Goal: Find specific page/section: Find specific page/section

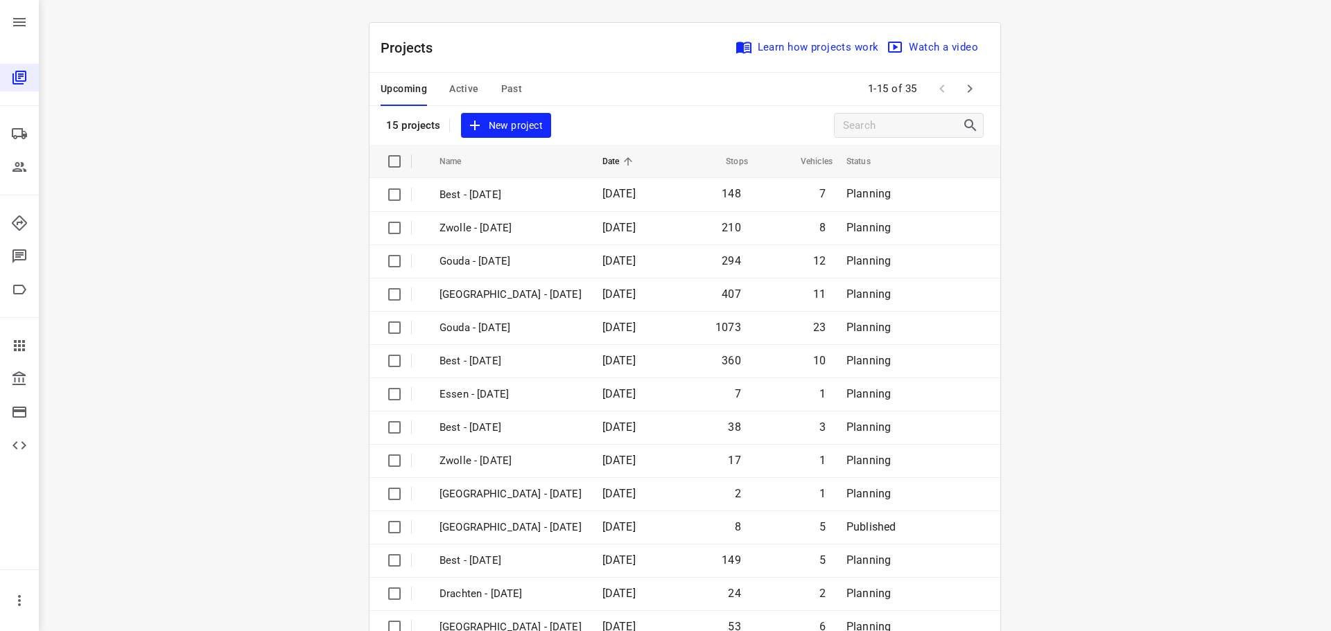
click at [450, 81] on span "Active" at bounding box center [463, 88] width 29 height 17
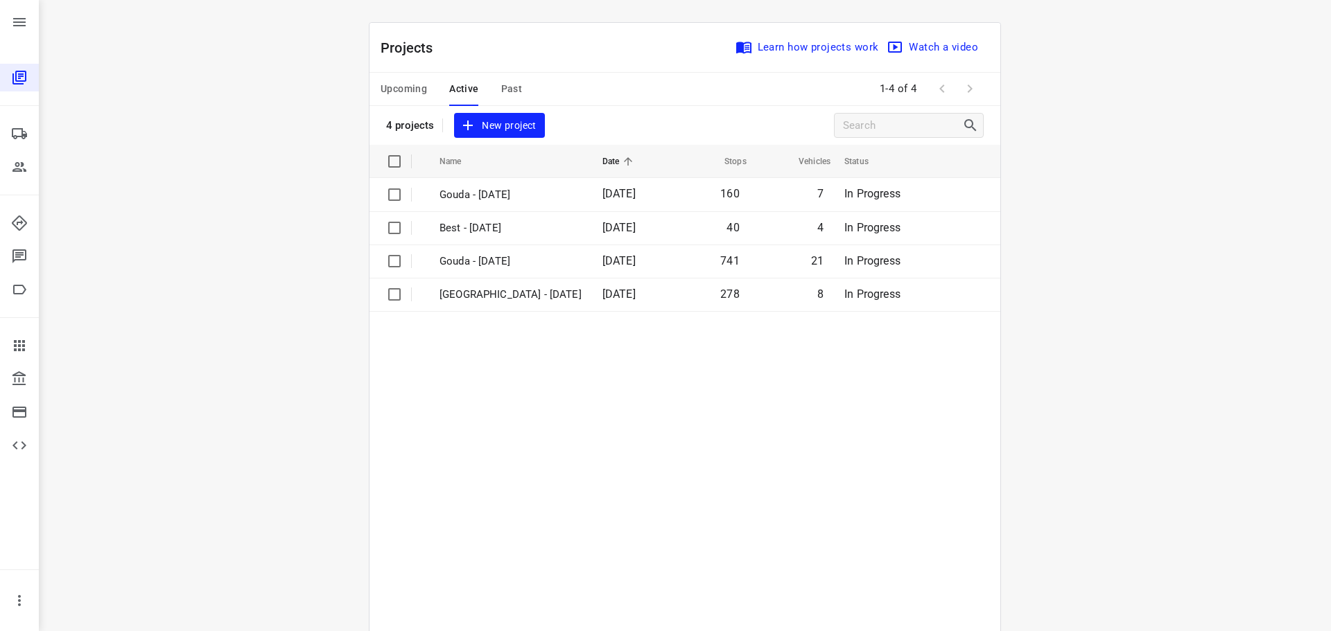
click at [412, 101] on button "Upcoming" at bounding box center [404, 89] width 46 height 33
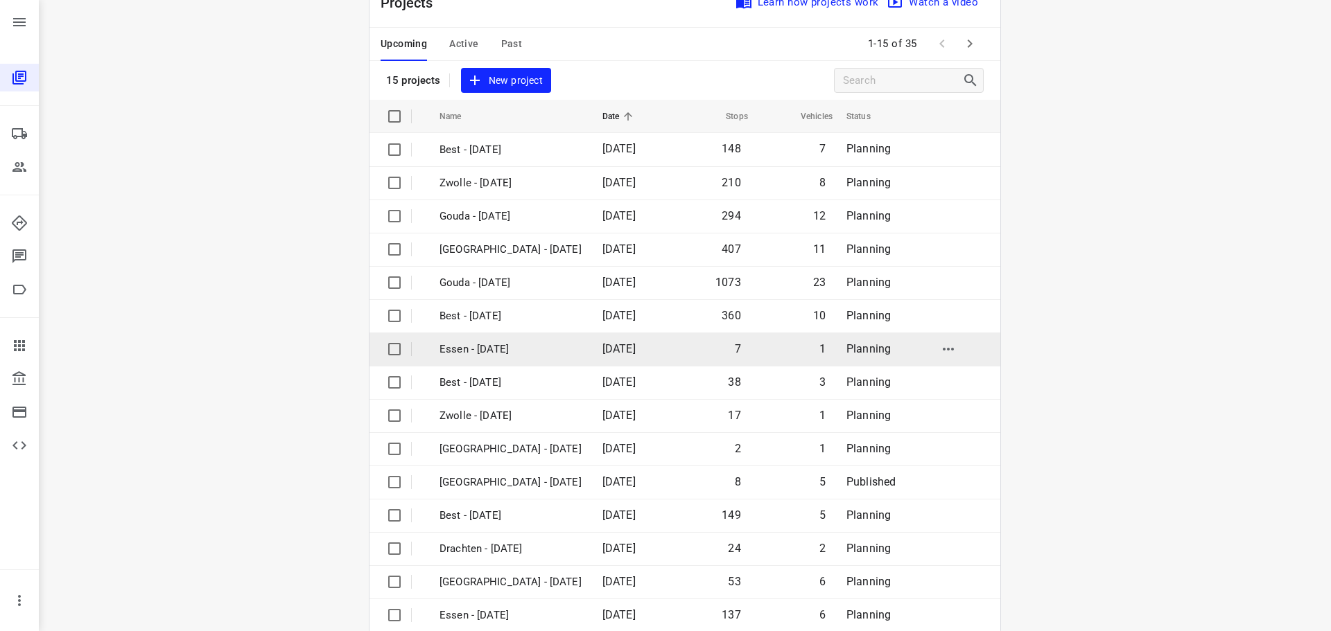
scroll to position [69, 0]
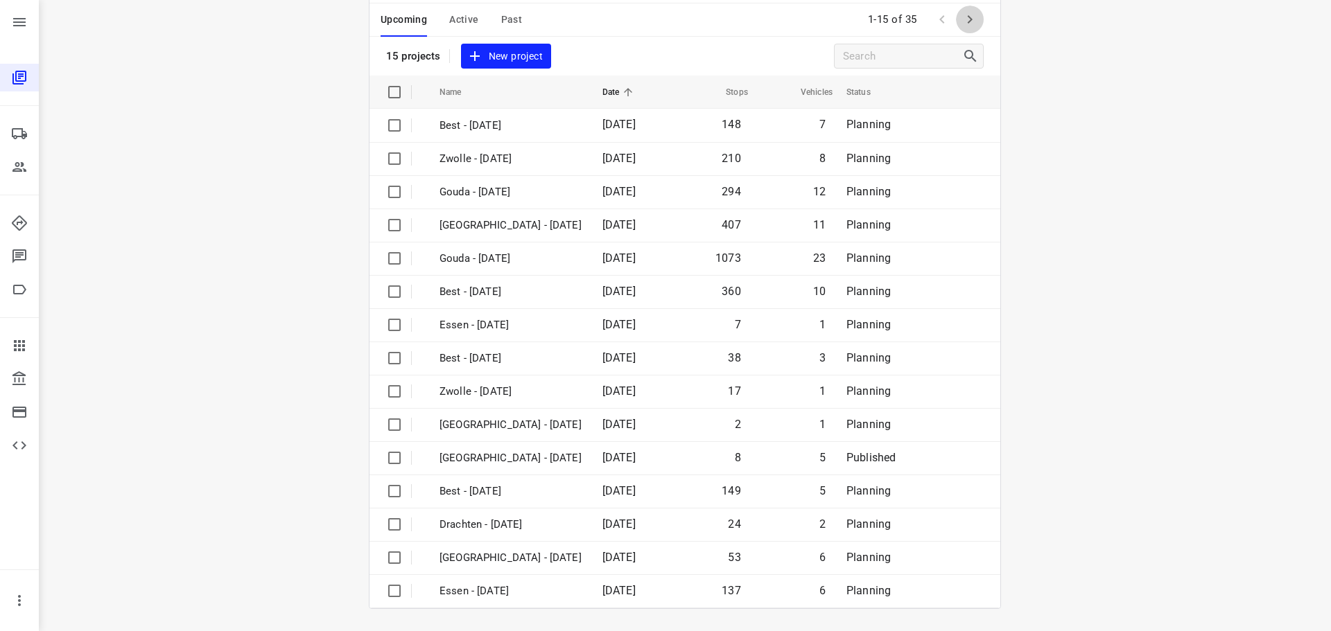
click at [956, 25] on button "button" at bounding box center [970, 20] width 28 height 28
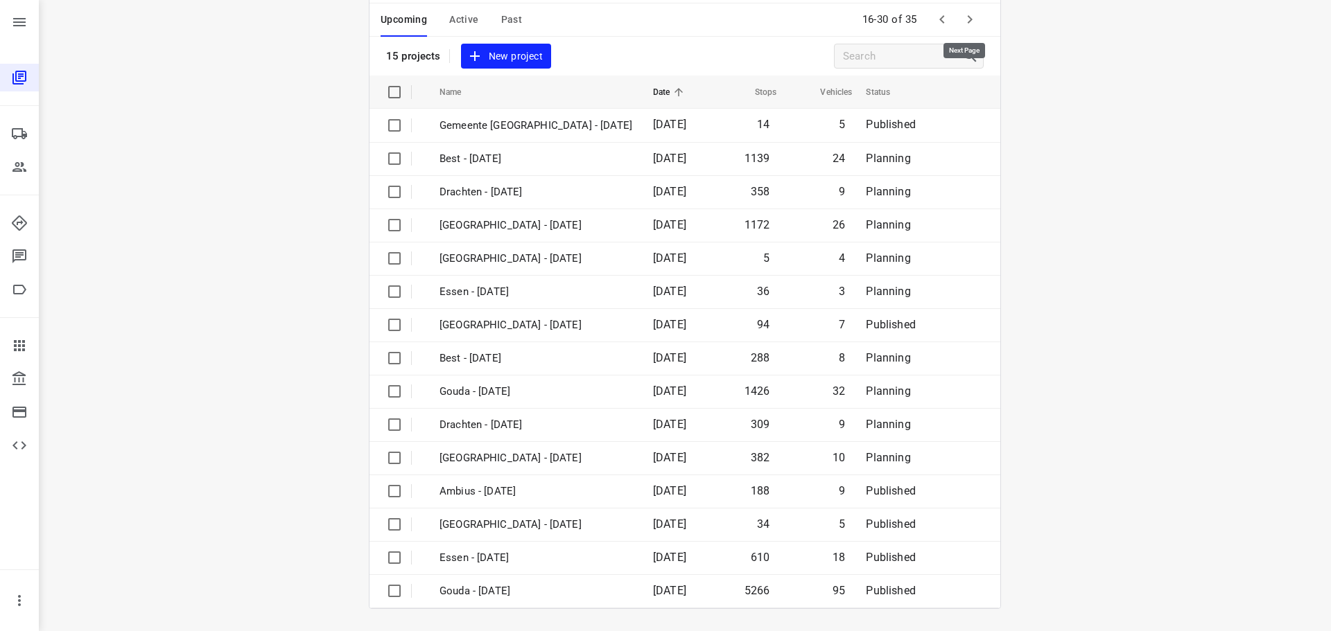
click at [967, 26] on button "button" at bounding box center [970, 20] width 28 height 28
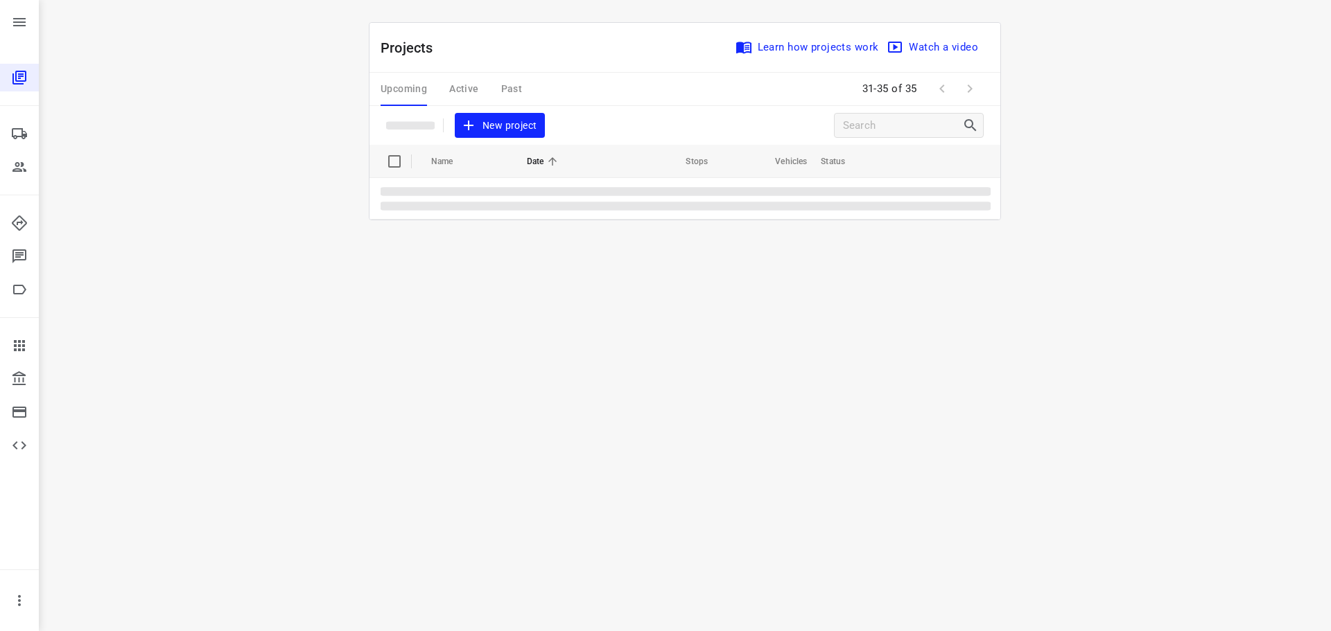
scroll to position [0, 0]
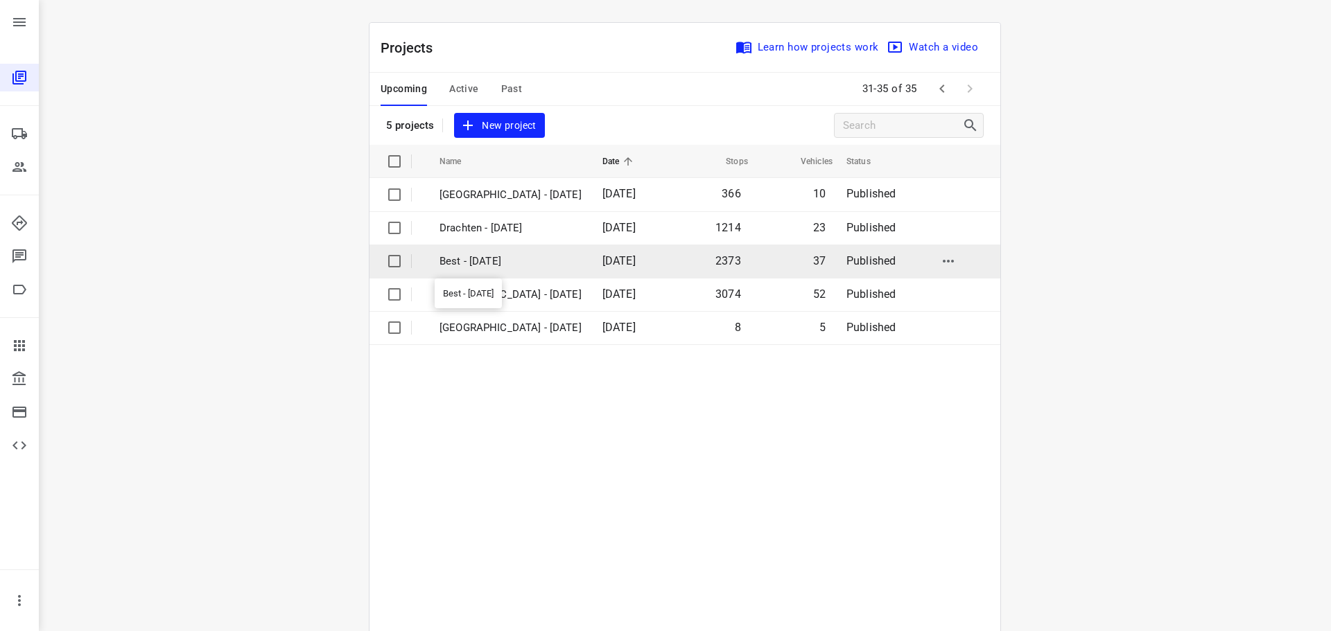
click at [505, 261] on p "Best - Monday" at bounding box center [510, 262] width 142 height 16
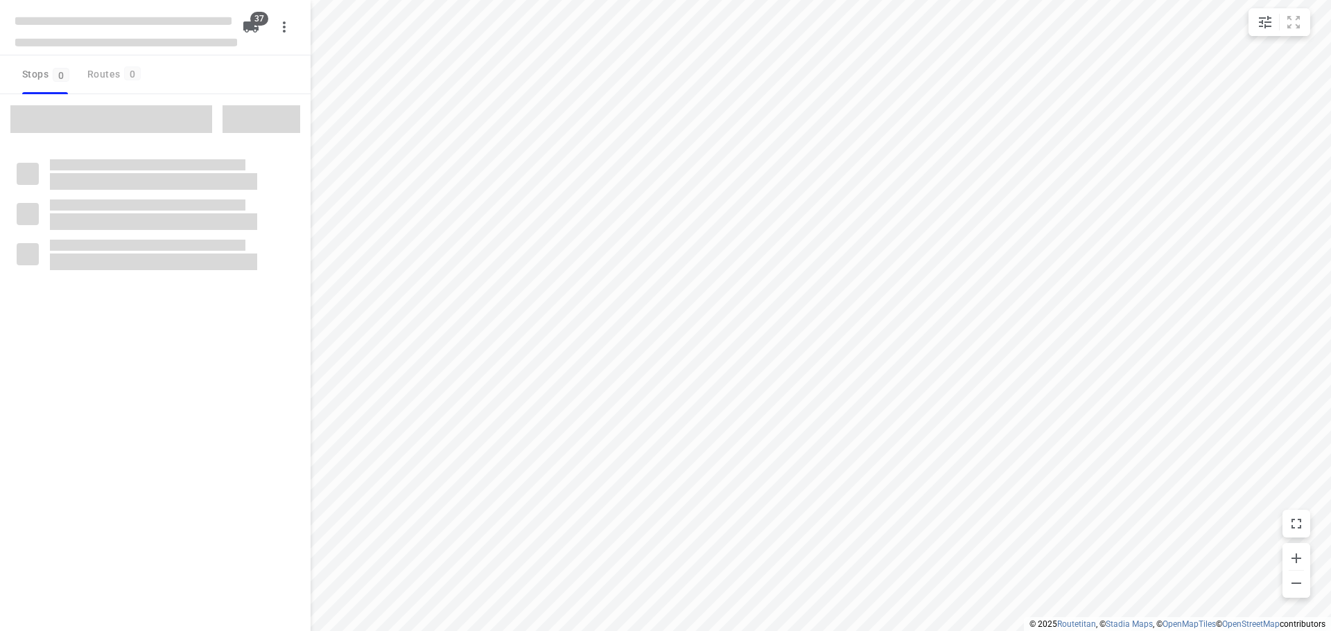
checkbox input "true"
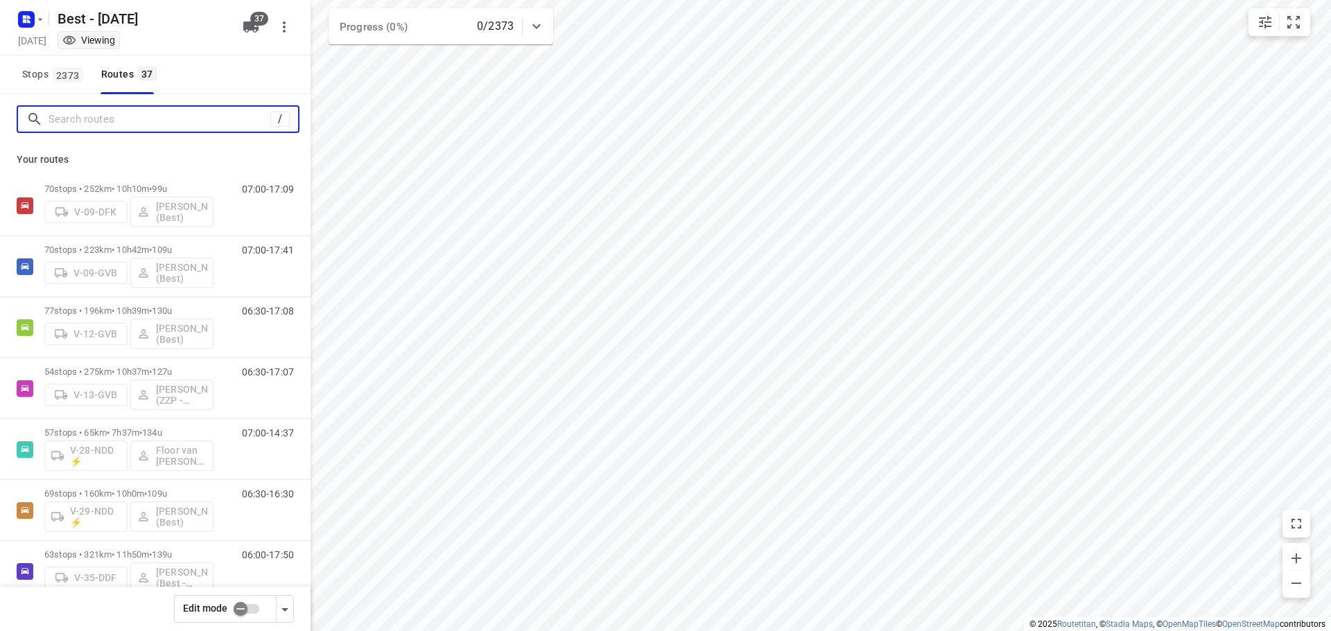
click at [153, 122] on input "Search routes" at bounding box center [160, 119] width 222 height 21
type input "d"
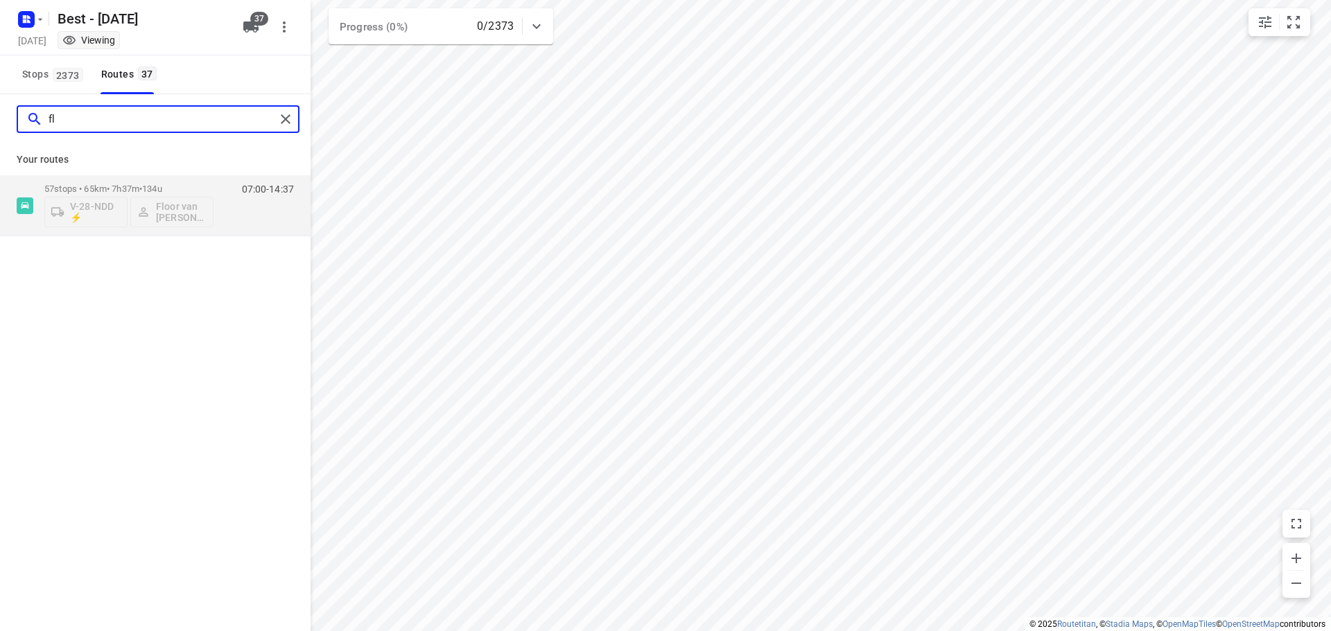
type input "f"
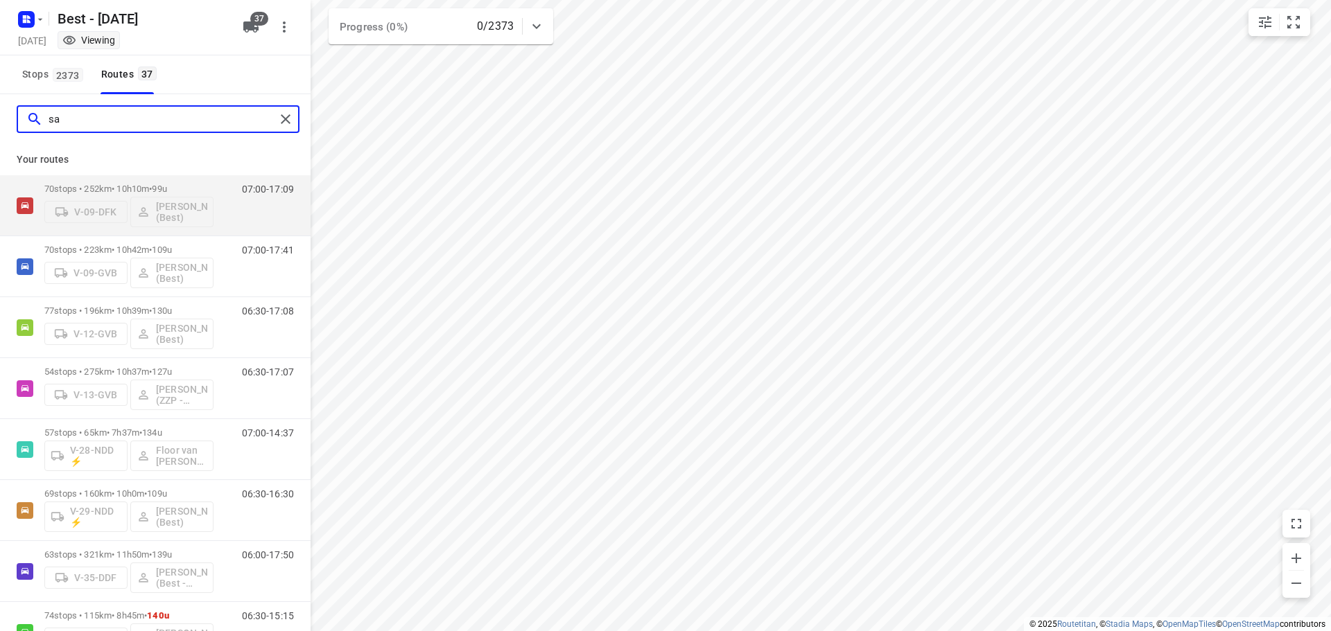
type input "s"
type input "n"
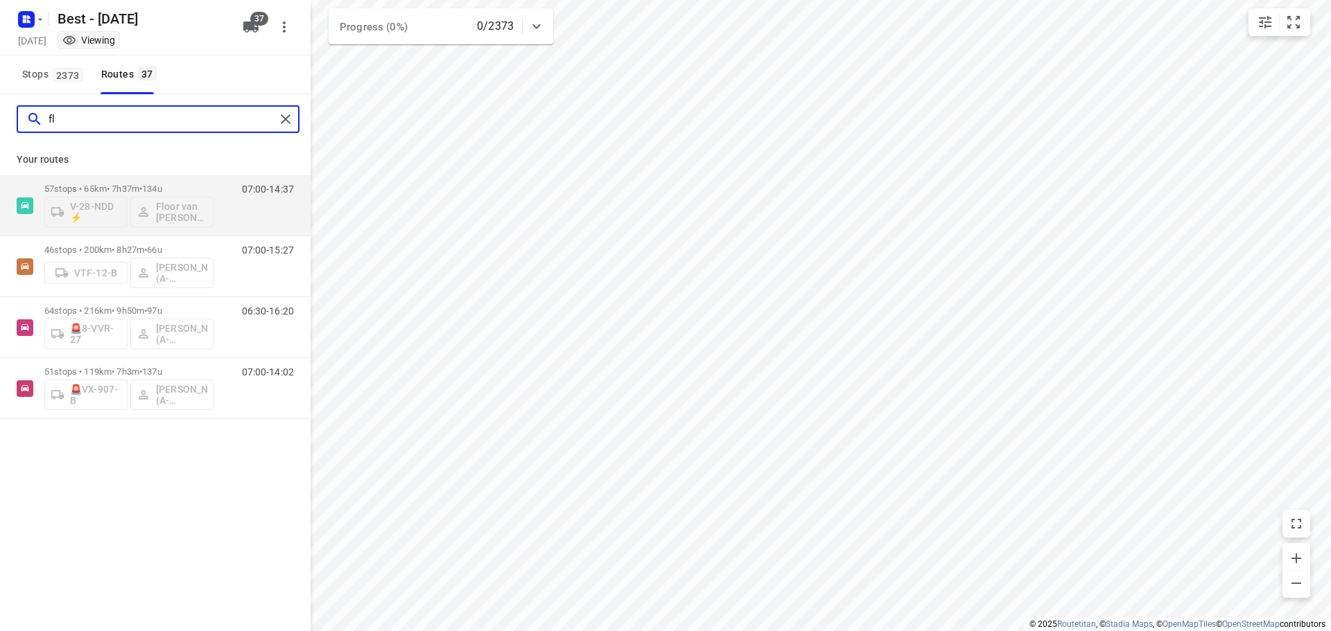
type input "f"
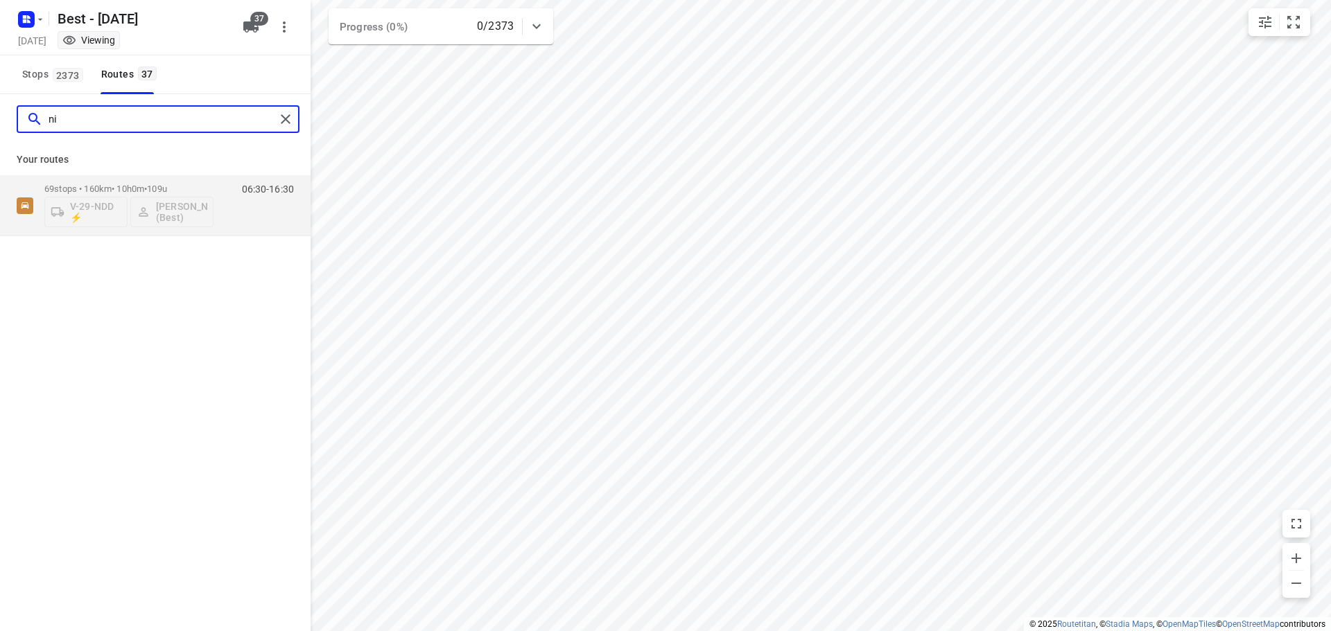
type input "n"
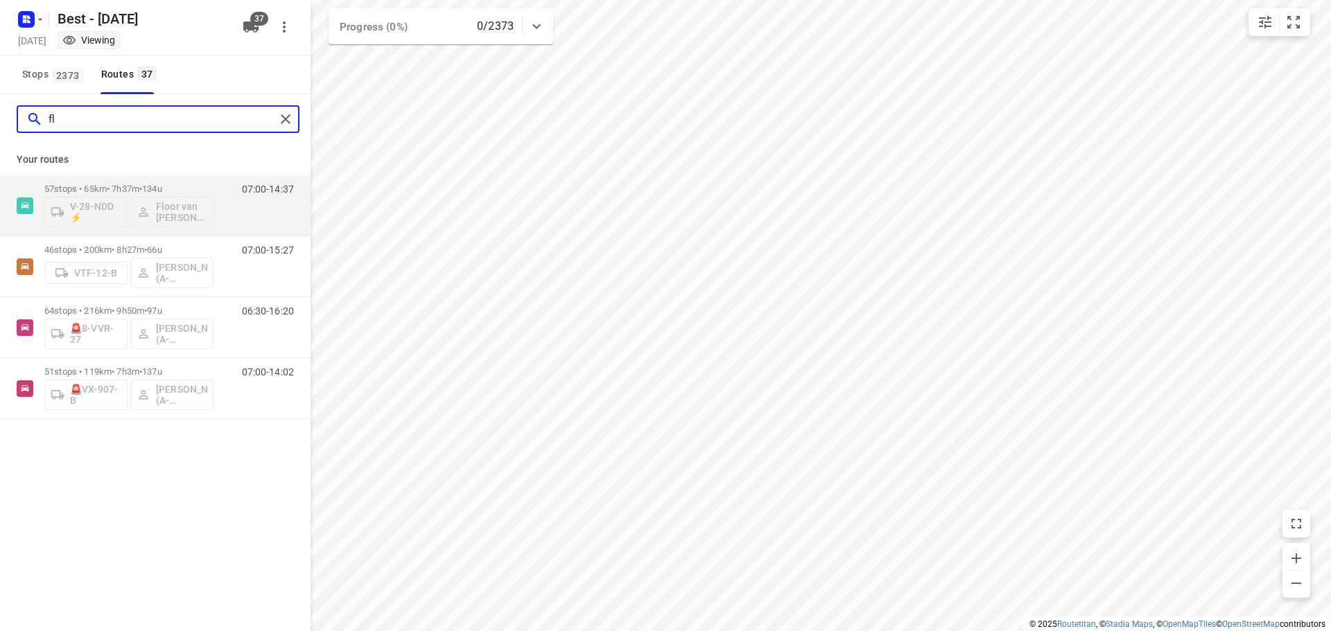
type input "f"
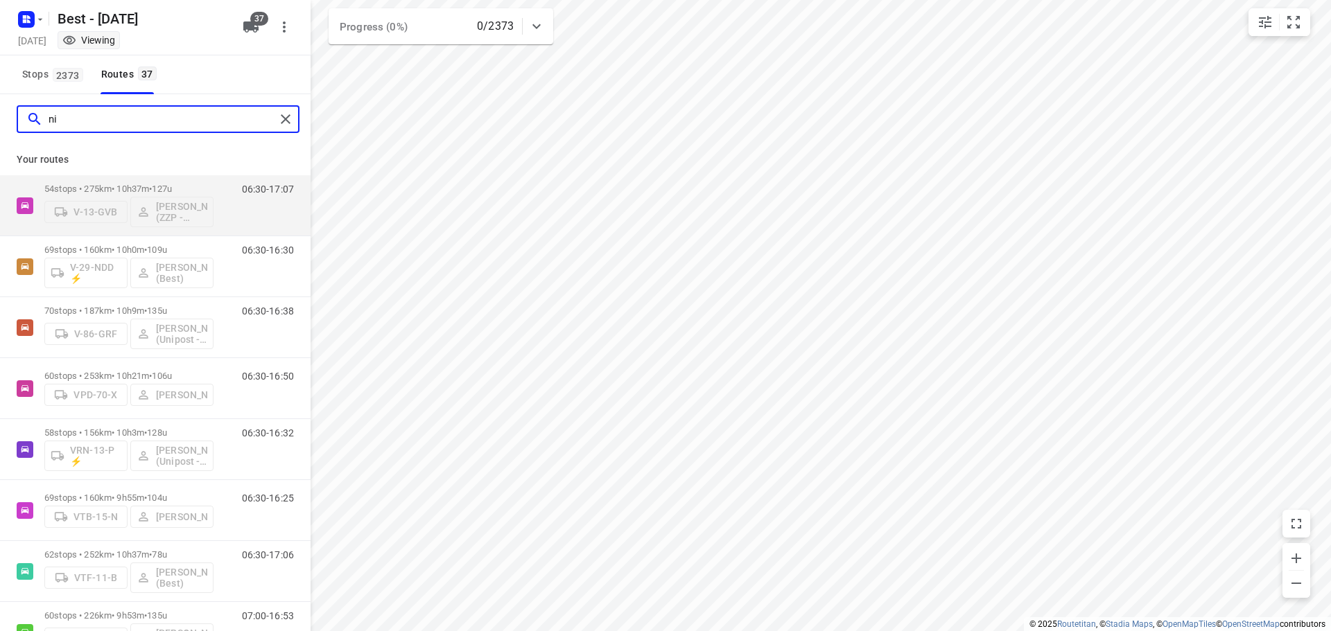
type input "n"
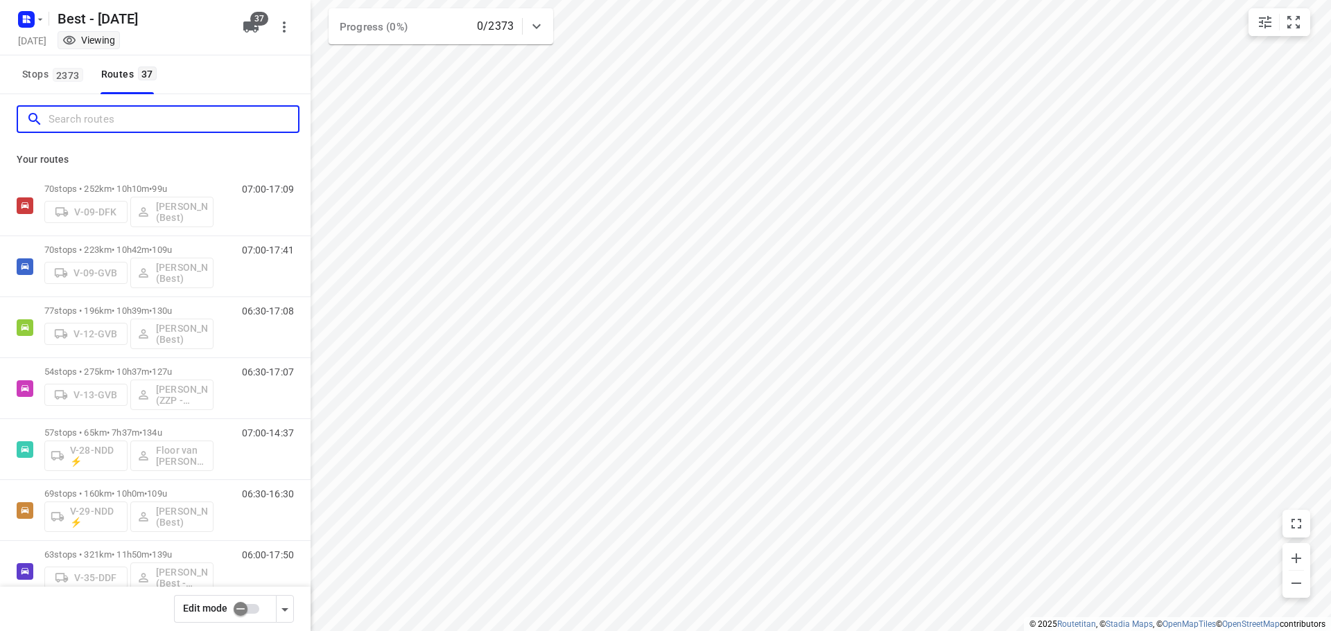
click at [105, 110] on input "Search routes" at bounding box center [174, 119] width 250 height 21
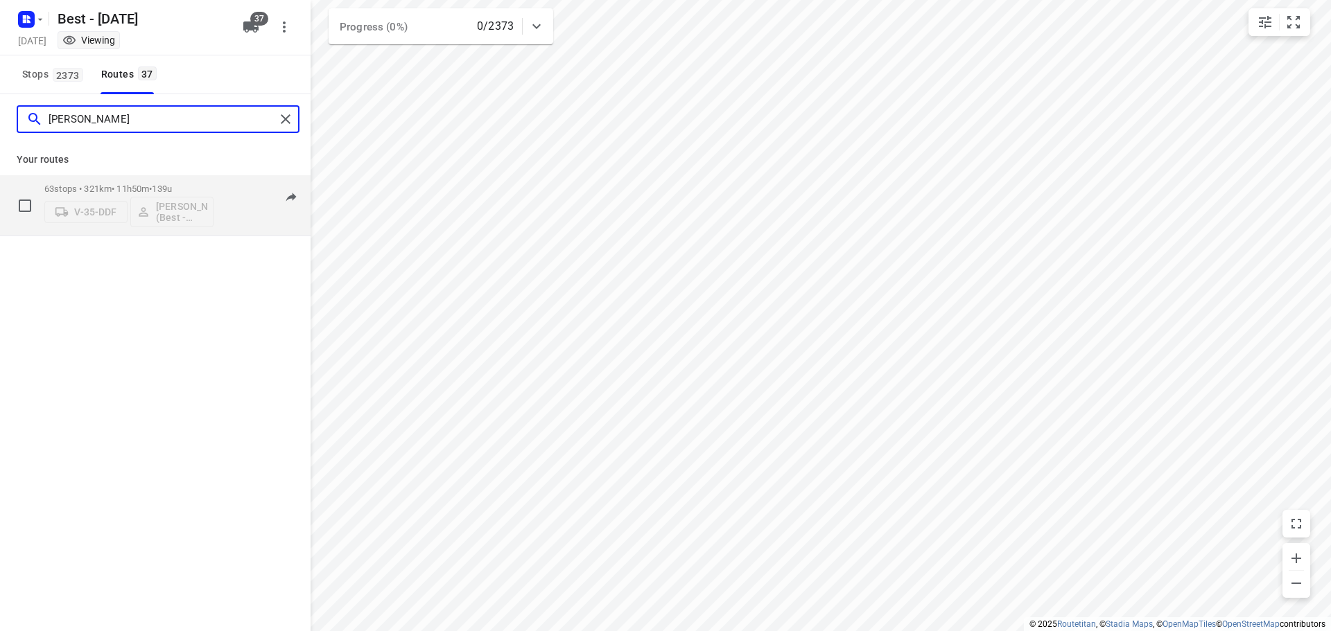
type input "maurice"
click at [131, 189] on p "63 stops • 321km • 11h50m • 139u" at bounding box center [128, 189] width 169 height 10
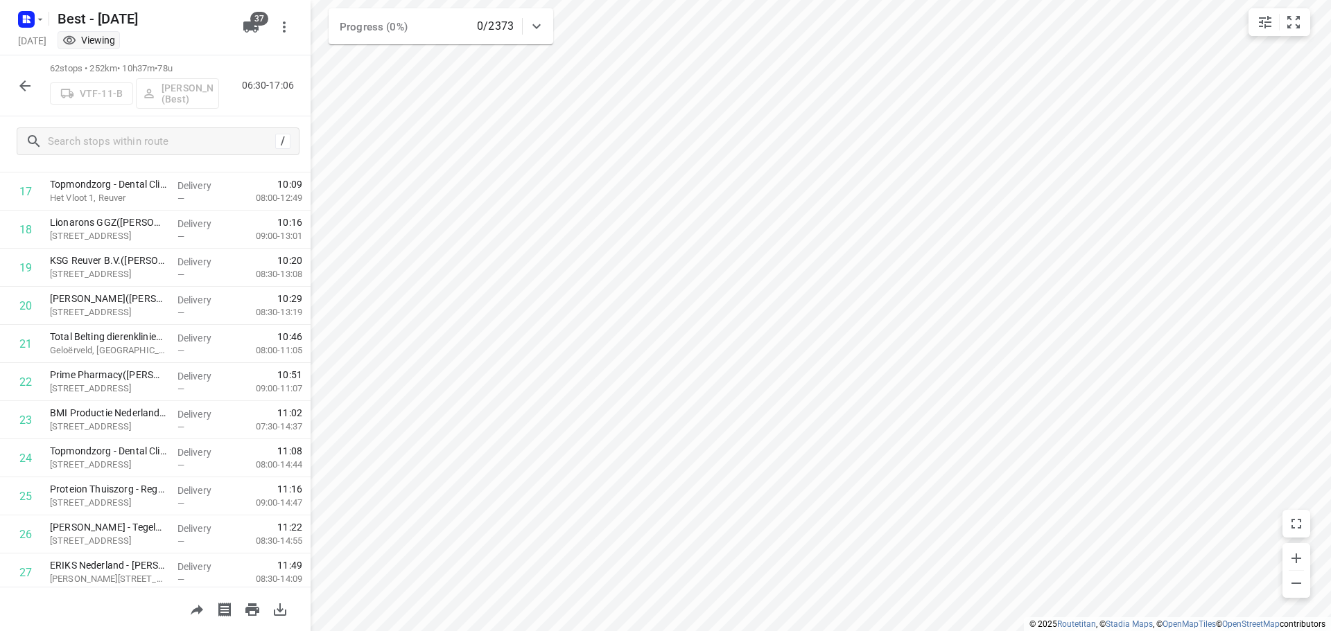
scroll to position [693, 0]
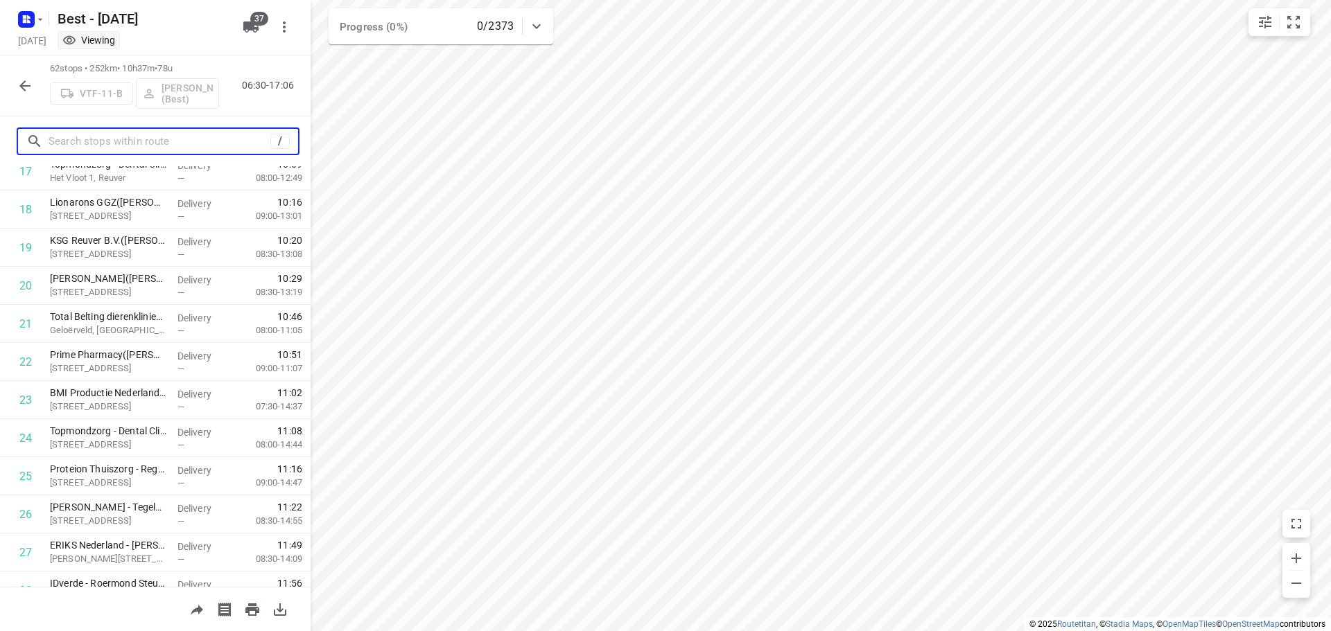
click at [107, 146] on input "text" at bounding box center [160, 141] width 222 height 21
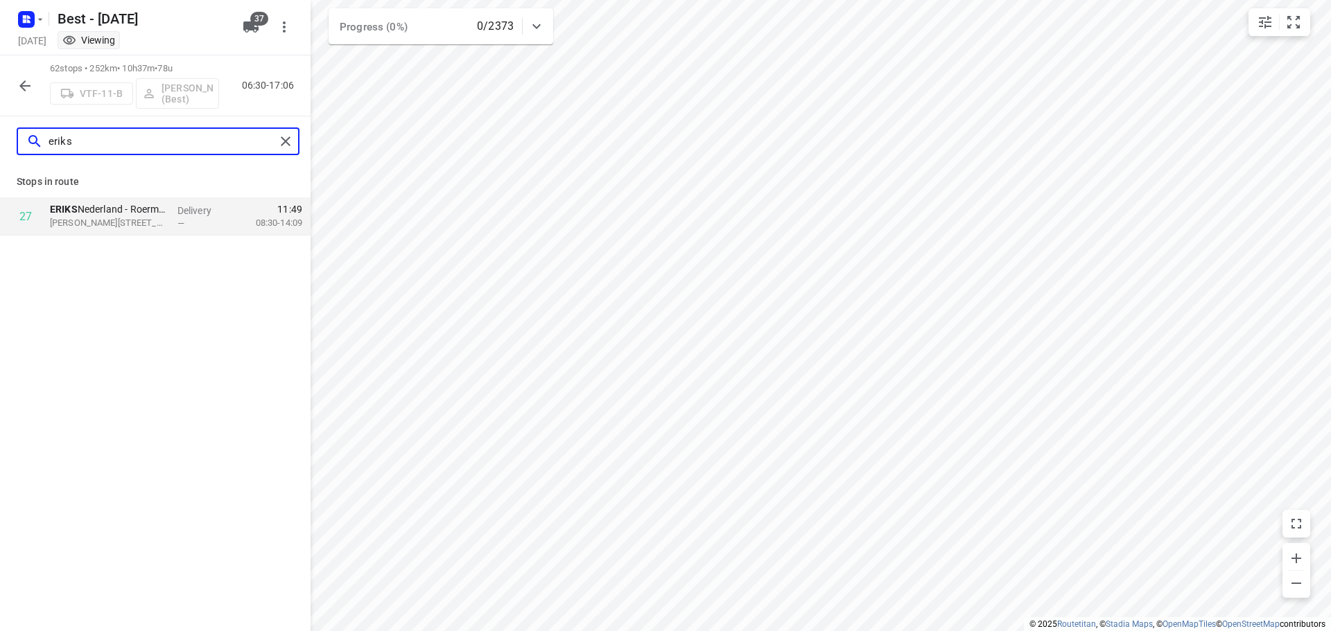
type input "eriks"
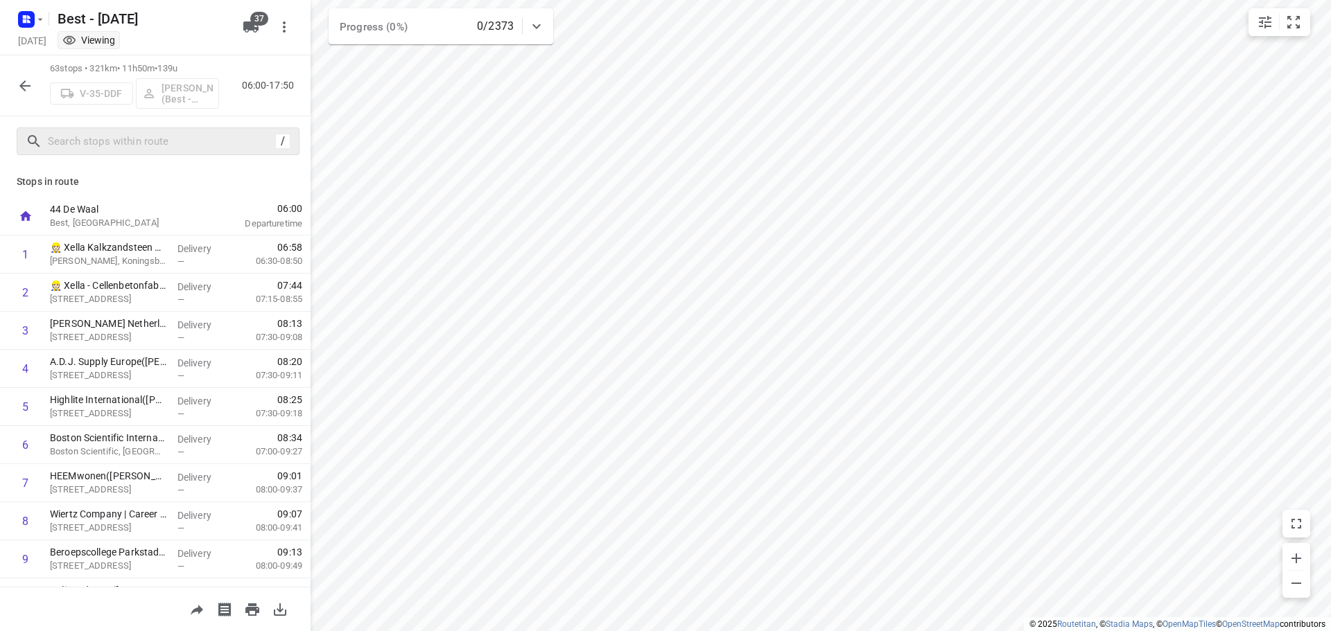
click at [200, 234] on div at bounding box center [205, 217] width 11 height 38
click at [196, 245] on p "Delivery" at bounding box center [202, 249] width 51 height 14
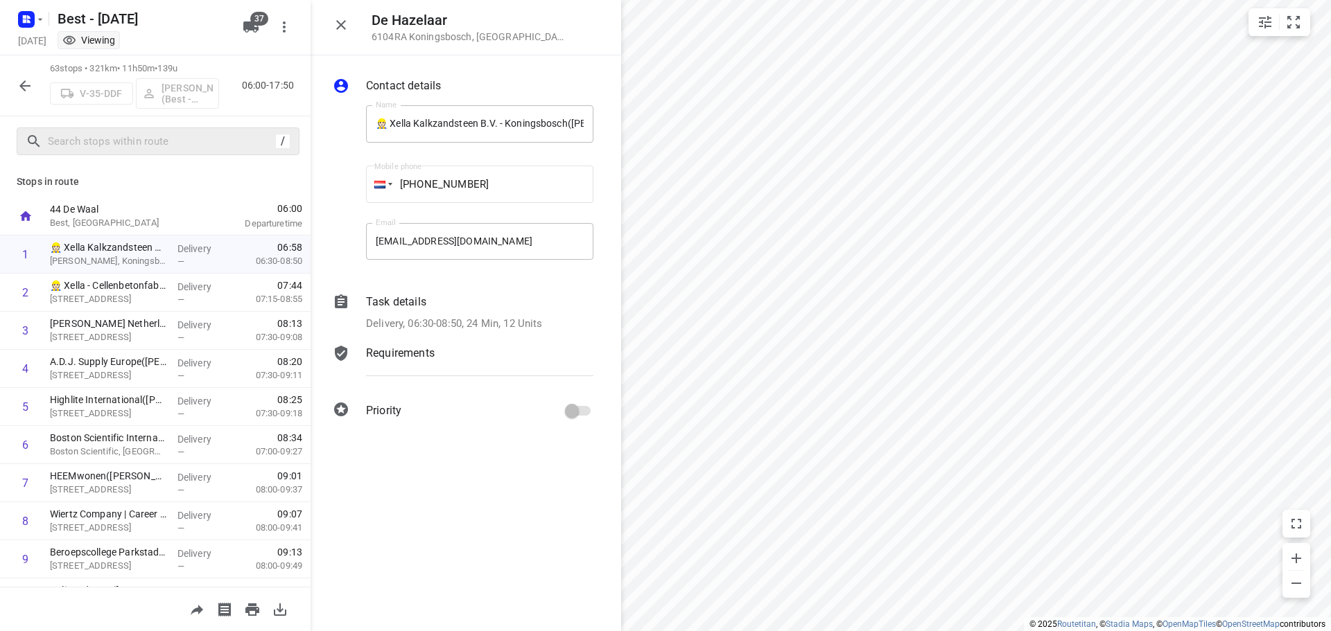
click at [504, 320] on p "Delivery, 06:30-08:50, 24 Min, 12 Units" at bounding box center [454, 324] width 177 height 16
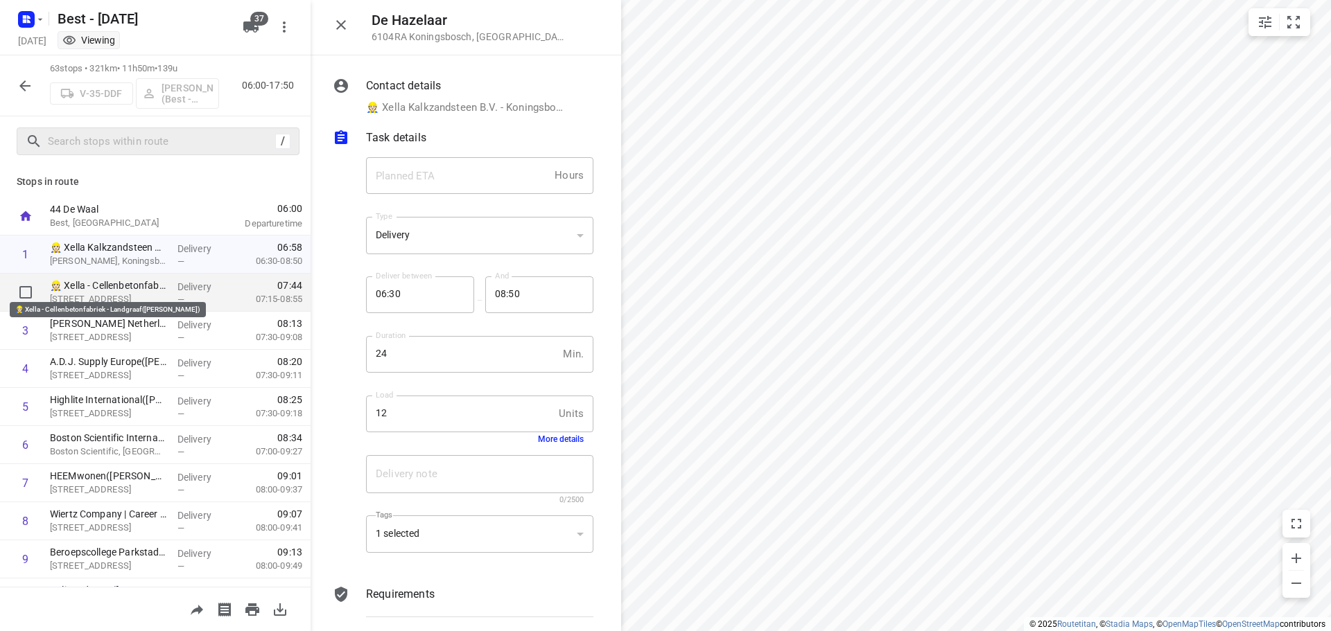
click at [123, 282] on p "👷🏻 Xella - Cellenbetonfabriek - Landgraaf(Nancy van Laar)" at bounding box center [108, 286] width 116 height 14
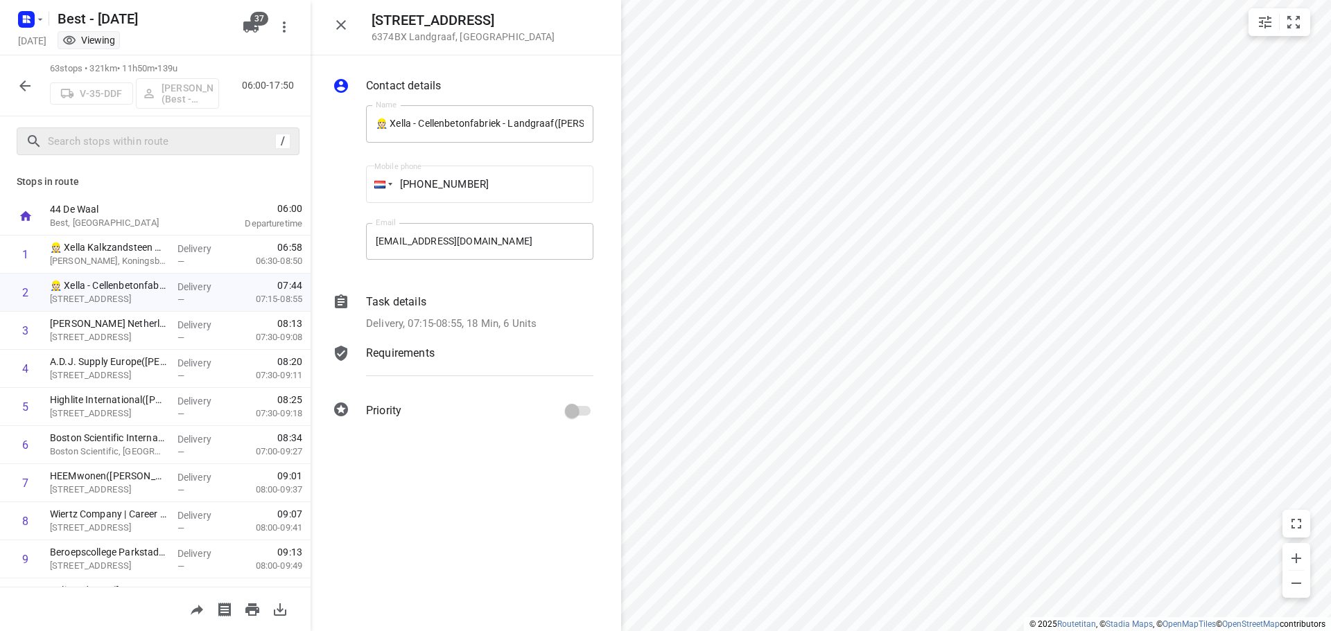
click at [476, 332] on div "Task details Delivery, 07:15-08:55, 18 Min, 6 Units" at bounding box center [479, 313] width 233 height 44
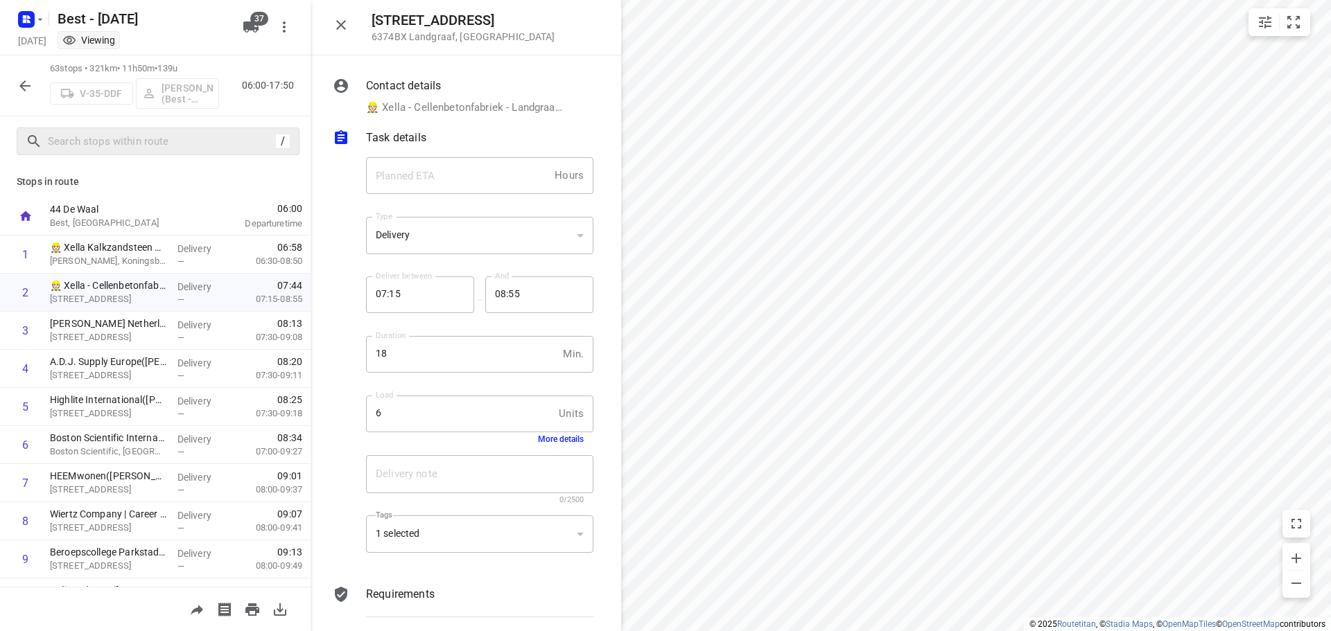
click at [342, 24] on icon "button" at bounding box center [341, 25] width 10 height 10
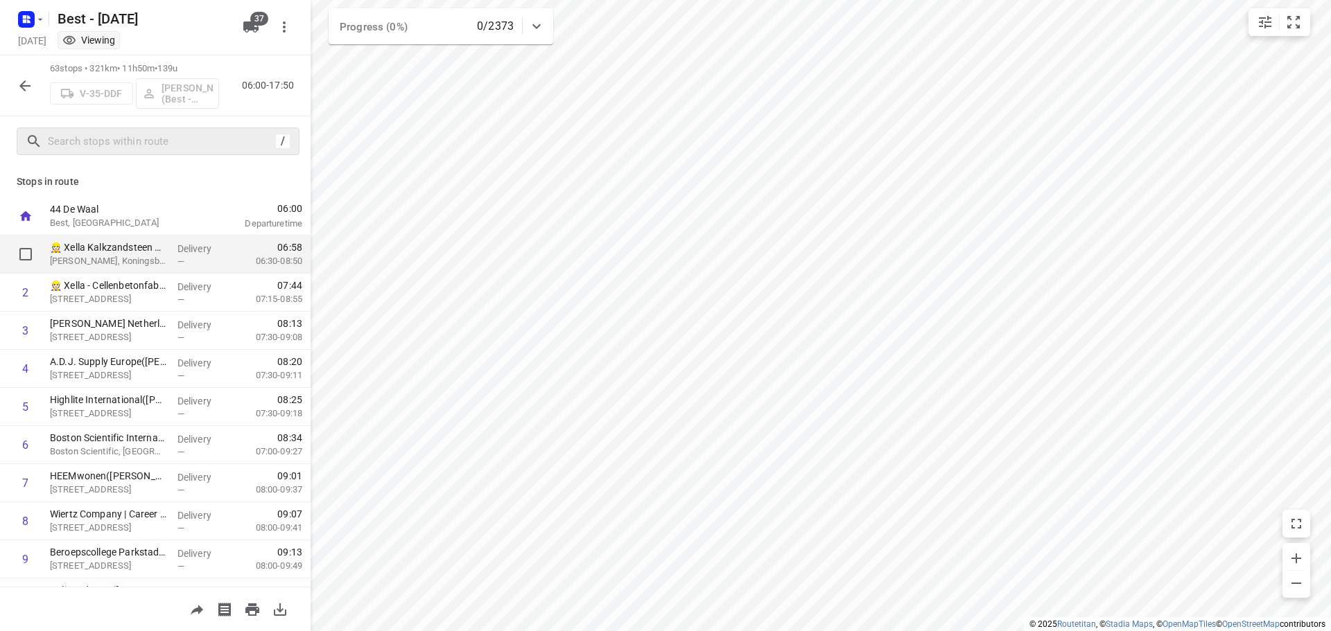
click at [172, 262] on div "Delivery —" at bounding box center [203, 255] width 62 height 38
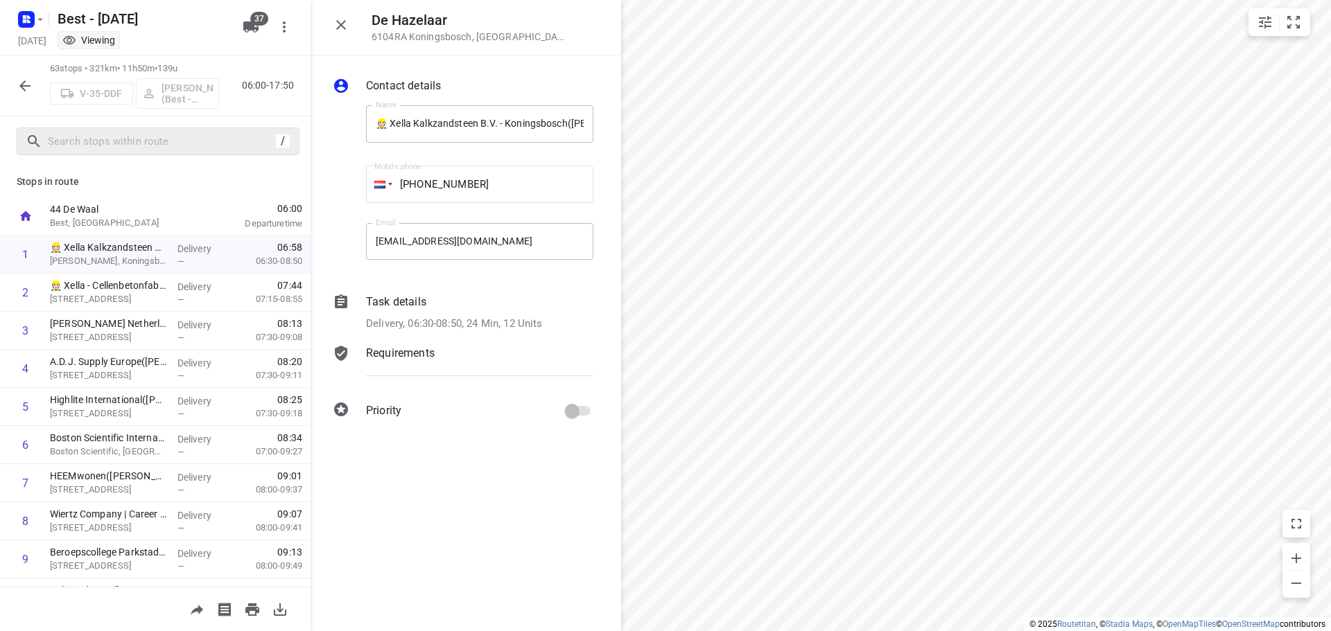
click at [506, 299] on div "Task details" at bounding box center [479, 302] width 227 height 17
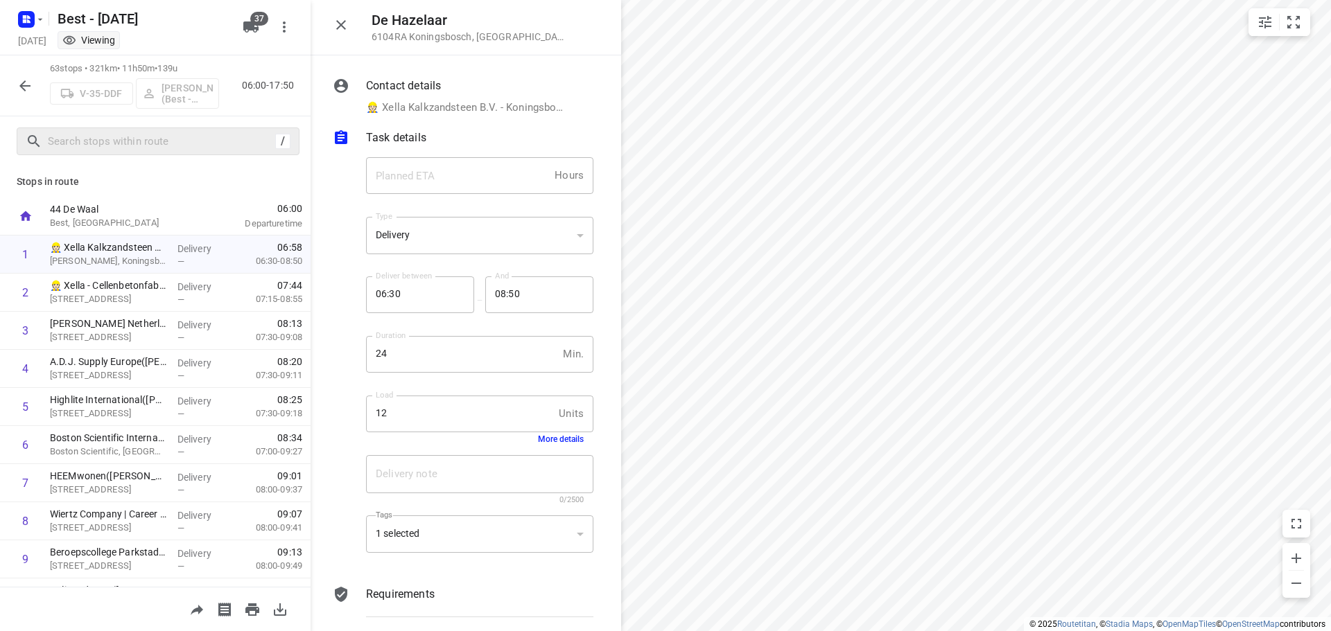
click at [358, 24] on div "De Hazelaar 6104RA Koningsbosch , Netherlands" at bounding box center [466, 27] width 311 height 55
click at [340, 26] on icon "button" at bounding box center [341, 25] width 10 height 10
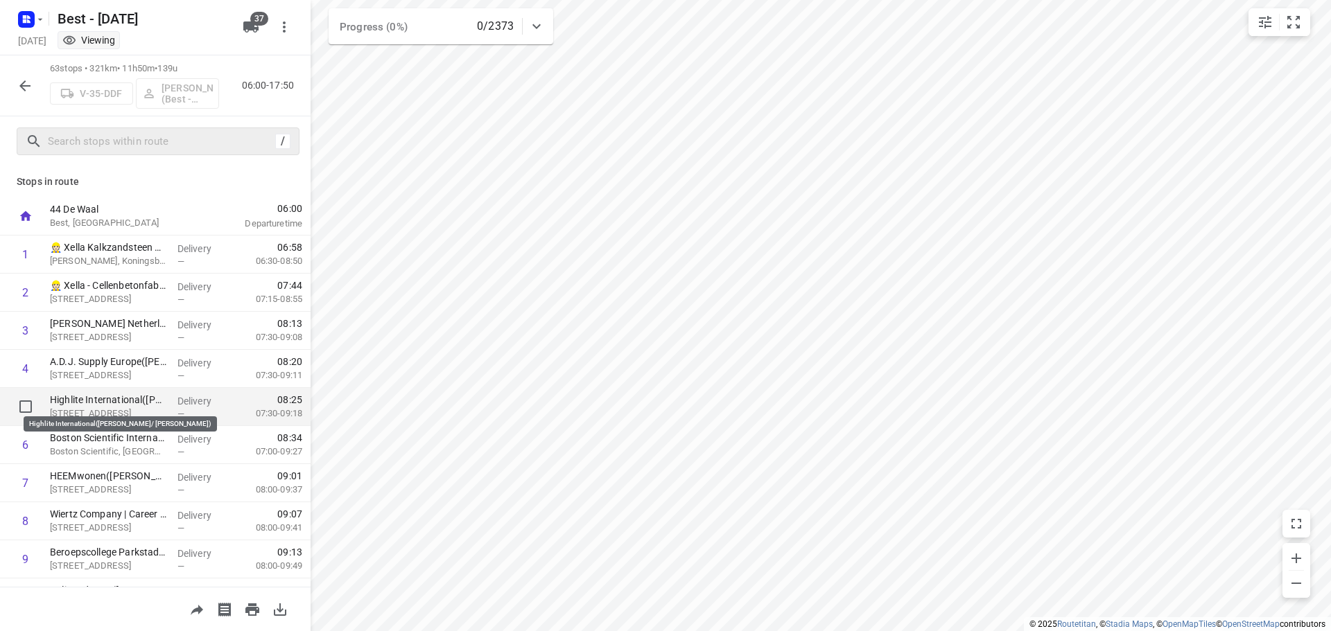
click at [150, 394] on p "Highlite International(Anita Herveille/ Brenda Bor)" at bounding box center [108, 400] width 116 height 14
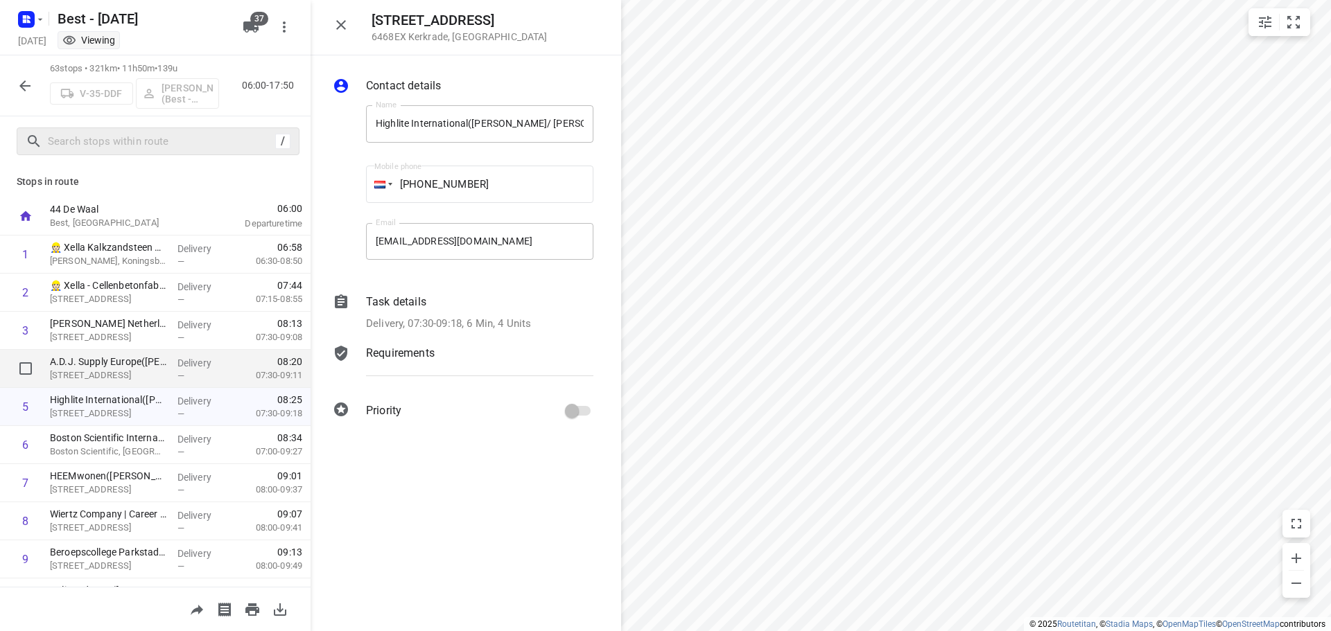
click at [154, 374] on p "Junostraat 2, Kerkrade" at bounding box center [108, 376] width 116 height 14
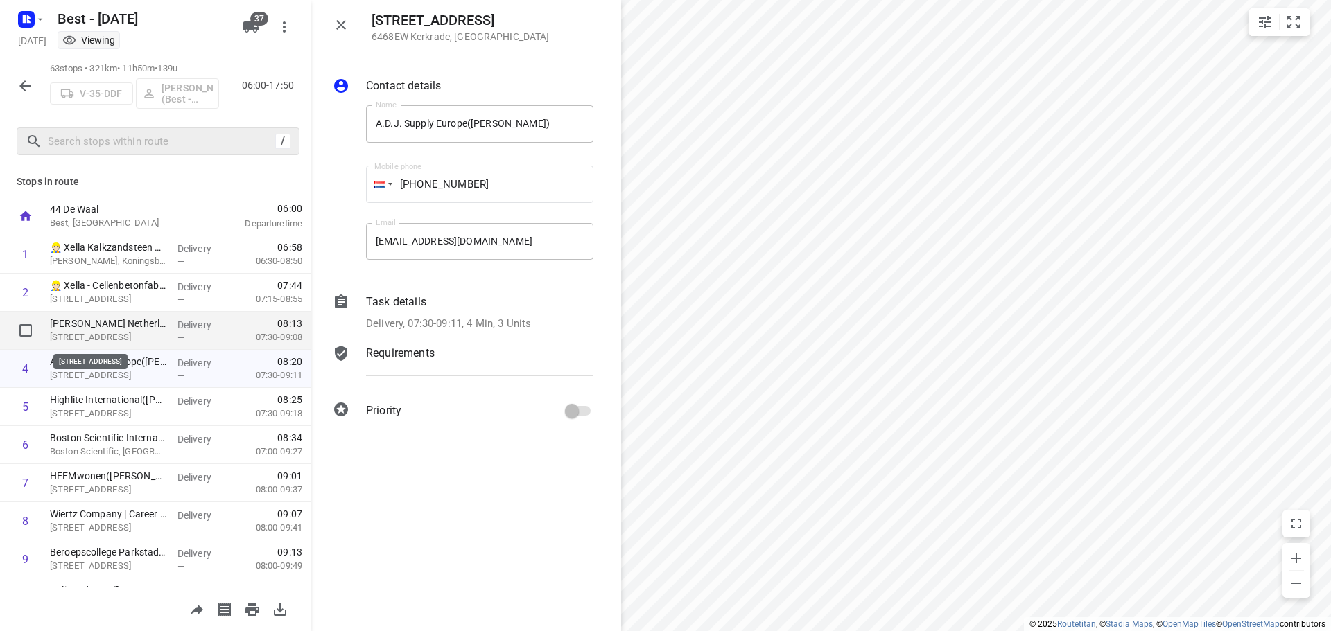
click at [155, 342] on p "Klarenanstelerweg 7, Kerkrade" at bounding box center [108, 338] width 116 height 14
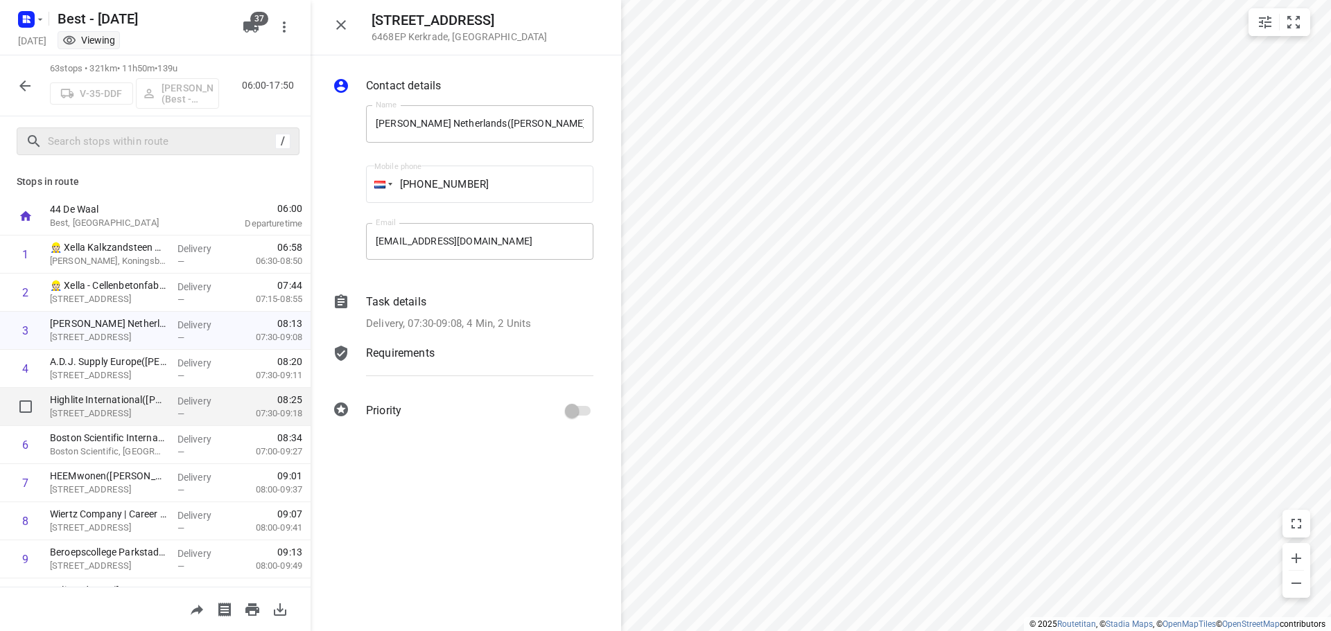
click at [175, 422] on div "Delivery —" at bounding box center [203, 407] width 62 height 38
click at [172, 434] on div "Delivery —" at bounding box center [203, 445] width 62 height 38
click at [480, 324] on p "Delivery, 07:00-09:27, 19 Min, 18 Units" at bounding box center [454, 324] width 177 height 16
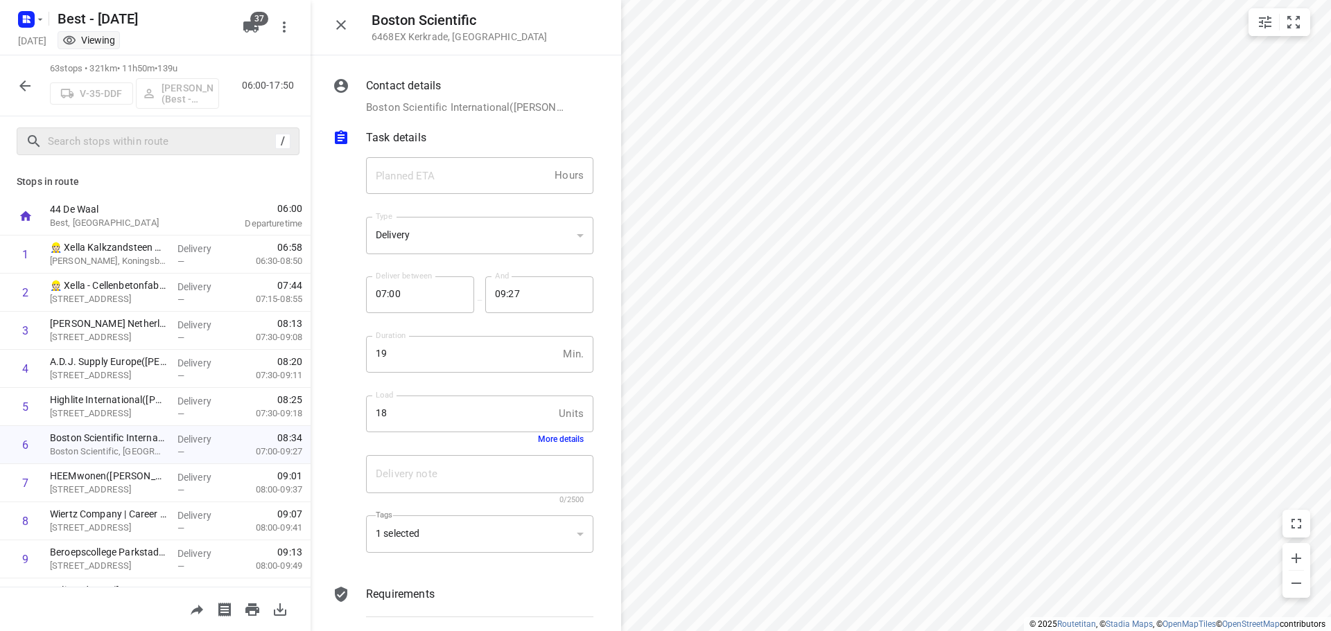
click at [528, 433] on div "Load 18 Units Load More details" at bounding box center [479, 420] width 227 height 49
click at [538, 437] on button "More details" at bounding box center [561, 440] width 46 height 10
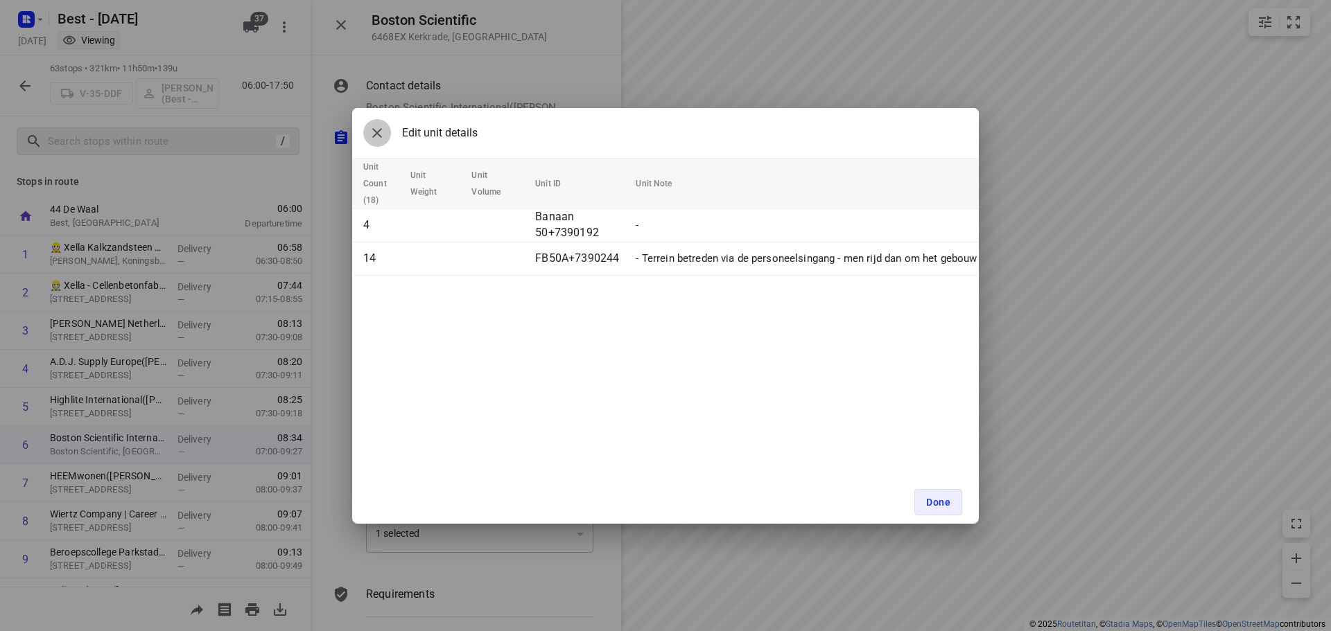
click at [373, 130] on icon "button" at bounding box center [377, 133] width 17 height 17
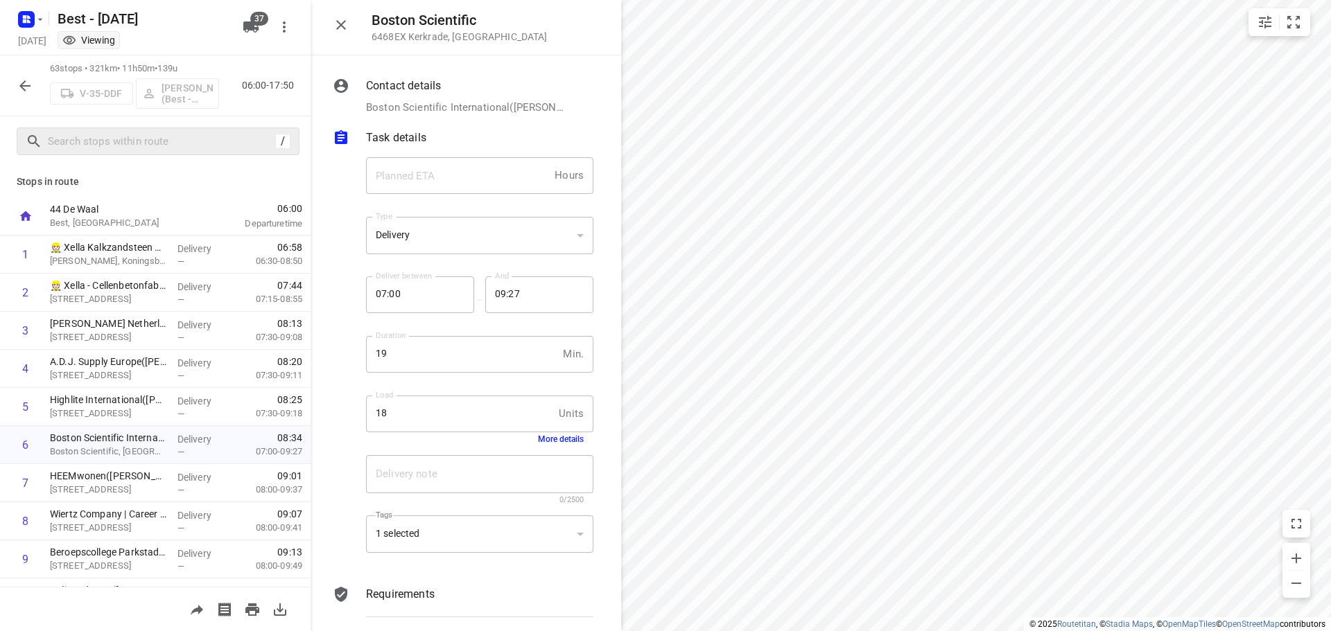
click at [325, 22] on div "Boston Scientific 6468EX Kerkrade , Netherlands" at bounding box center [466, 27] width 311 height 55
click at [333, 25] on icon "button" at bounding box center [341, 25] width 17 height 17
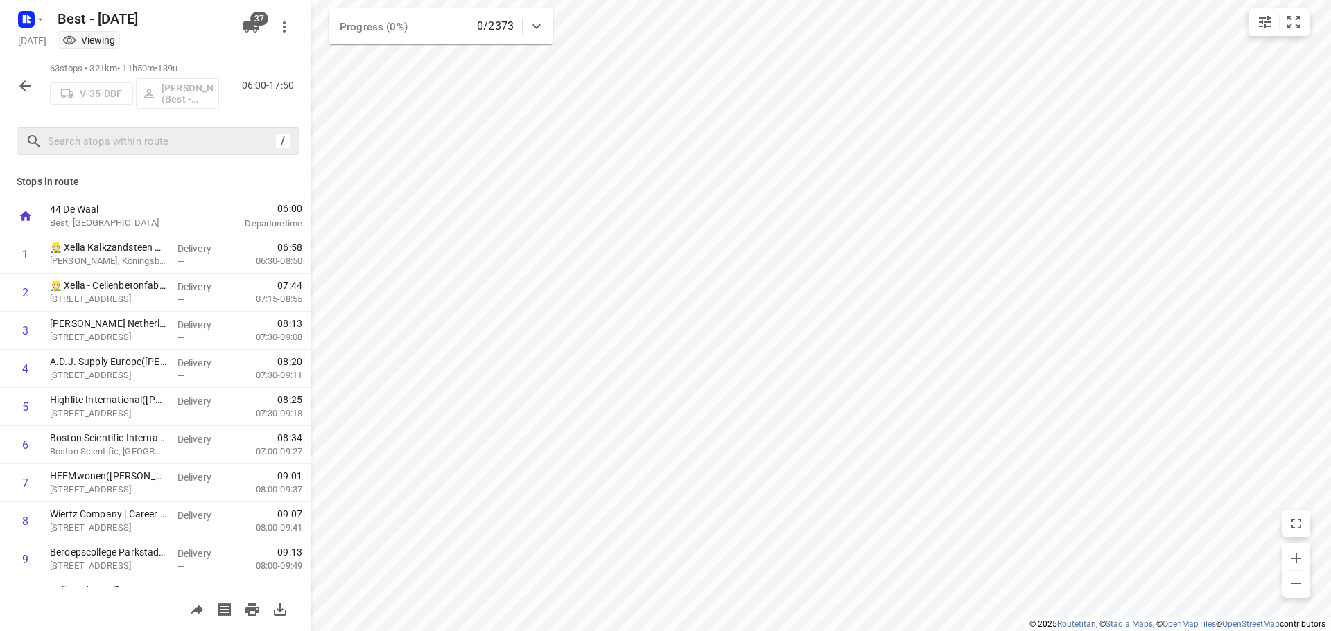
click at [29, 83] on icon "button" at bounding box center [25, 86] width 17 height 17
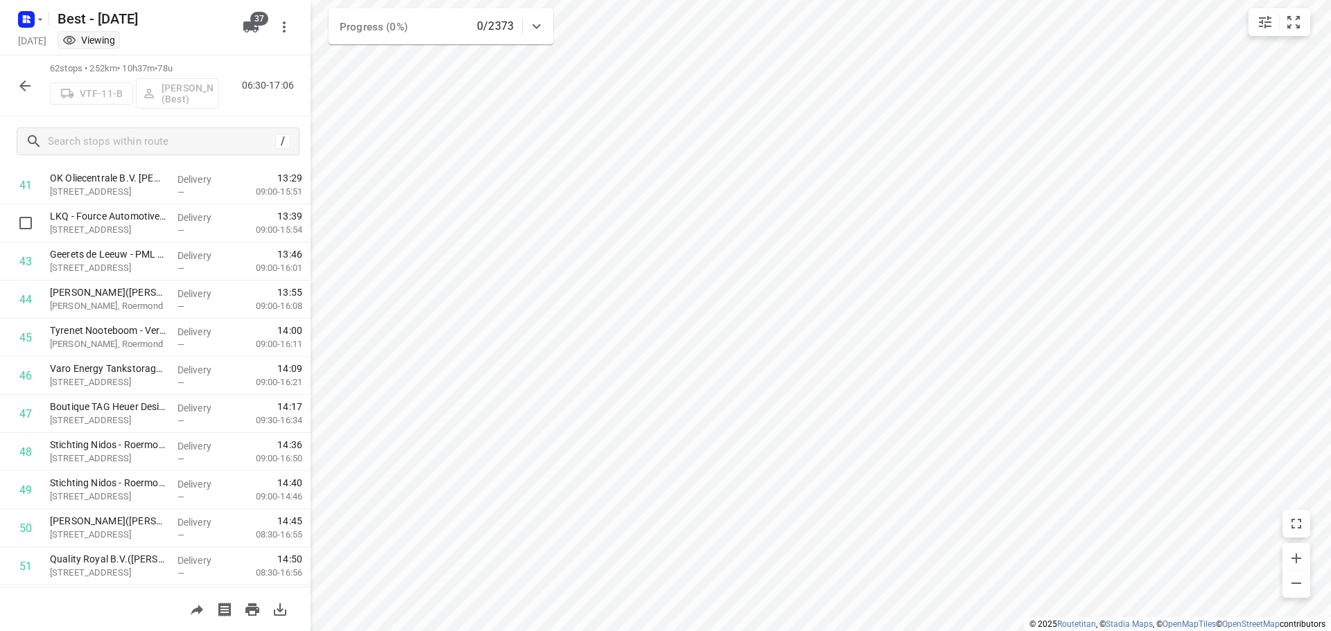
scroll to position [1317, 0]
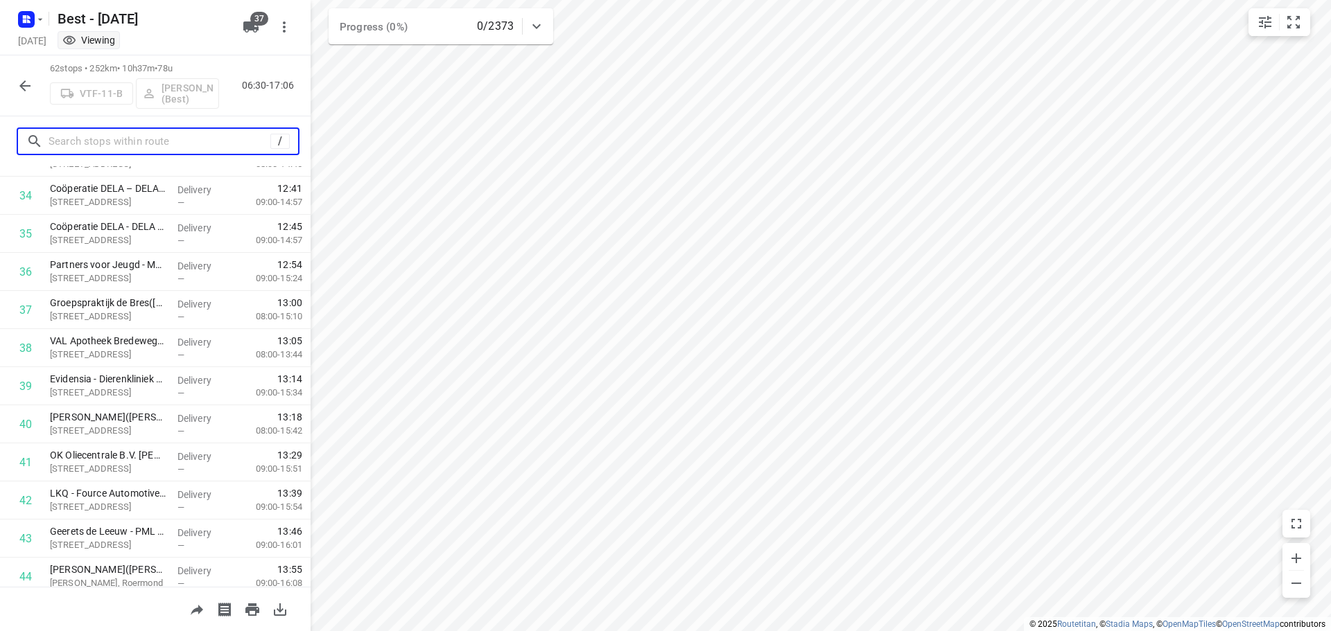
click at [158, 145] on input "text" at bounding box center [160, 141] width 222 height 21
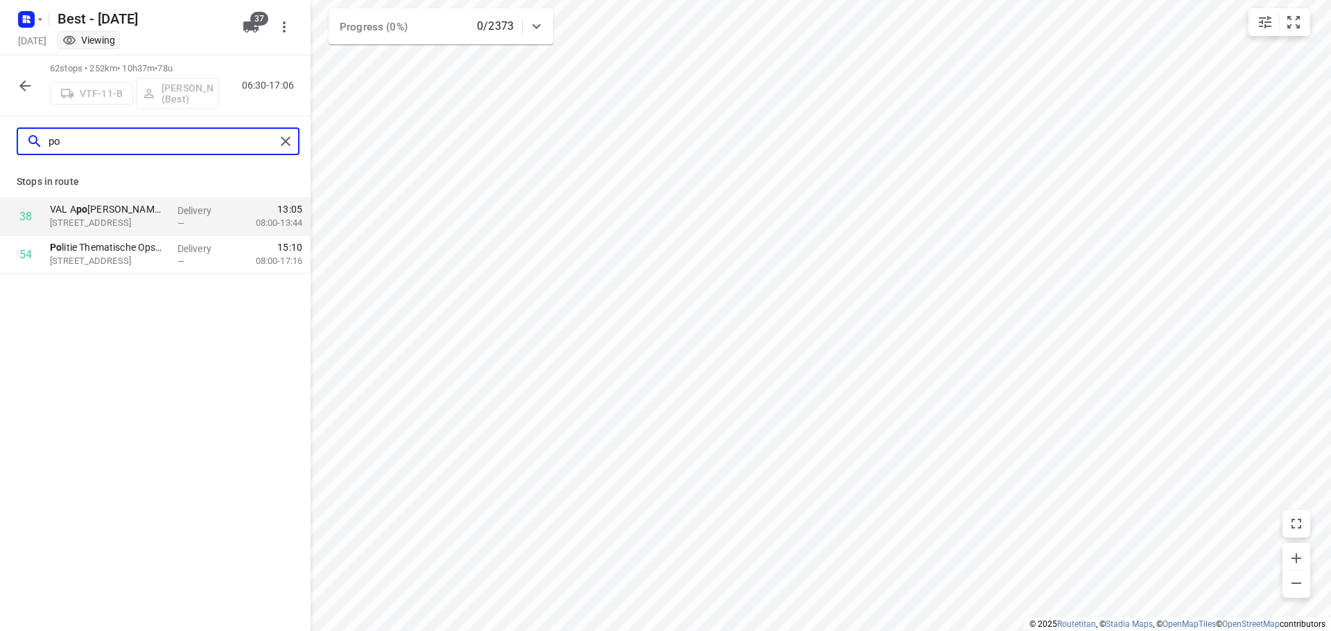
scroll to position [0, 0]
type input "poli"
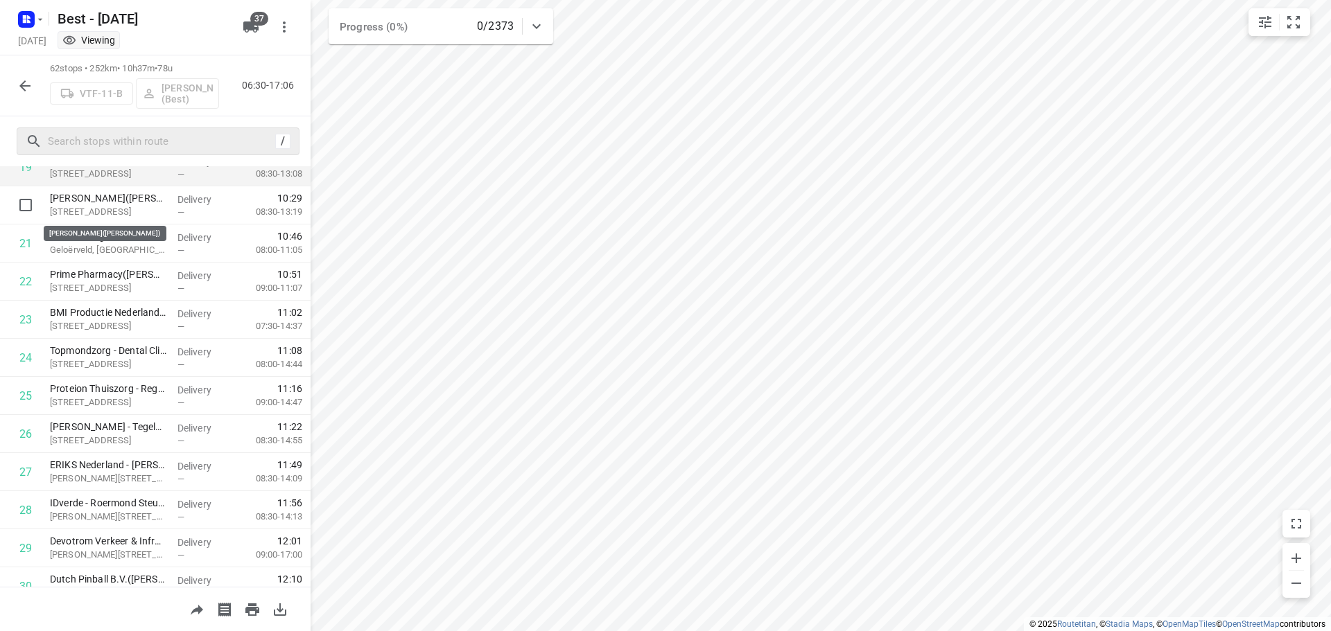
scroll to position [762, 0]
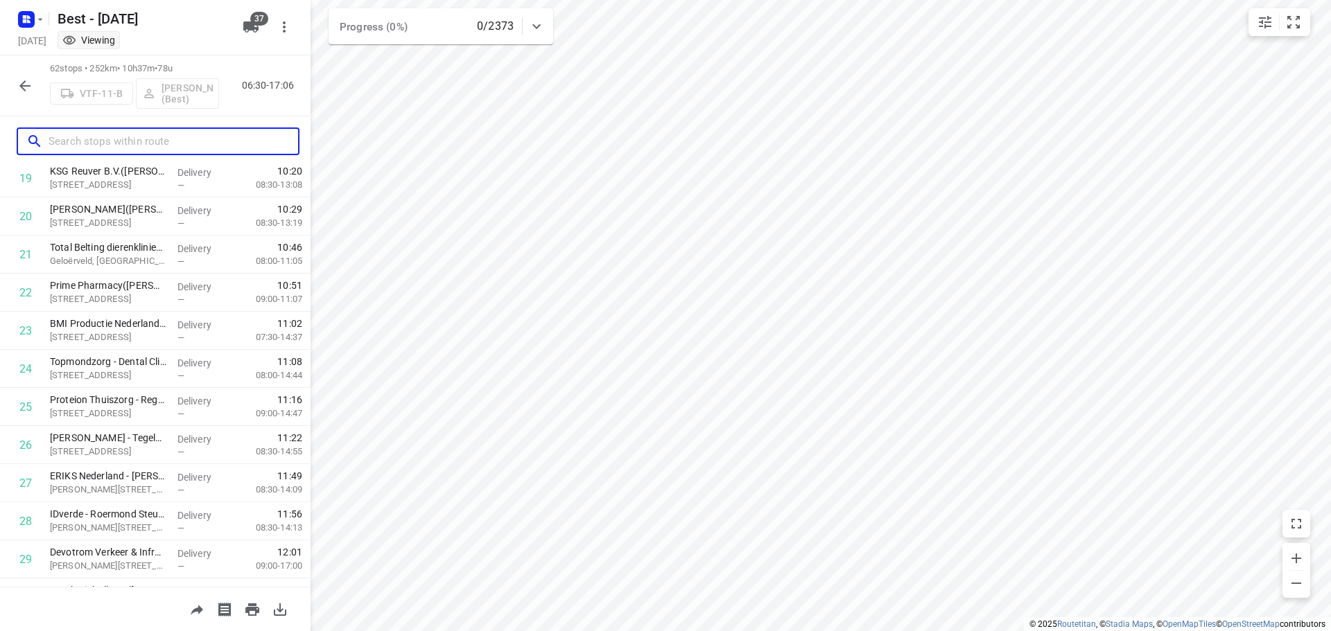
click at [136, 145] on input "text" at bounding box center [174, 141] width 250 height 21
type input ","
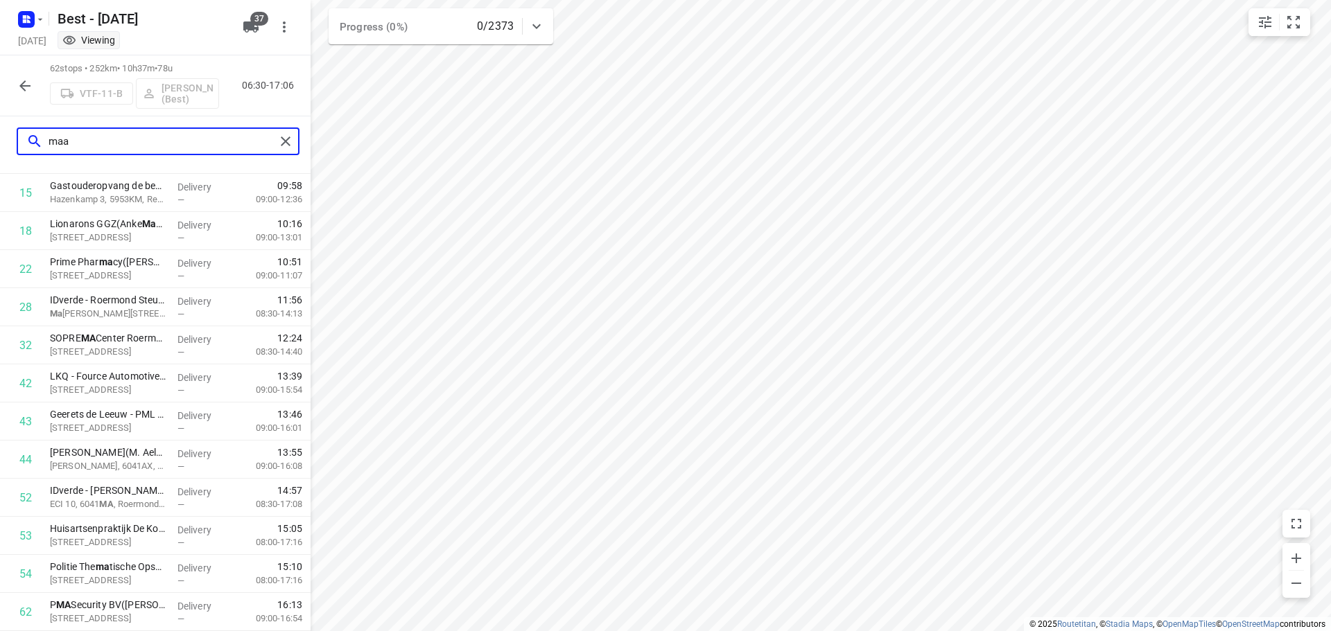
scroll to position [0, 0]
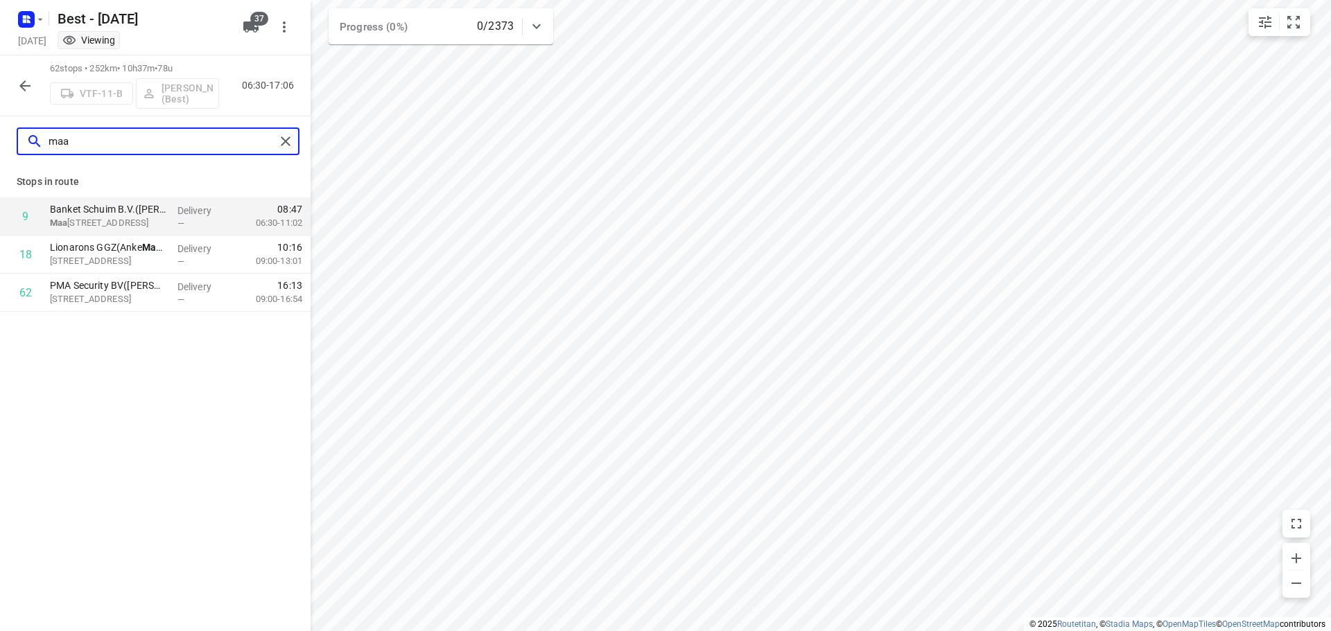
type input "maa"
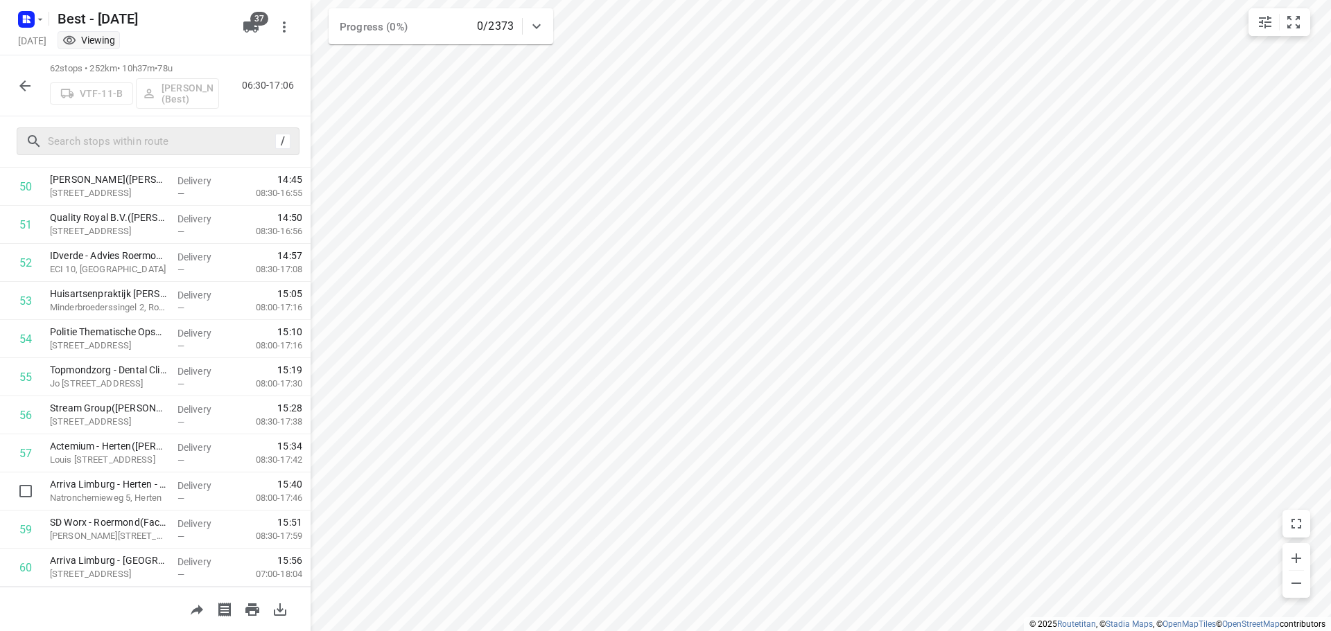
scroll to position [2050, 0]
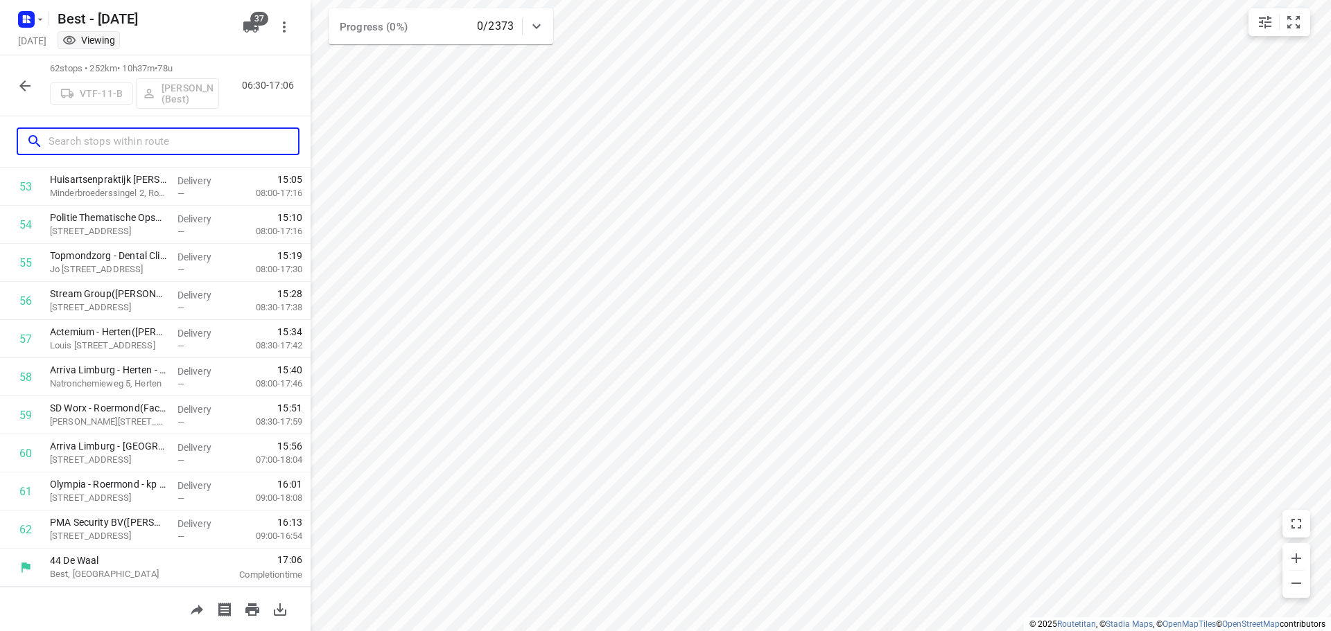
click at [192, 134] on input "text" at bounding box center [174, 141] width 250 height 21
click at [152, 143] on input "text" at bounding box center [160, 141] width 222 height 21
click at [137, 144] on input "text" at bounding box center [162, 141] width 226 height 21
type input "5"
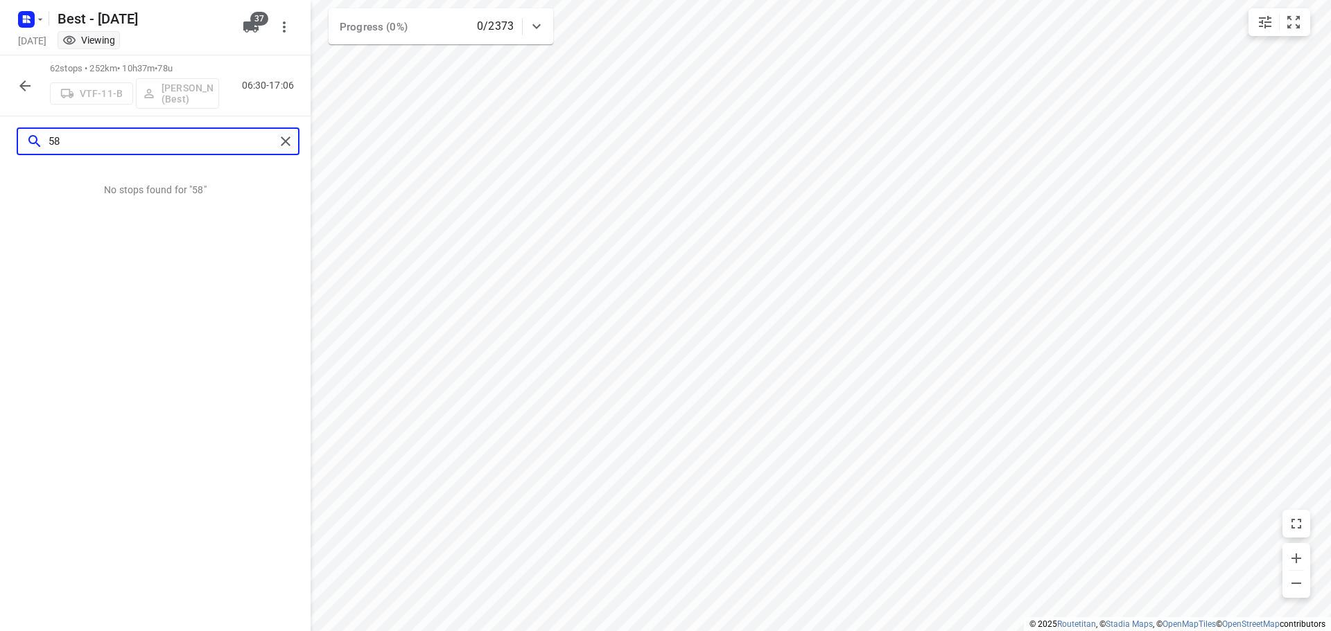
scroll to position [0, 0]
type input "5993 lk"
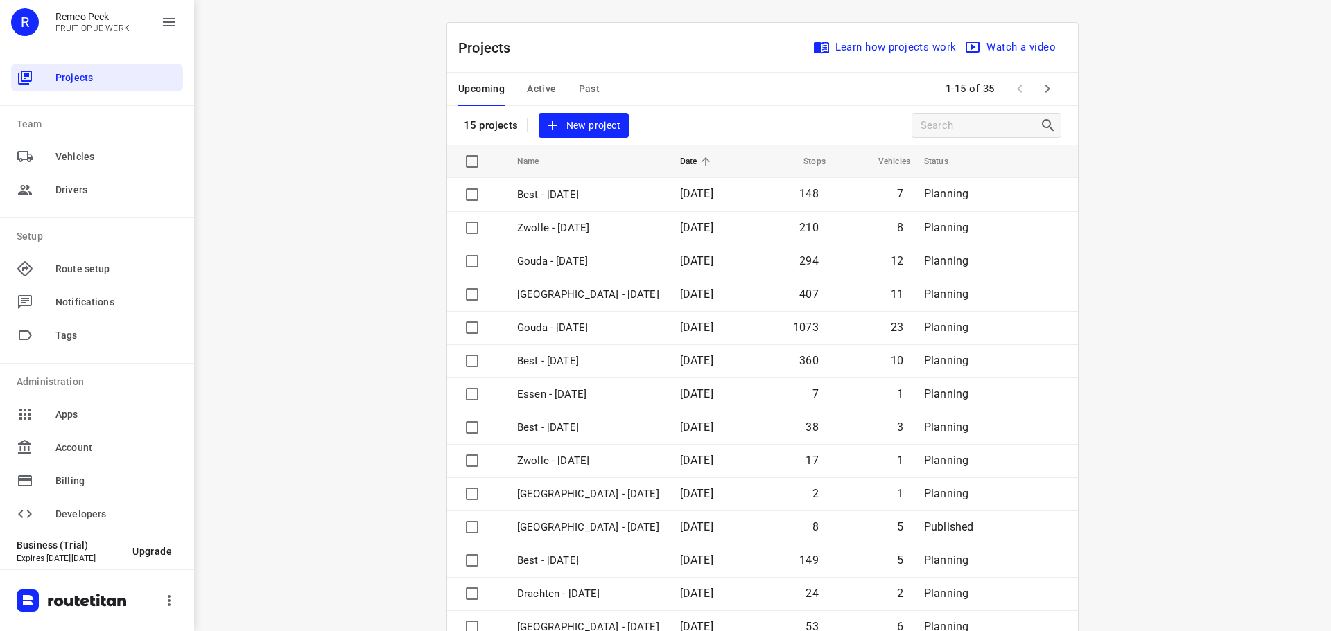
click at [600, 89] on div "Upcoming Active Past" at bounding box center [540, 89] width 164 height 33
click at [584, 85] on span "Past" at bounding box center [589, 88] width 21 height 17
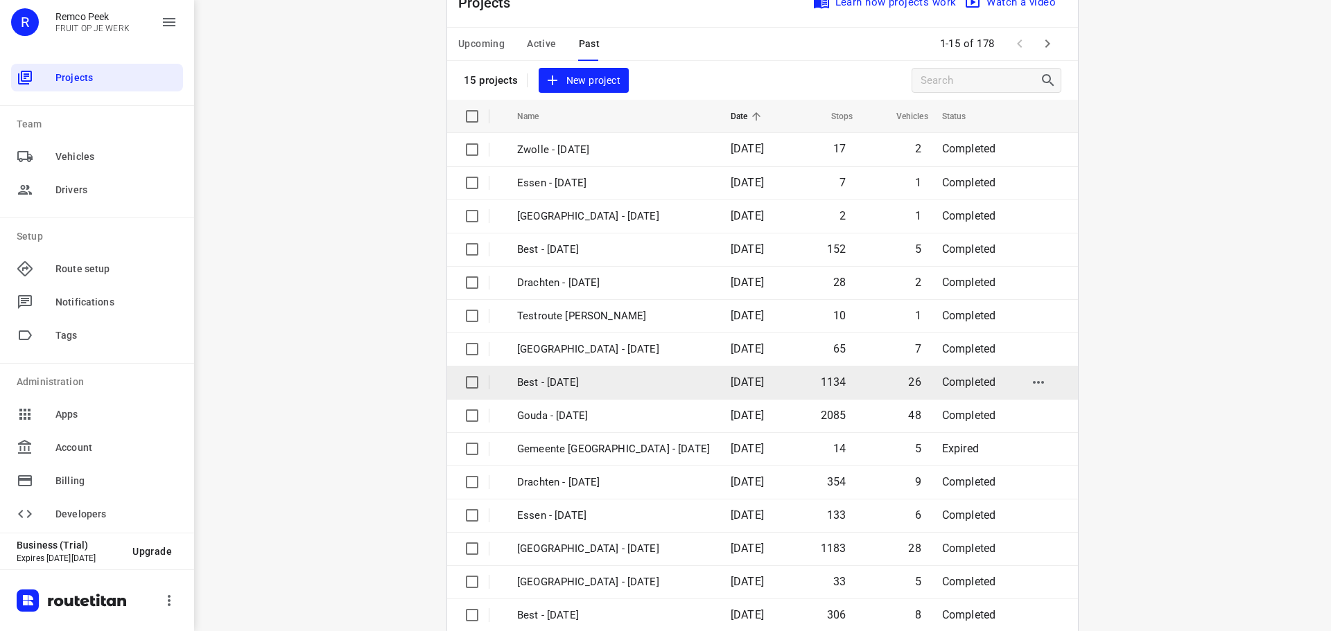
scroll to position [69, 0]
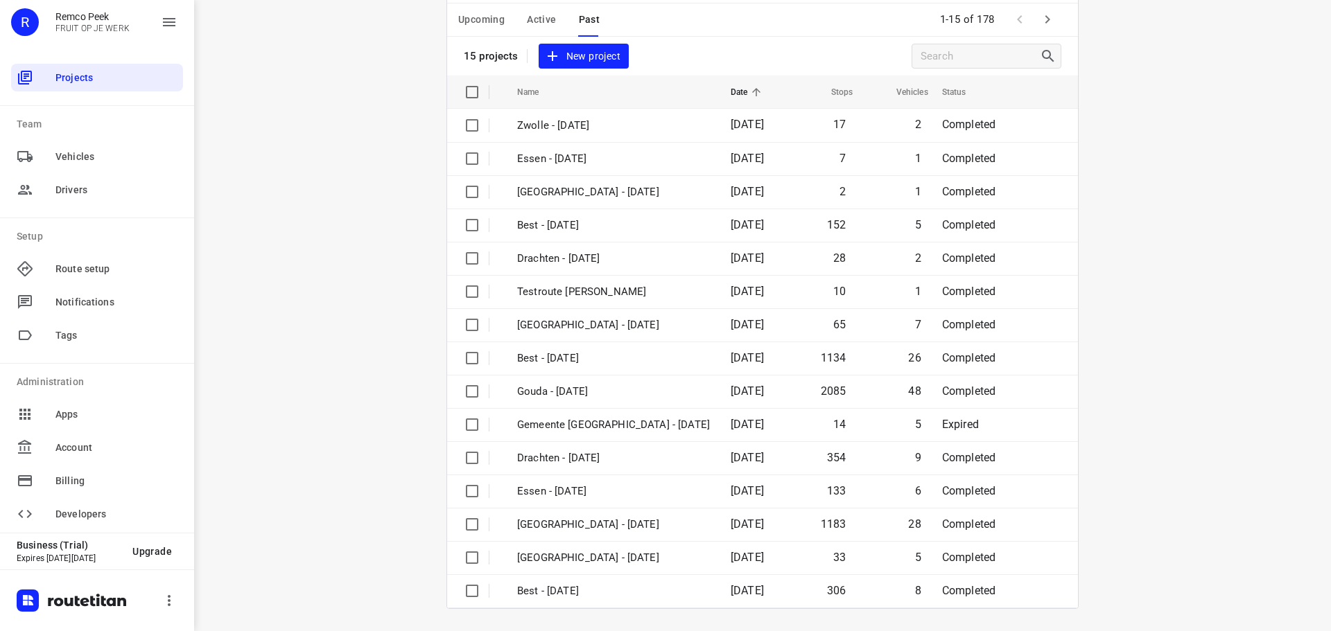
click at [1045, 15] on icon "button" at bounding box center [1047, 19] width 17 height 17
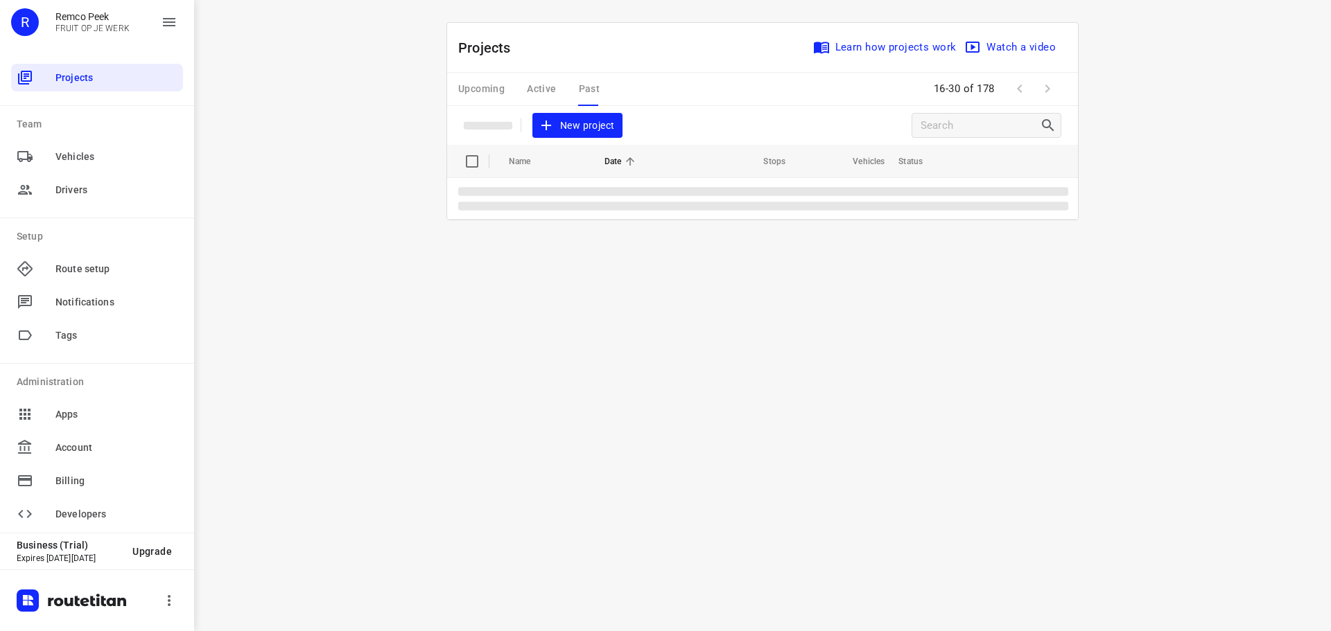
scroll to position [0, 0]
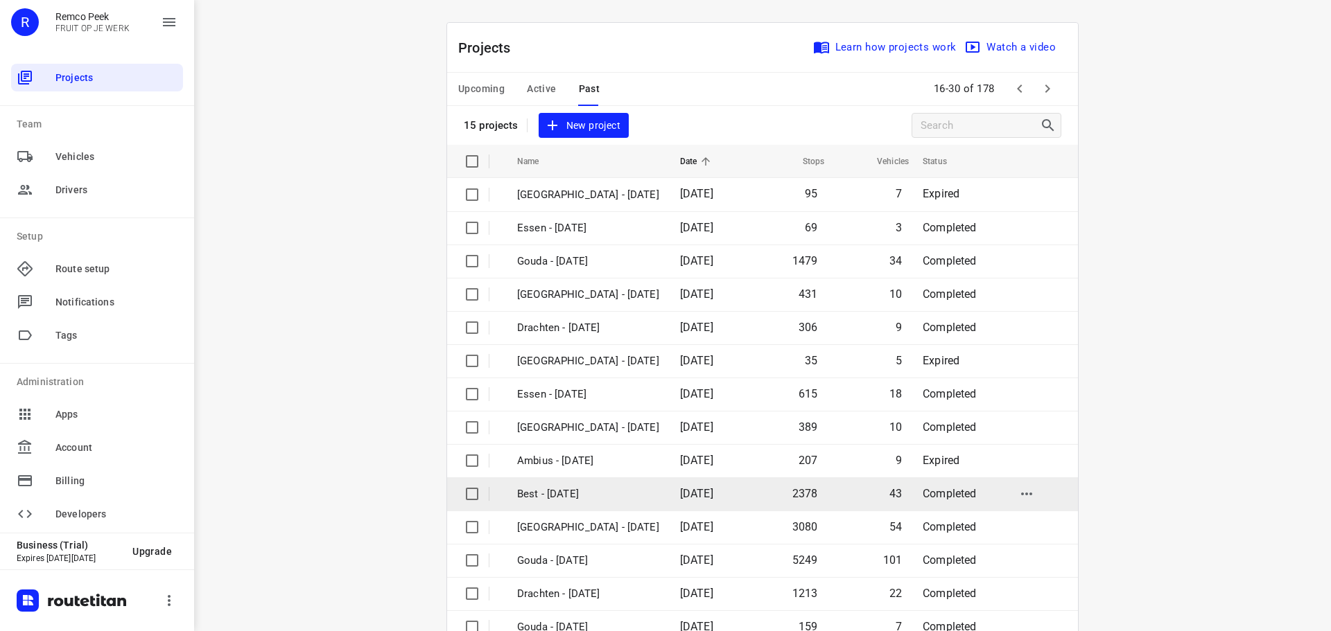
click at [578, 505] on td "Best - Monday" at bounding box center [586, 494] width 166 height 33
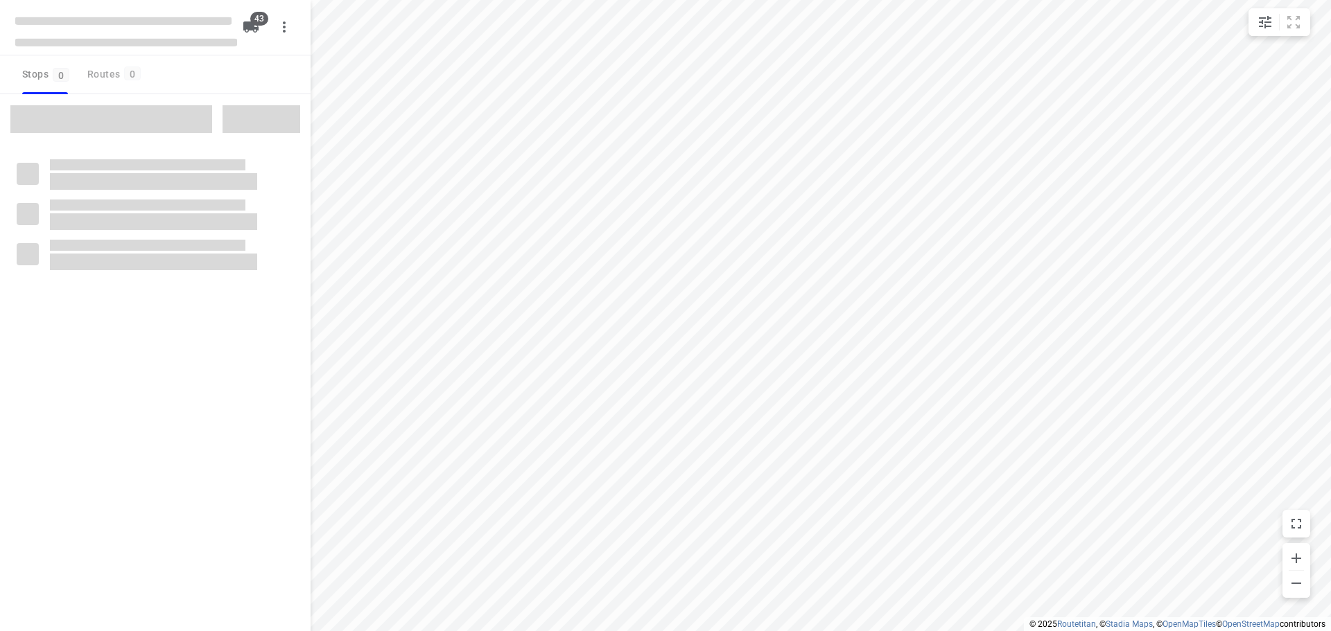
checkbox input "true"
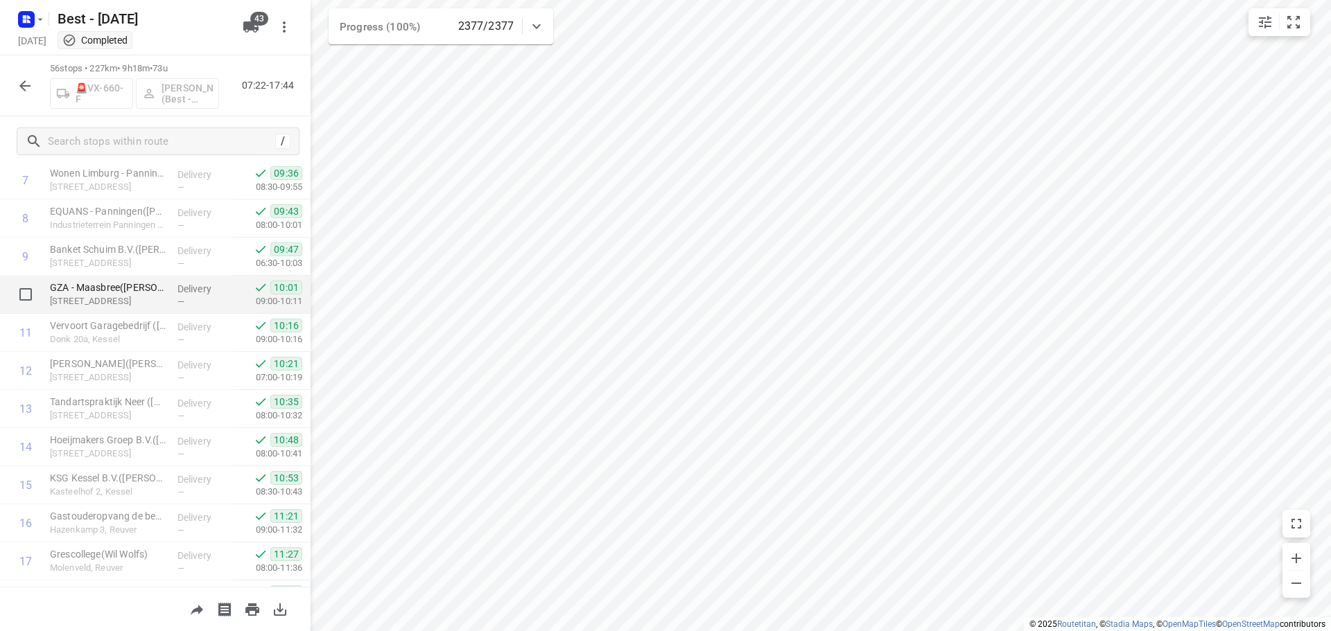
scroll to position [347, 0]
click at [150, 282] on p "GZA - Maasbree(Esther Elands)" at bounding box center [108, 284] width 116 height 14
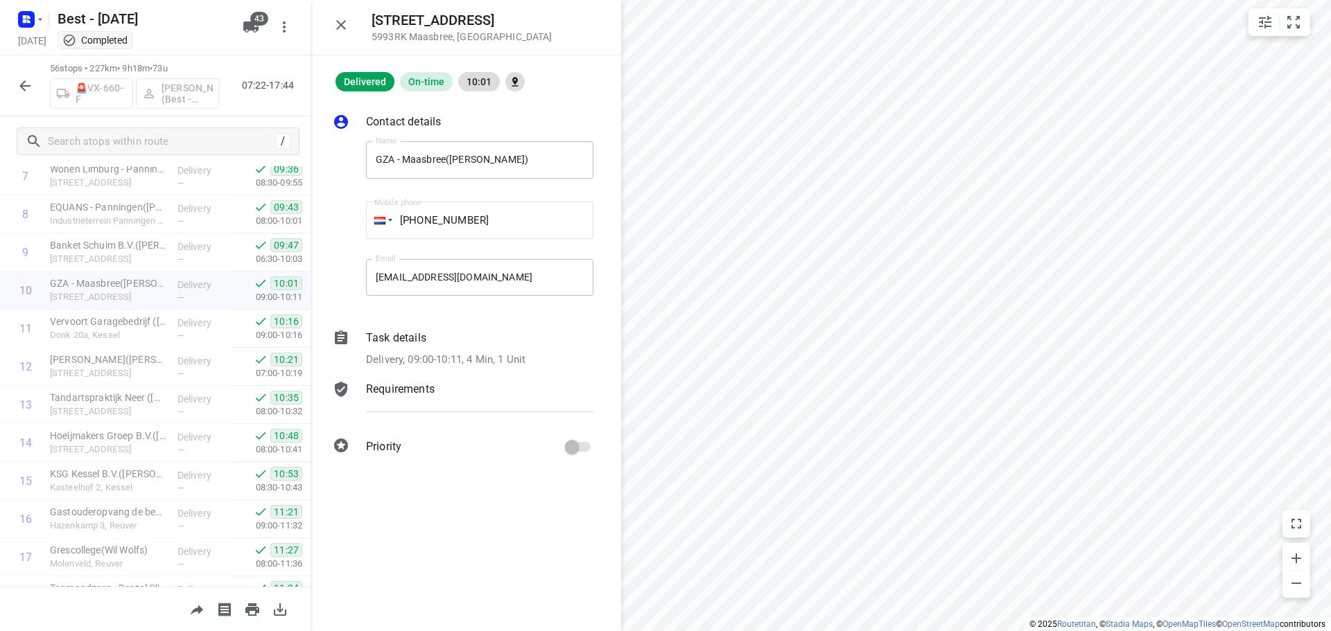
click at [484, 354] on p "Delivery, 09:00-10:11, 4 Min, 1 Unit" at bounding box center [445, 360] width 159 height 16
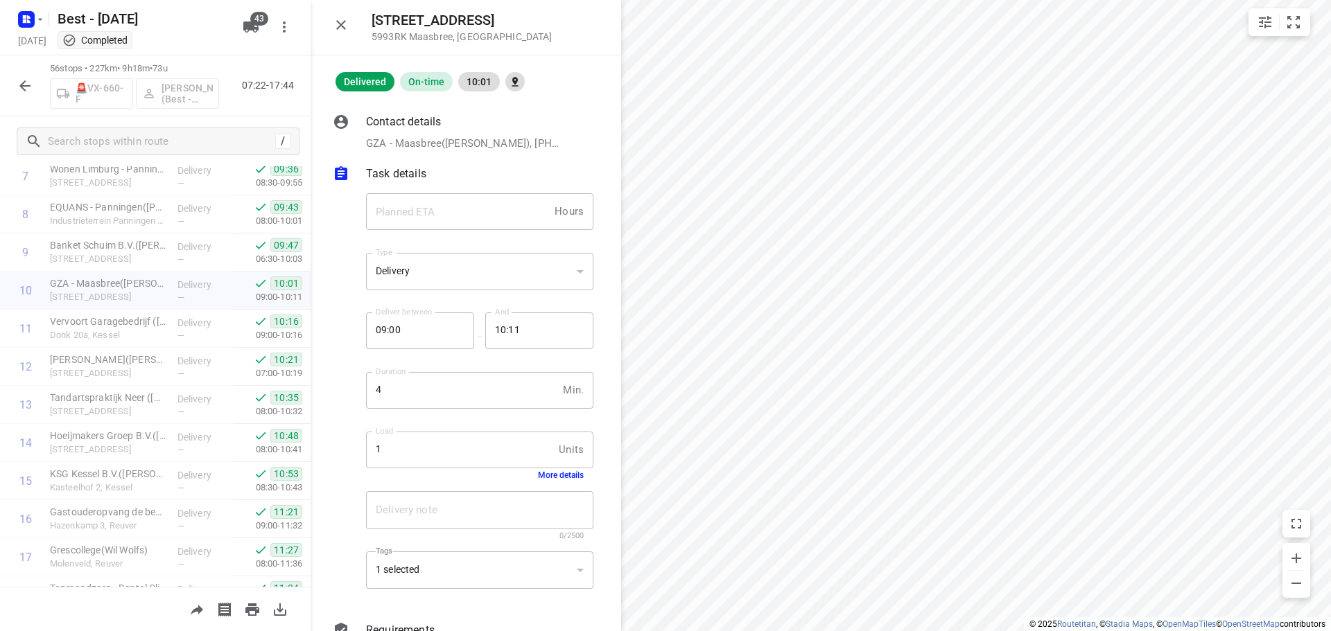
click at [550, 478] on button "More details" at bounding box center [561, 476] width 46 height 10
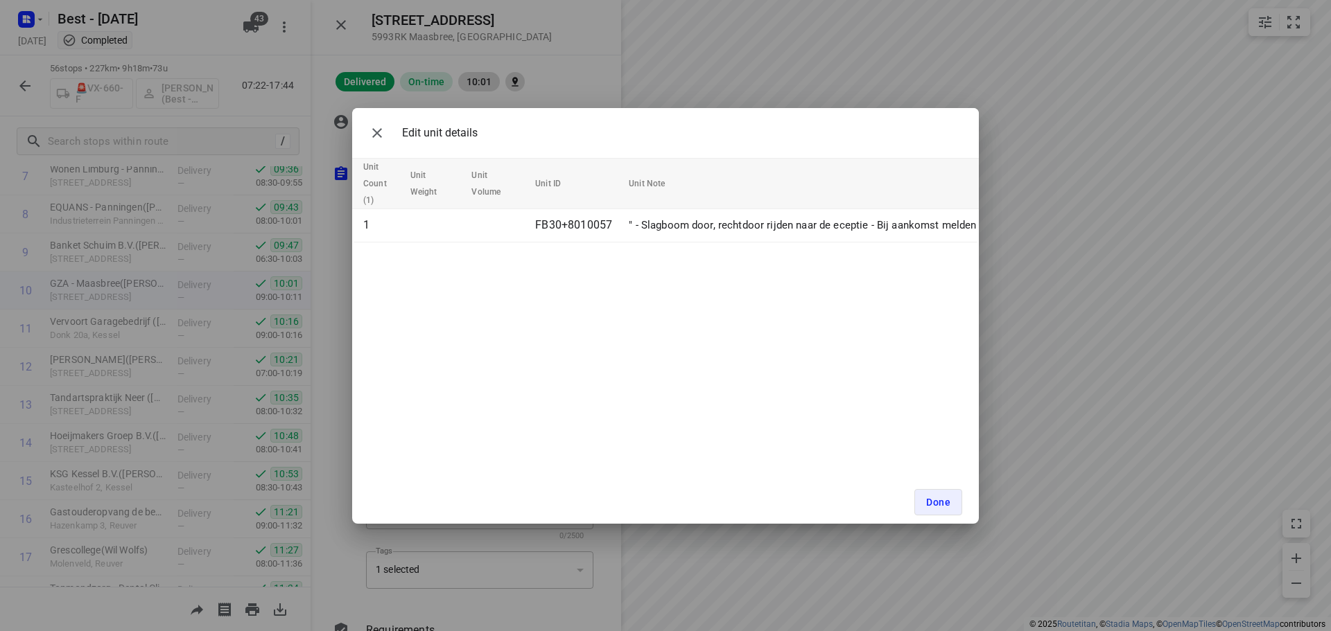
click at [548, 476] on div "Edit unit details Unit Count (1) Unit Weight Unit Volume Unit ID Unit Note 1 FB…" at bounding box center [665, 316] width 627 height 416
click at [374, 139] on icon "button" at bounding box center [377, 133] width 17 height 17
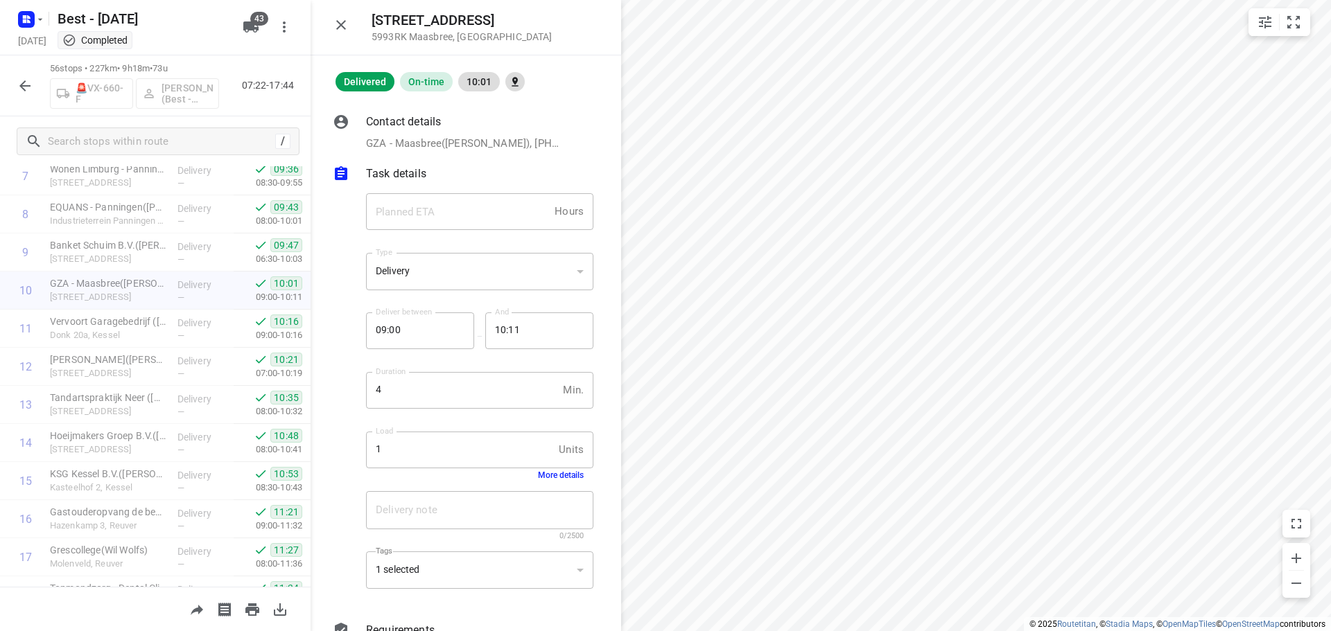
click at [331, 33] on button "button" at bounding box center [341, 25] width 28 height 28
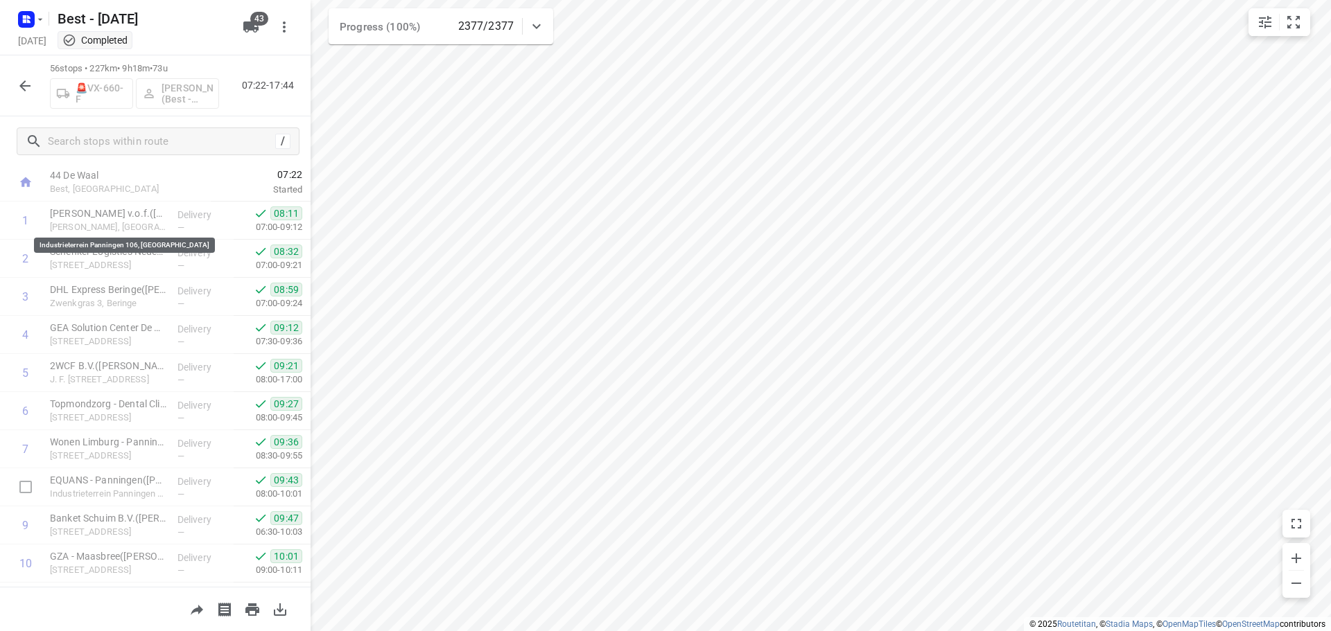
scroll to position [0, 0]
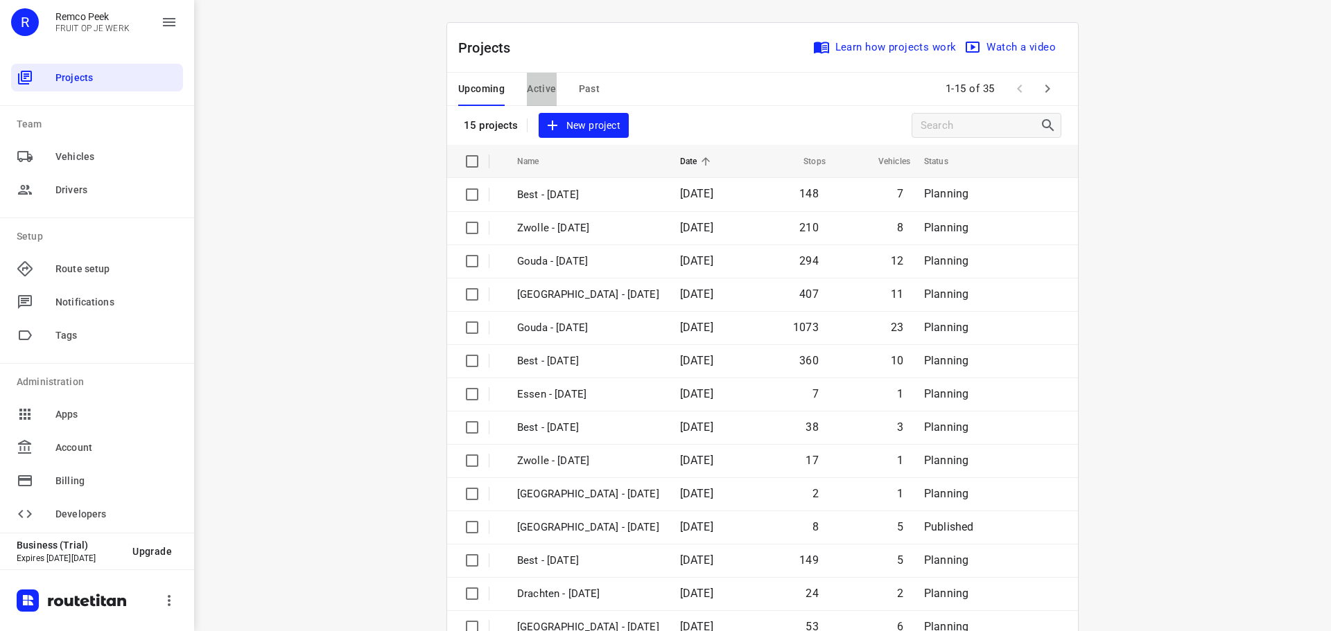
click at [527, 80] on span "Active" at bounding box center [541, 88] width 29 height 17
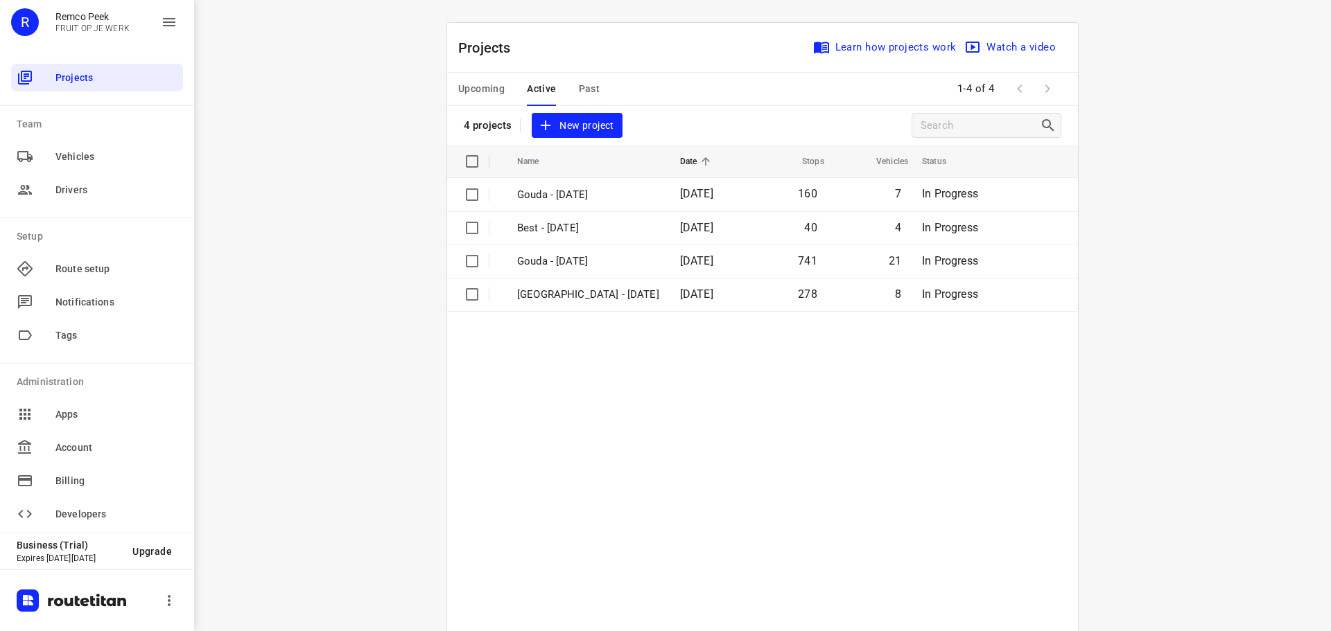
click at [492, 96] on span "Upcoming" at bounding box center [481, 88] width 46 height 17
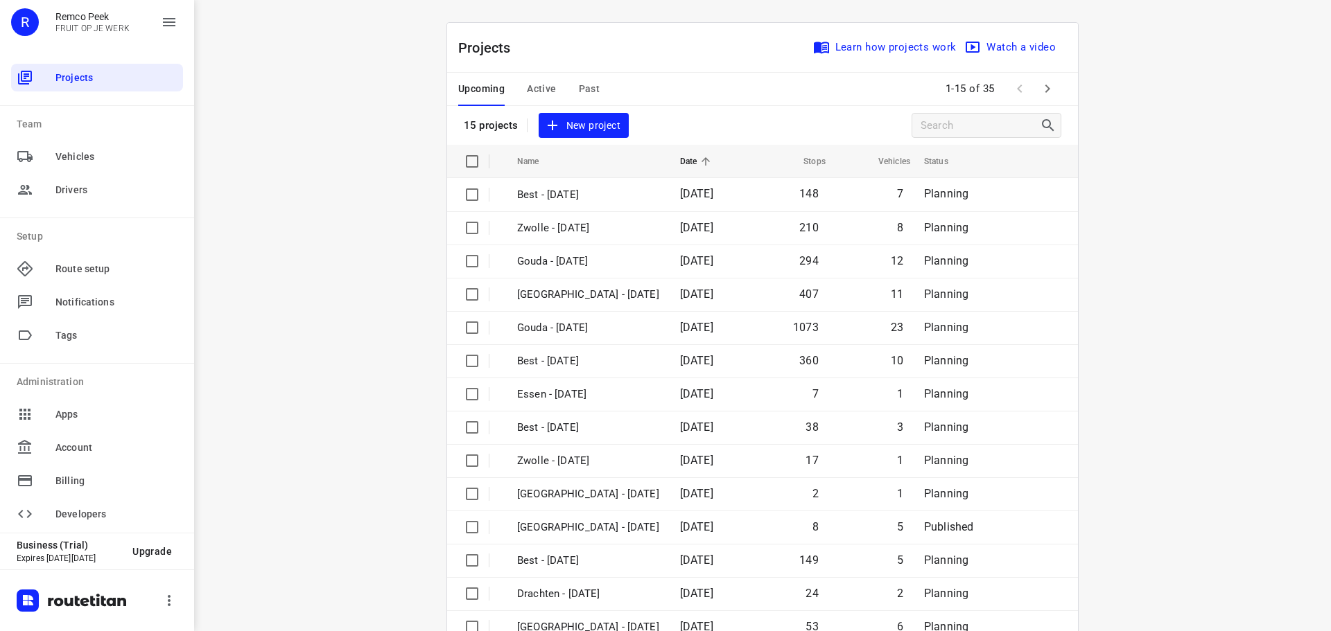
click at [532, 89] on span "Active" at bounding box center [541, 88] width 29 height 17
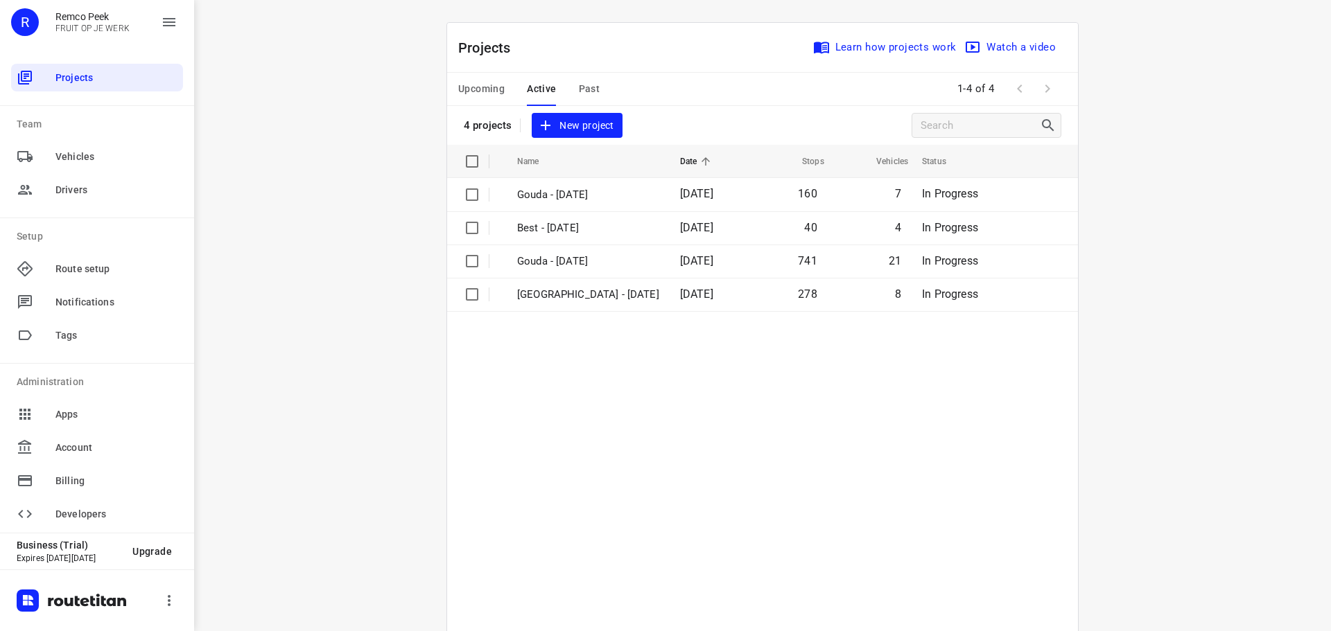
click at [458, 82] on span "Upcoming" at bounding box center [481, 88] width 46 height 17
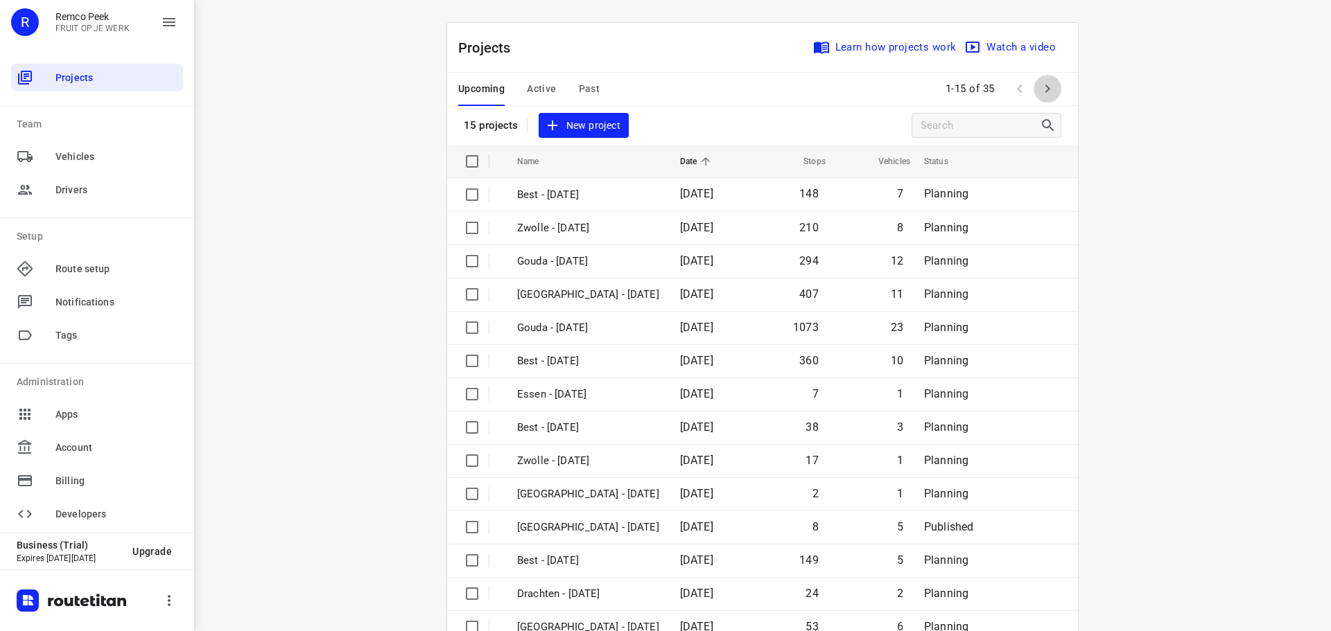
click at [1039, 91] on icon "button" at bounding box center [1047, 88] width 17 height 17
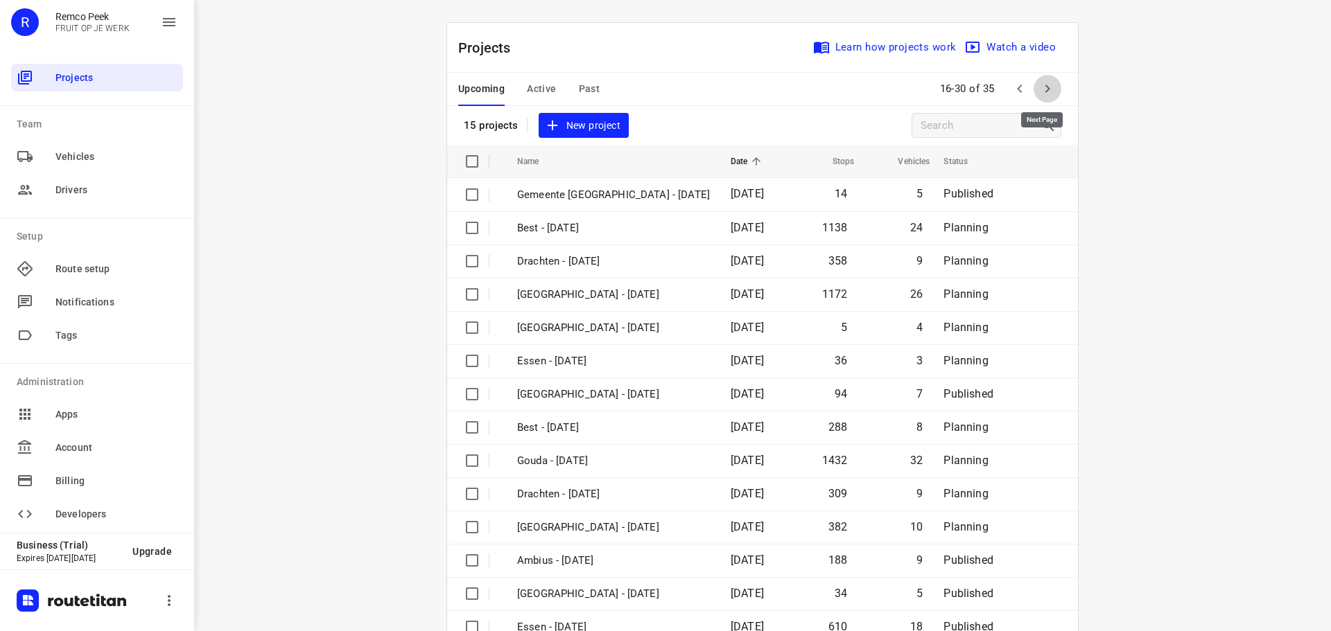
click at [1039, 94] on icon "button" at bounding box center [1047, 88] width 17 height 17
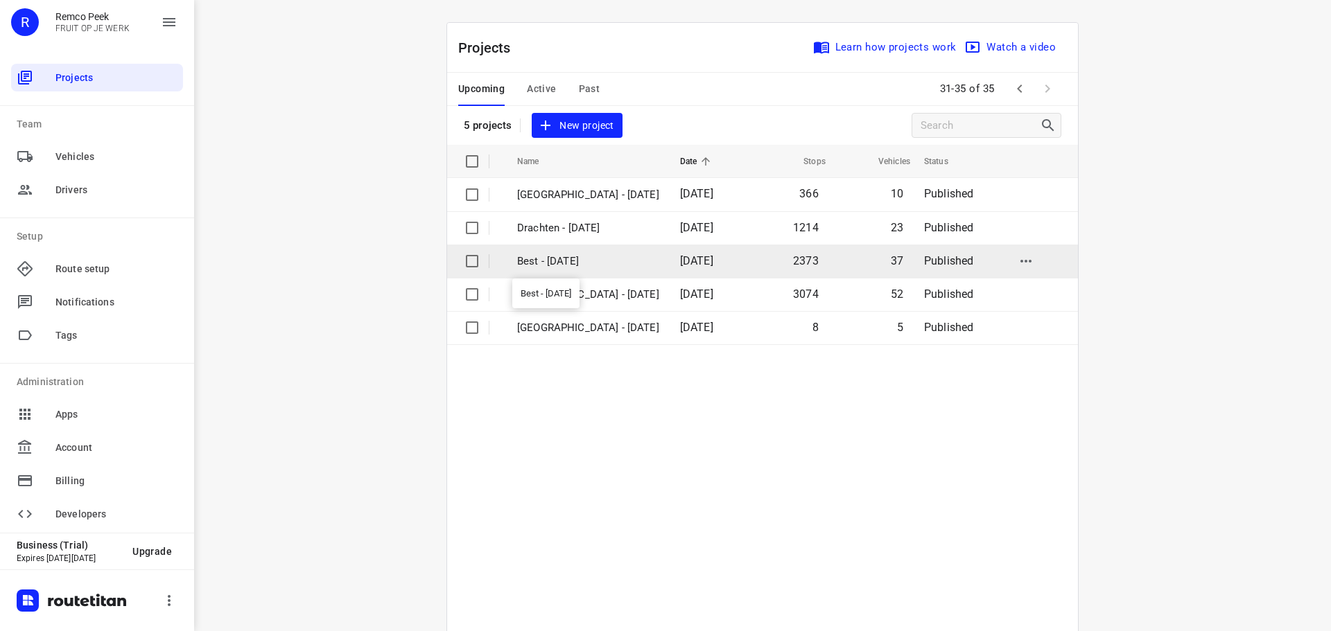
click at [580, 254] on p "Best - Monday" at bounding box center [588, 262] width 142 height 16
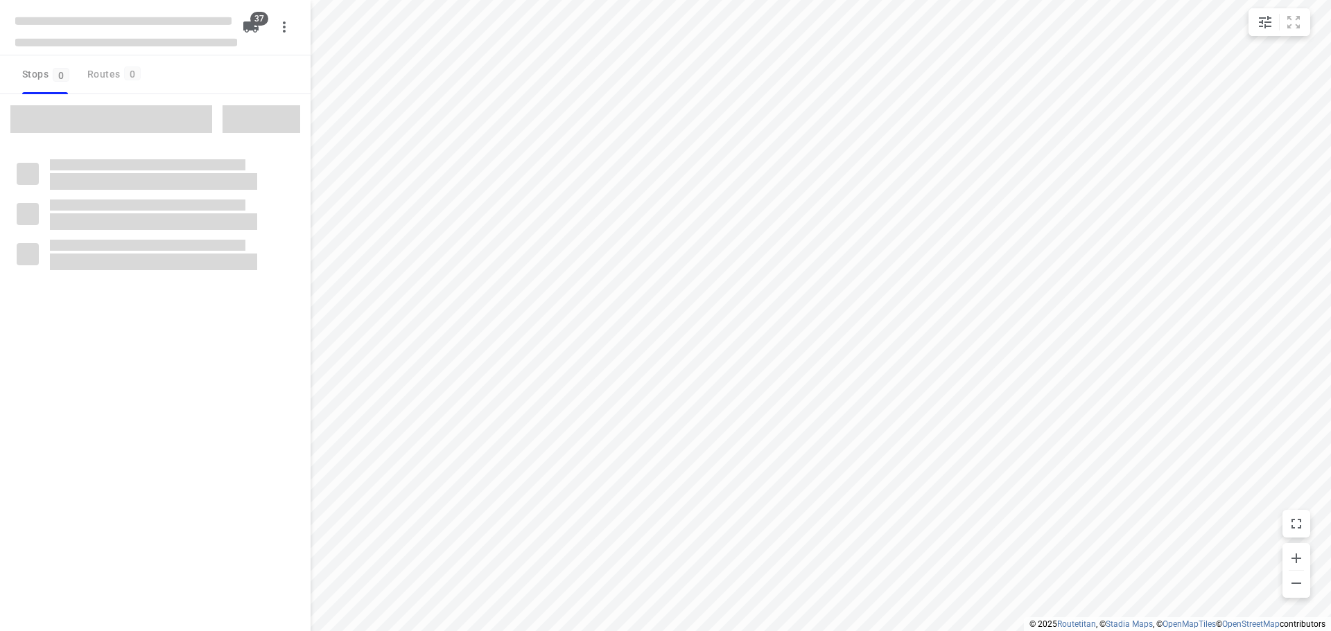
checkbox input "true"
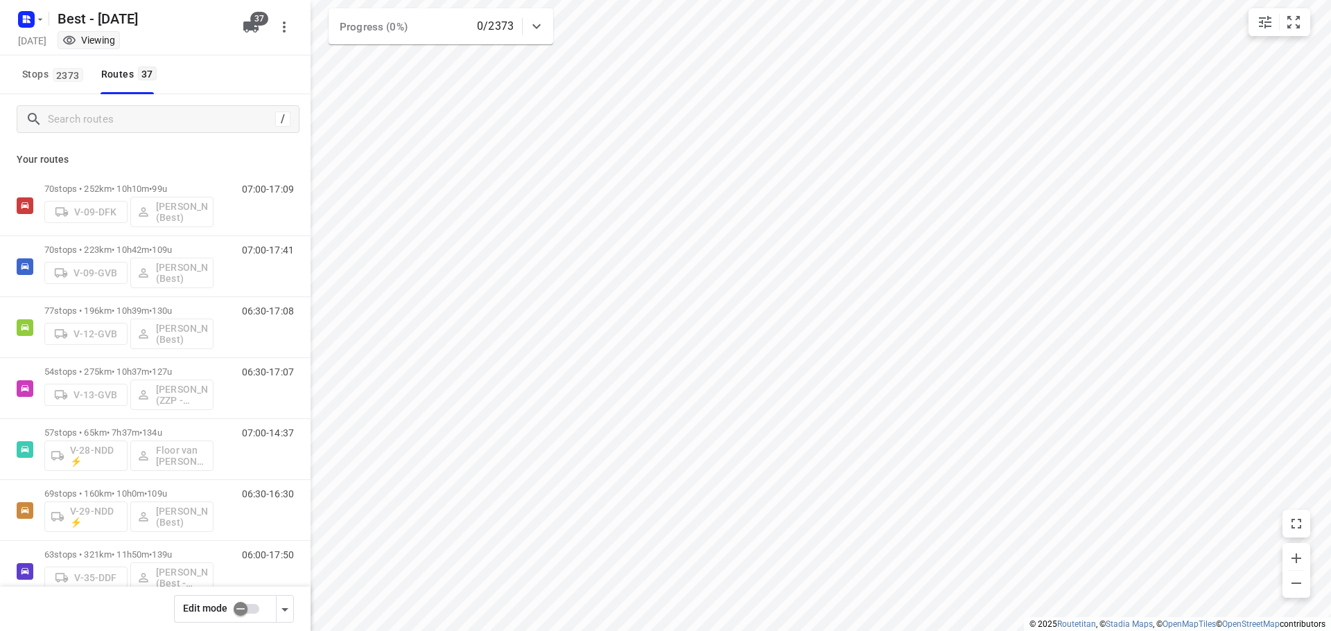
click at [85, 103] on div "/" at bounding box center [155, 119] width 311 height 50
click at [84, 106] on div "/" at bounding box center [158, 119] width 283 height 28
click at [82, 110] on input "Search routes" at bounding box center [174, 119] width 250 height 21
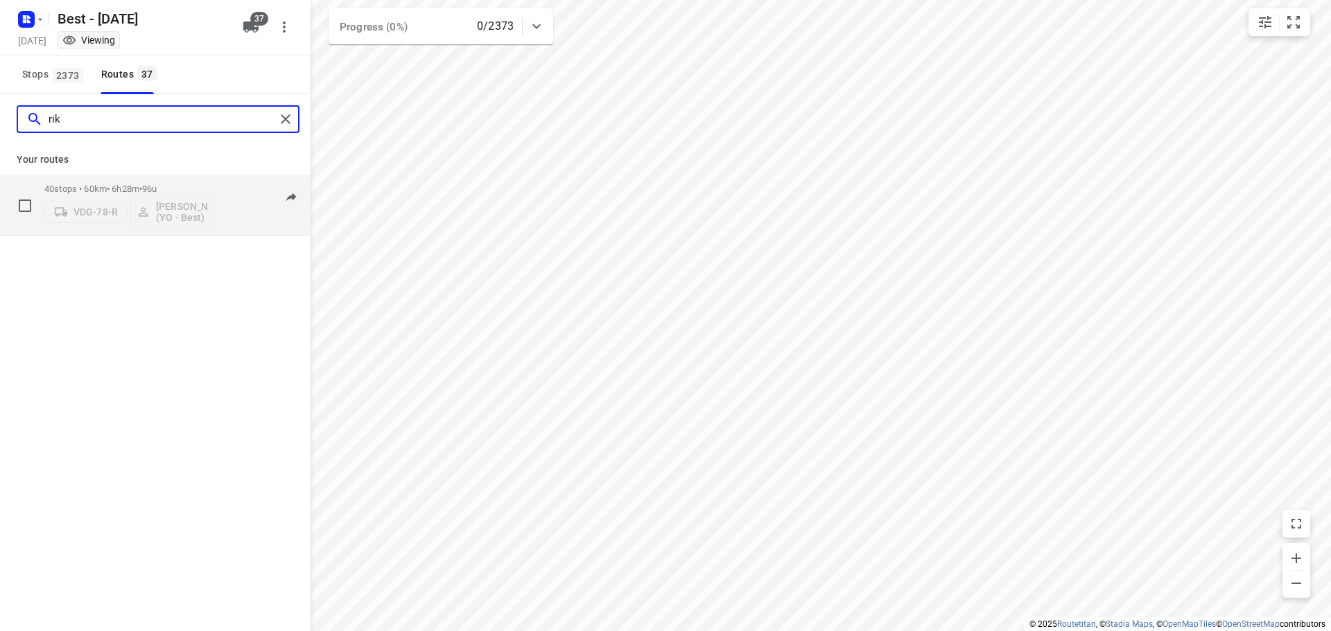
type input "rik"
click at [162, 182] on div "40 stops • 60km • 6h28m • 96u VDG-78-R Rik de Kok (YO - Best)" at bounding box center [128, 206] width 169 height 58
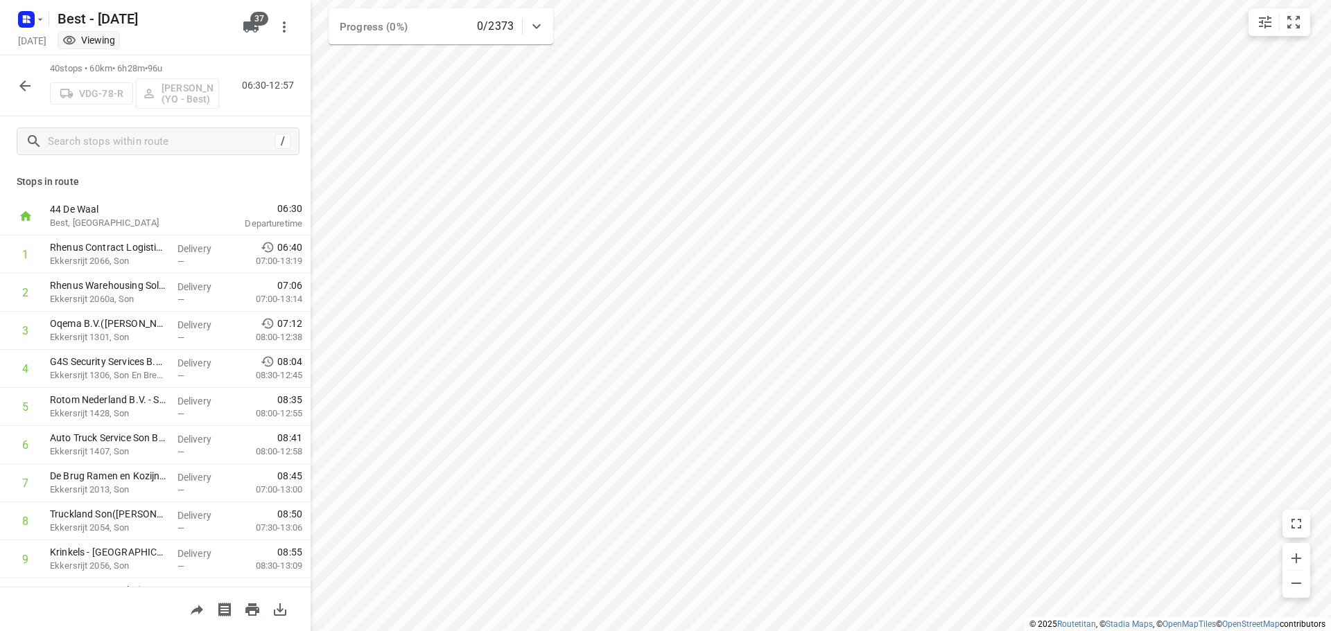
click at [21, 85] on icon "button" at bounding box center [24, 85] width 11 height 11
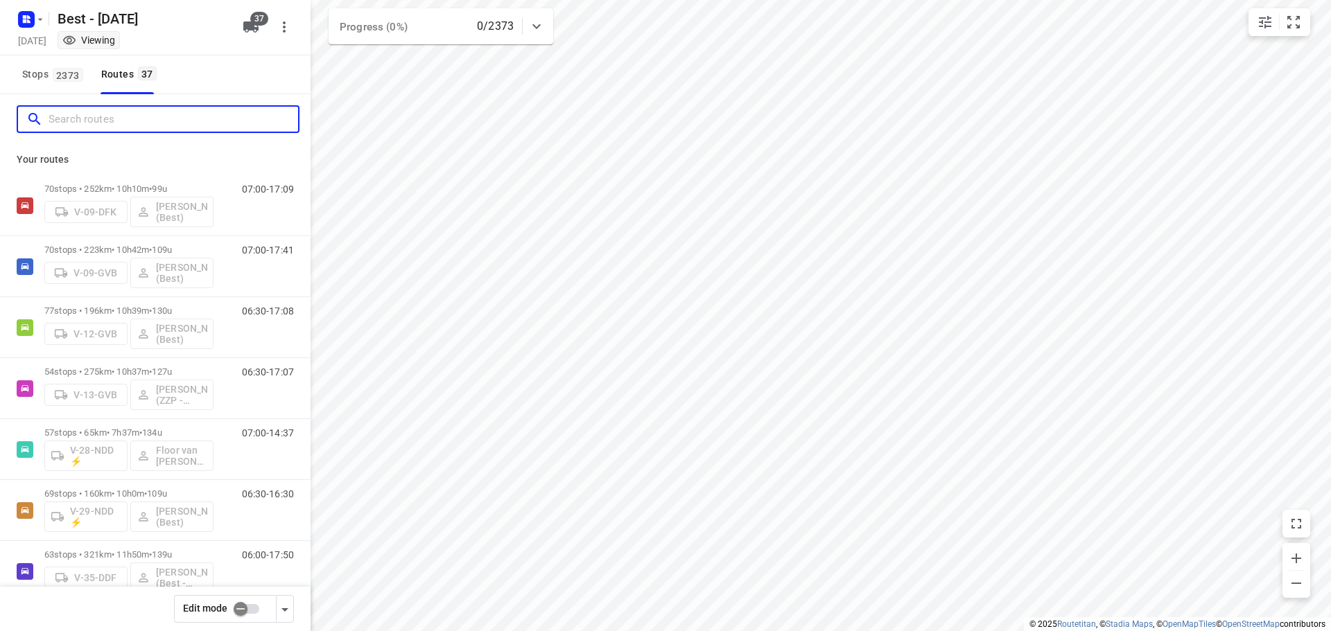
click at [112, 122] on input "Search routes" at bounding box center [174, 119] width 250 height 21
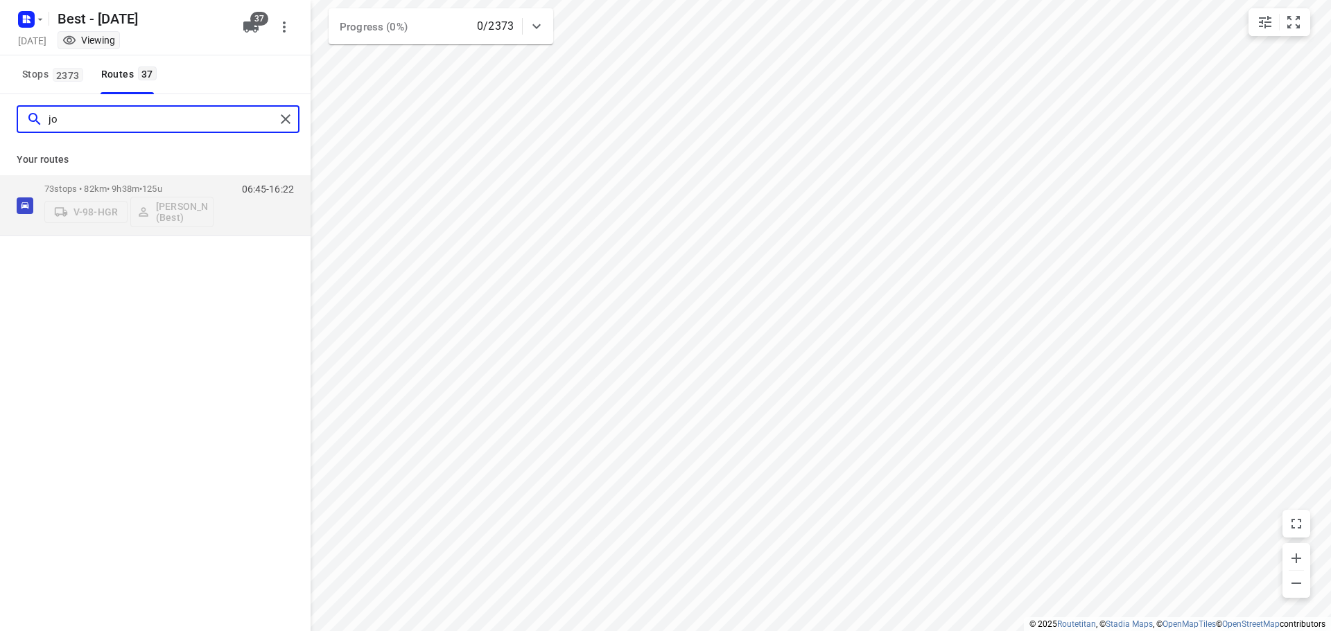
type input "j"
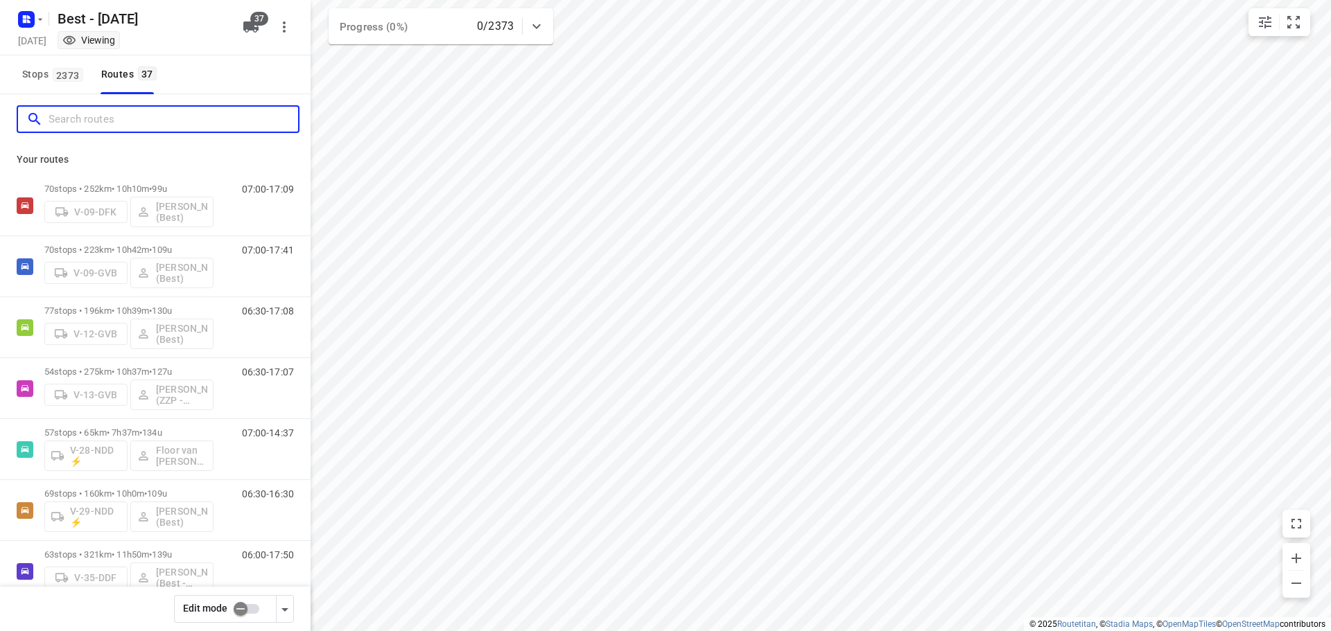
click at [169, 119] on input "Search routes" at bounding box center [174, 119] width 250 height 21
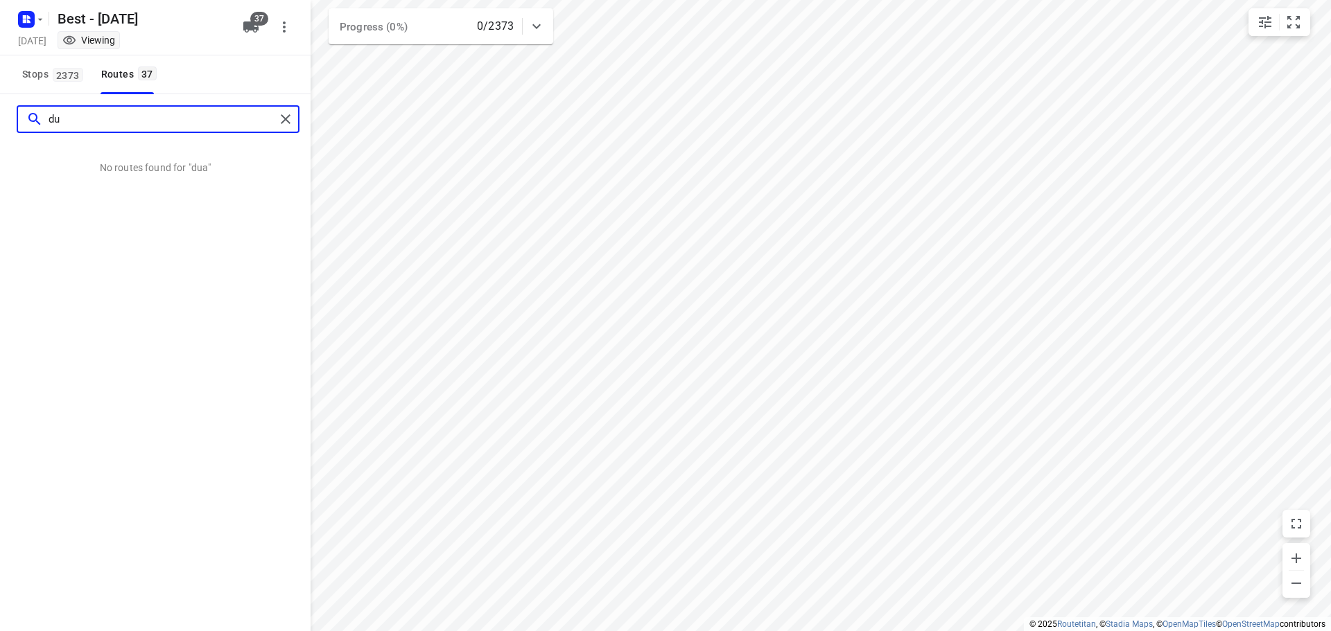
type input "d"
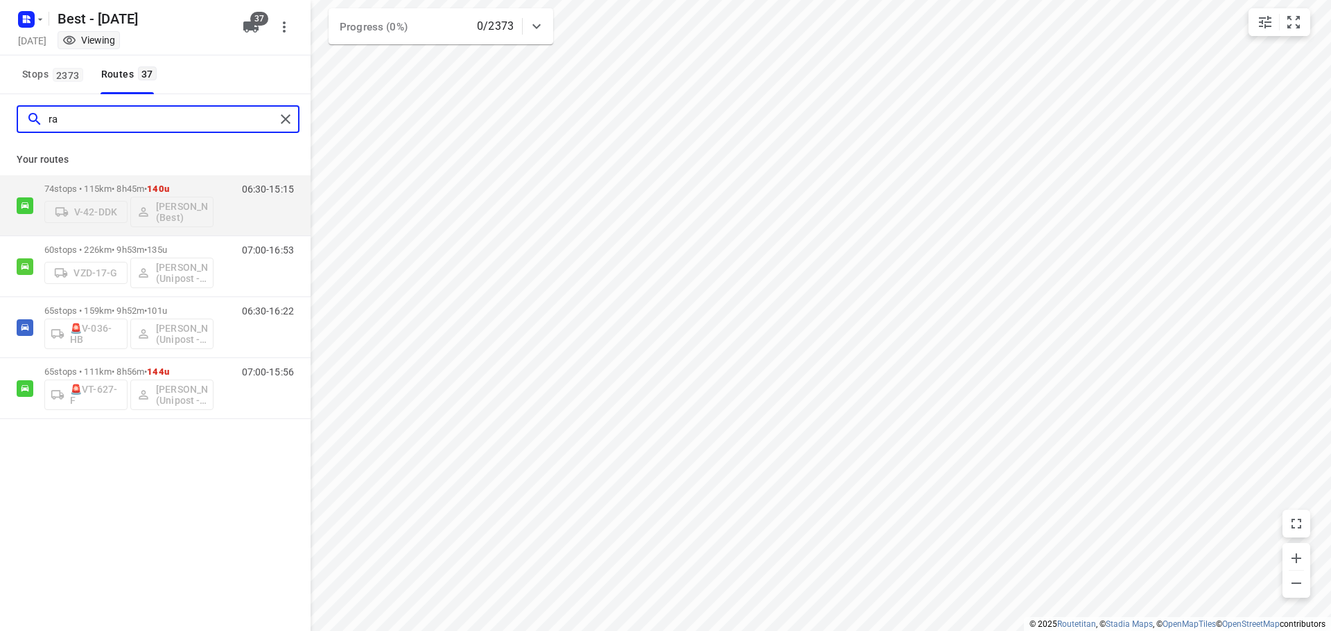
type input "r"
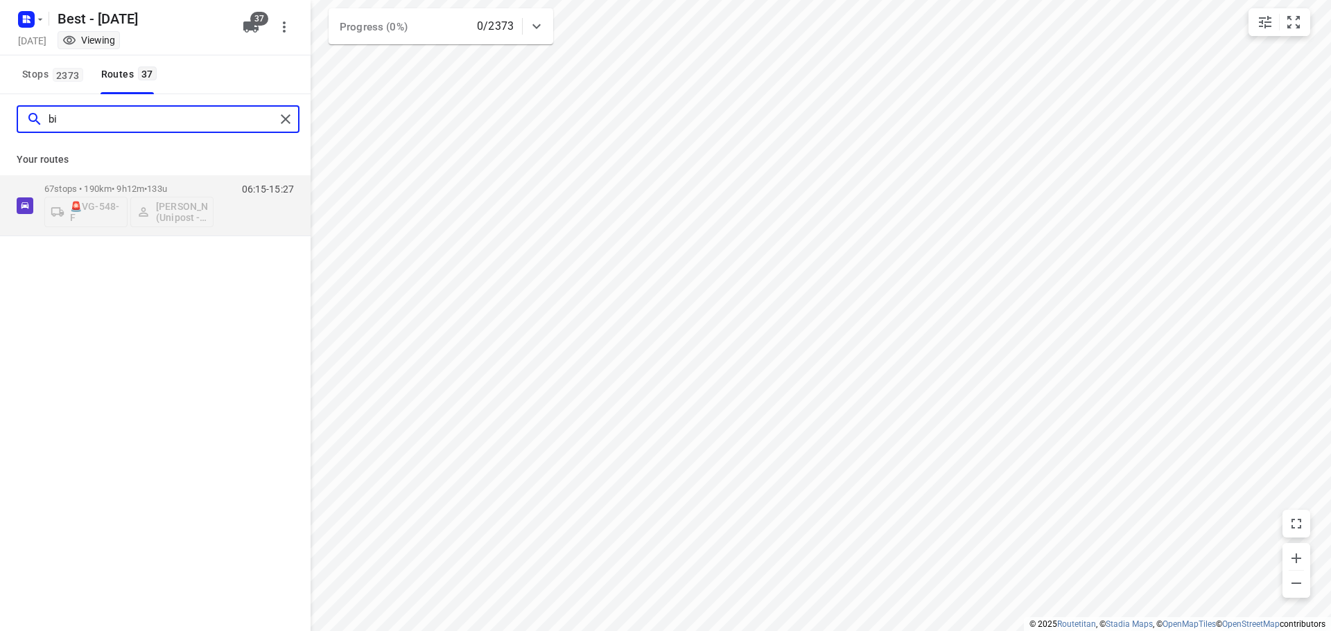
type input "b"
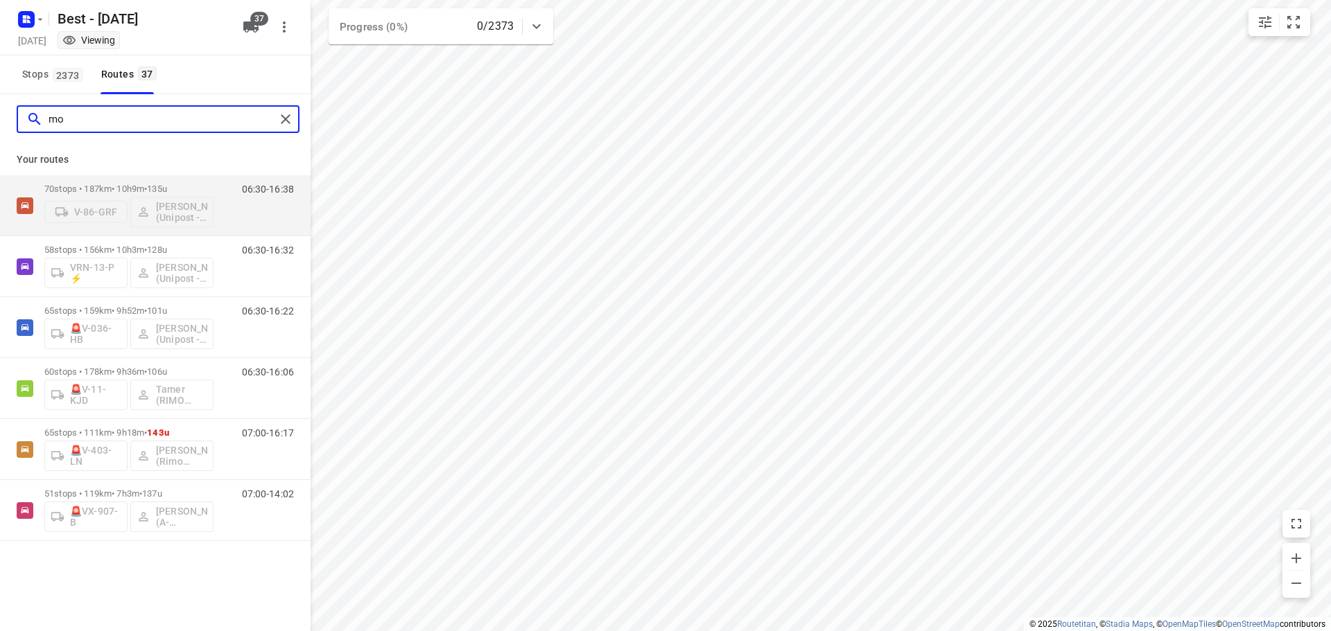
type input "m"
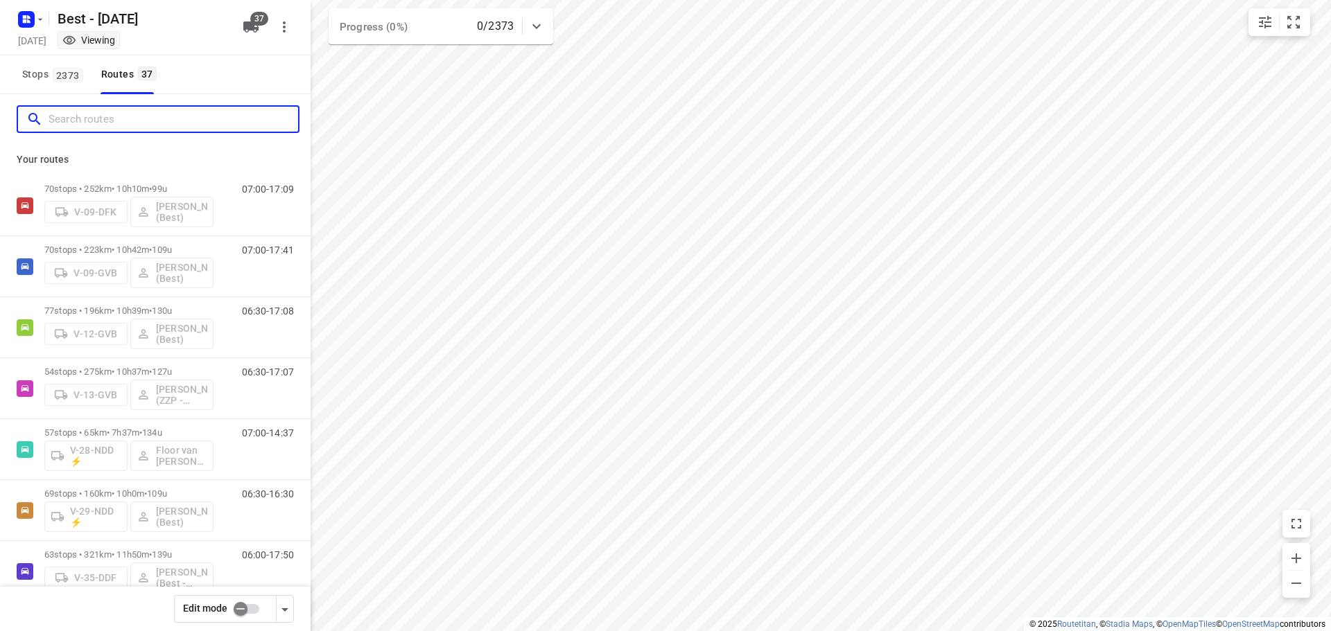
type input "o"
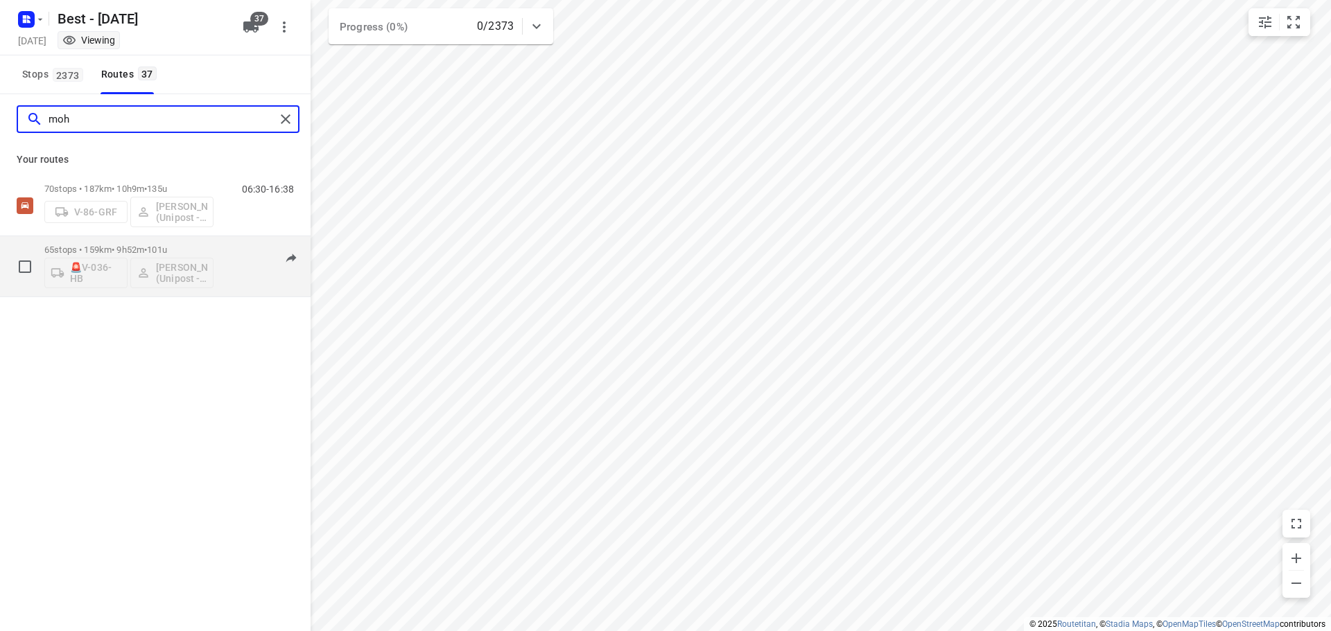
type input "moh"
click at [108, 243] on div "65 stops • 159km • 9h52m • 101u 🚨V-036-HB Mohammed Raed (Unipost - Best - ZZP)" at bounding box center [128, 267] width 169 height 58
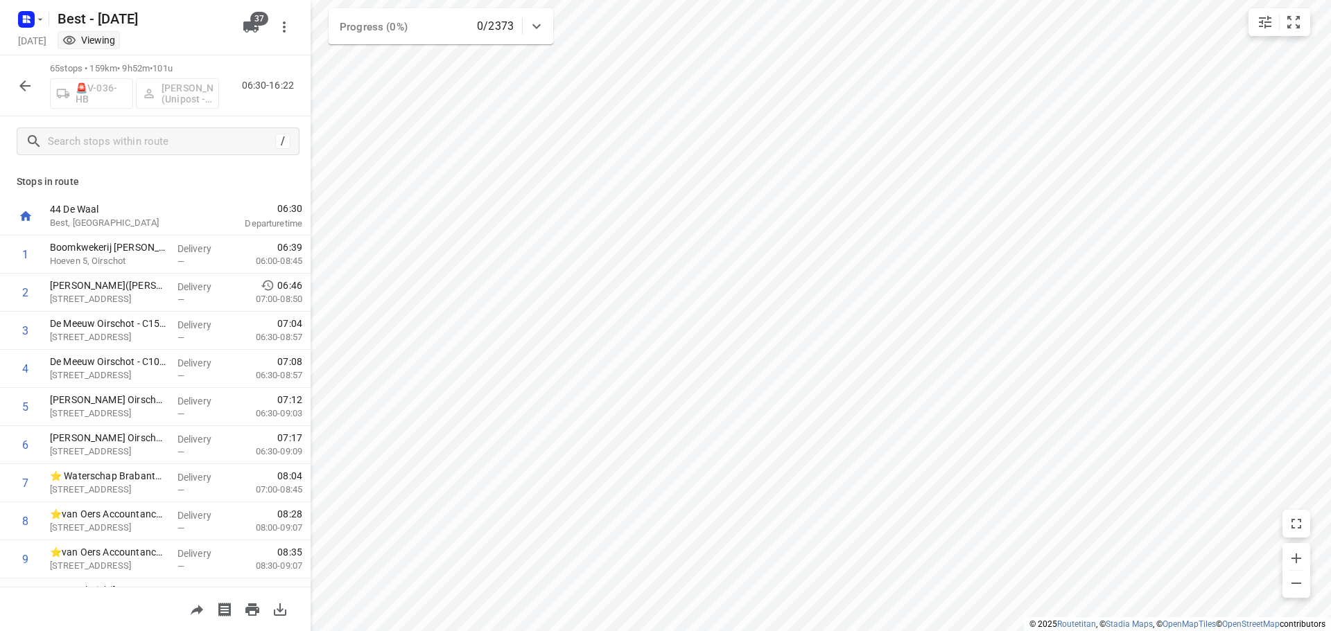
drag, startPoint x: 154, startPoint y: 88, endPoint x: 187, endPoint y: 86, distance: 33.3
click at [187, 86] on div "🚨V-036-HB Mohammed Raed (Unipost - Best - ZZP)" at bounding box center [134, 92] width 169 height 33
drag, startPoint x: 184, startPoint y: 101, endPoint x: 167, endPoint y: 95, distance: 18.2
click at [167, 95] on div "🚨V-036-HB Mohammed Raed (Unipost - Best - ZZP)" at bounding box center [134, 92] width 169 height 33
click at [26, 87] on icon "button" at bounding box center [25, 86] width 17 height 17
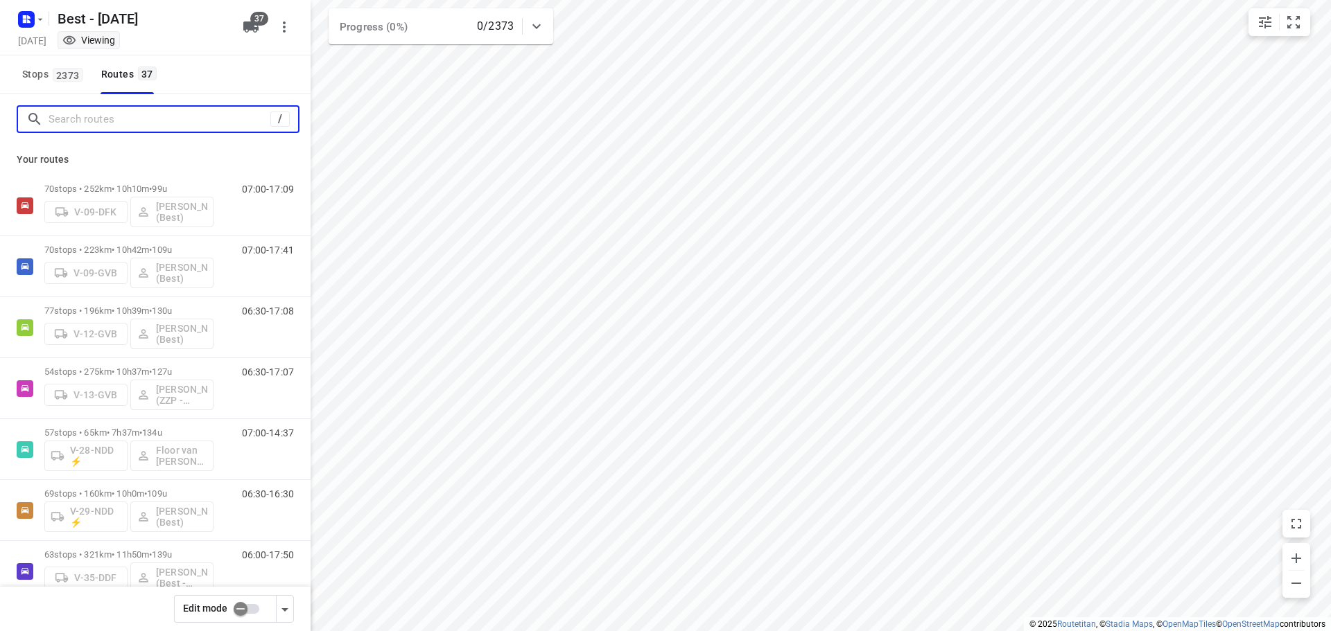
click at [110, 129] on input "Search routes" at bounding box center [160, 119] width 222 height 21
click at [112, 125] on input "Search routes" at bounding box center [174, 119] width 250 height 21
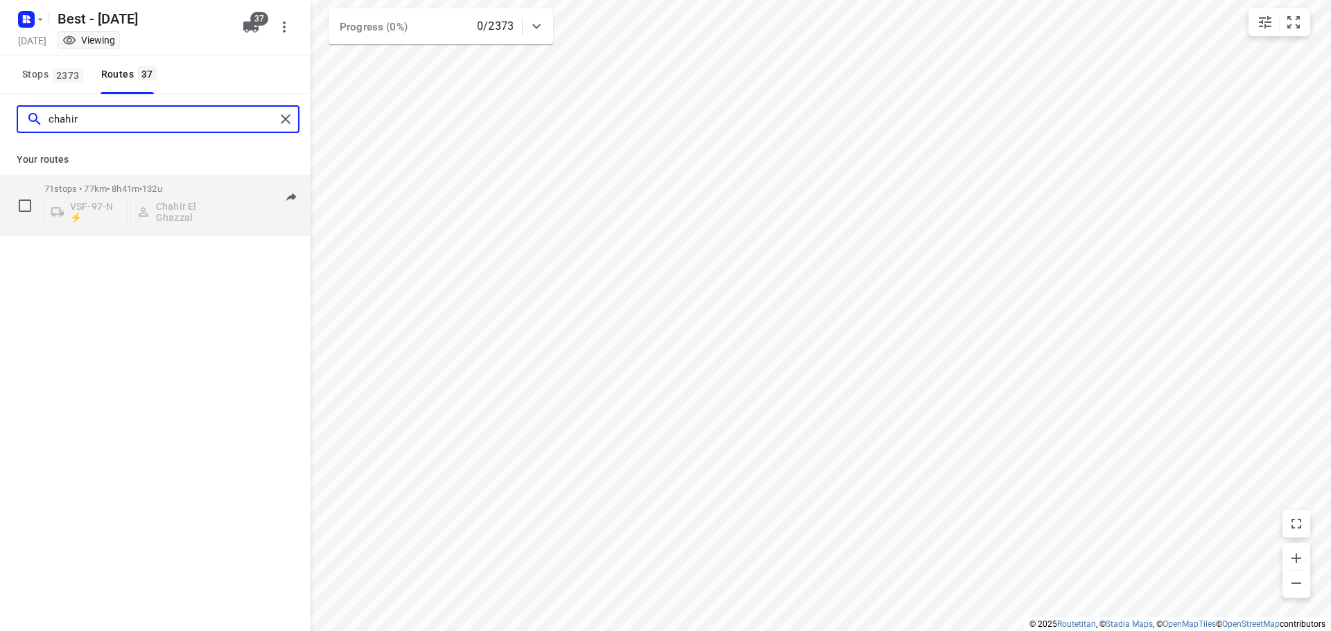
type input "chahir"
click at [138, 176] on div "71 stops • 77km • 8h41m • 132u VSF-97-N ⚡ Chahir El Ghazzal 07:00-15:40" at bounding box center [155, 205] width 311 height 61
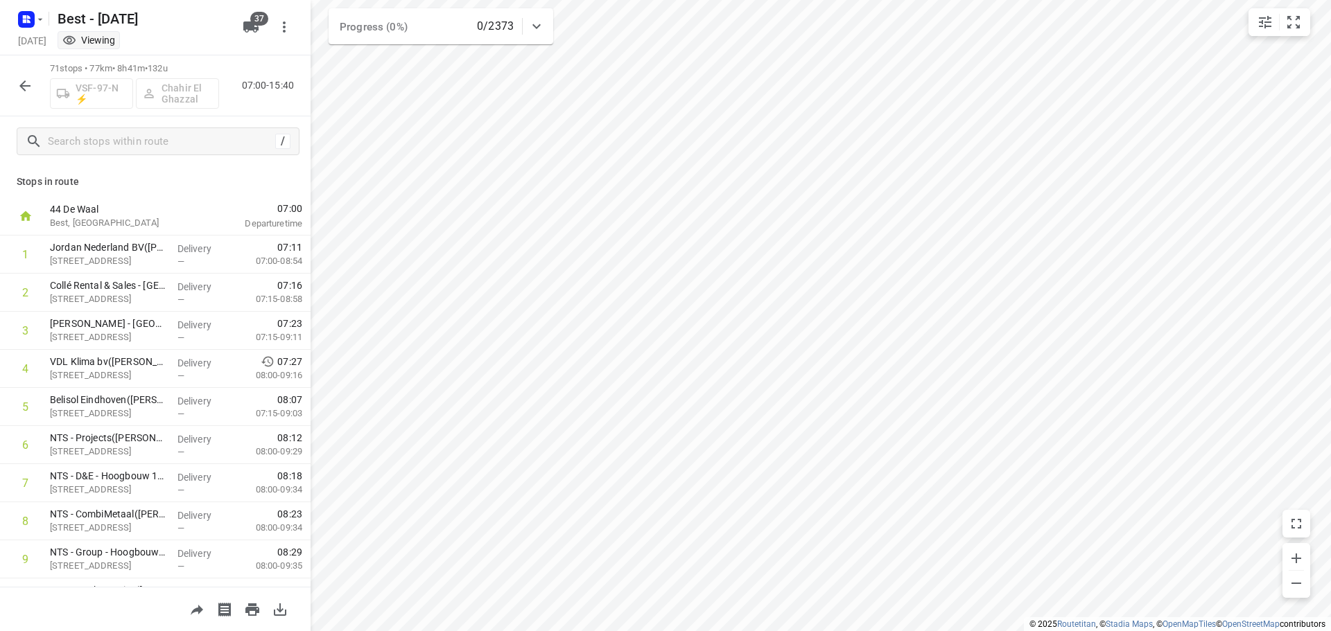
click at [28, 76] on button "button" at bounding box center [25, 86] width 28 height 28
click at [16, 83] on button "button" at bounding box center [25, 86] width 28 height 28
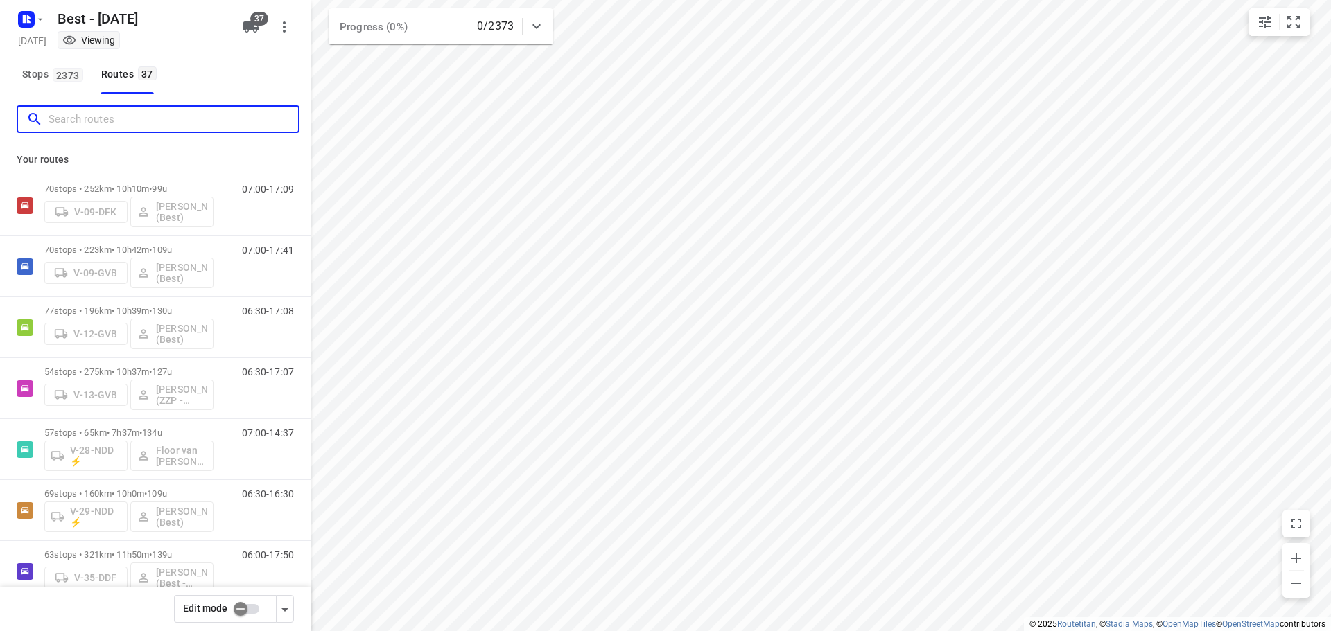
click at [66, 120] on input "Search routes" at bounding box center [174, 119] width 250 height 21
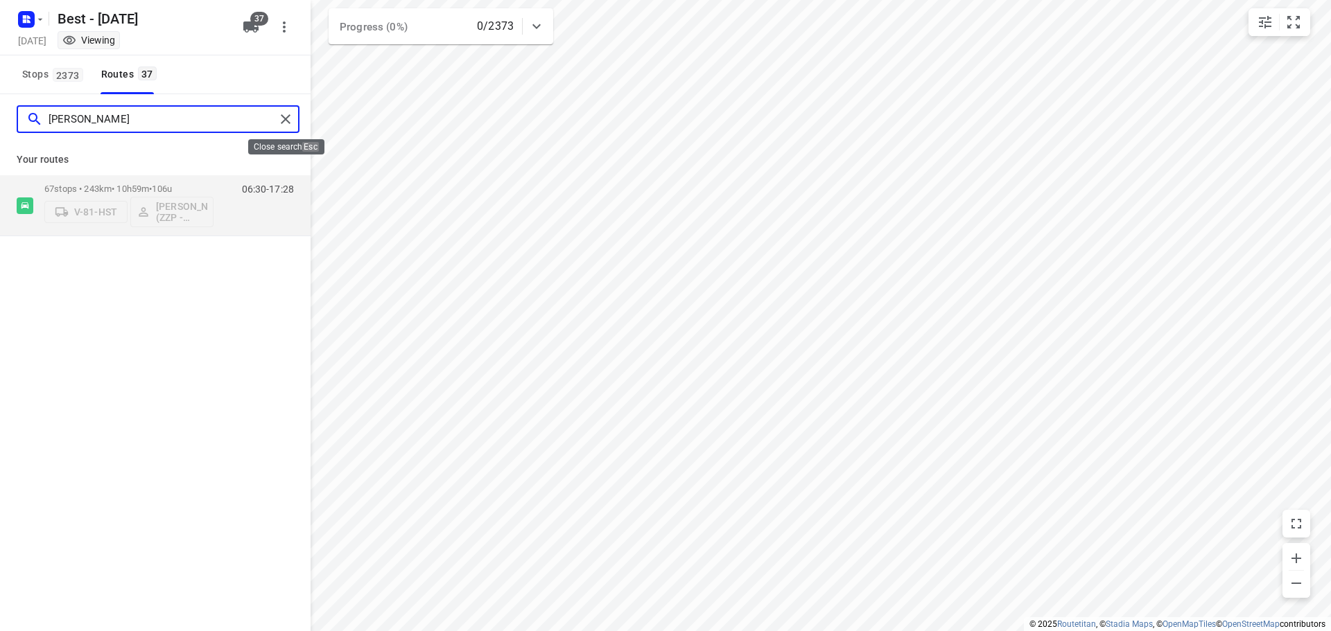
type input "jesse"
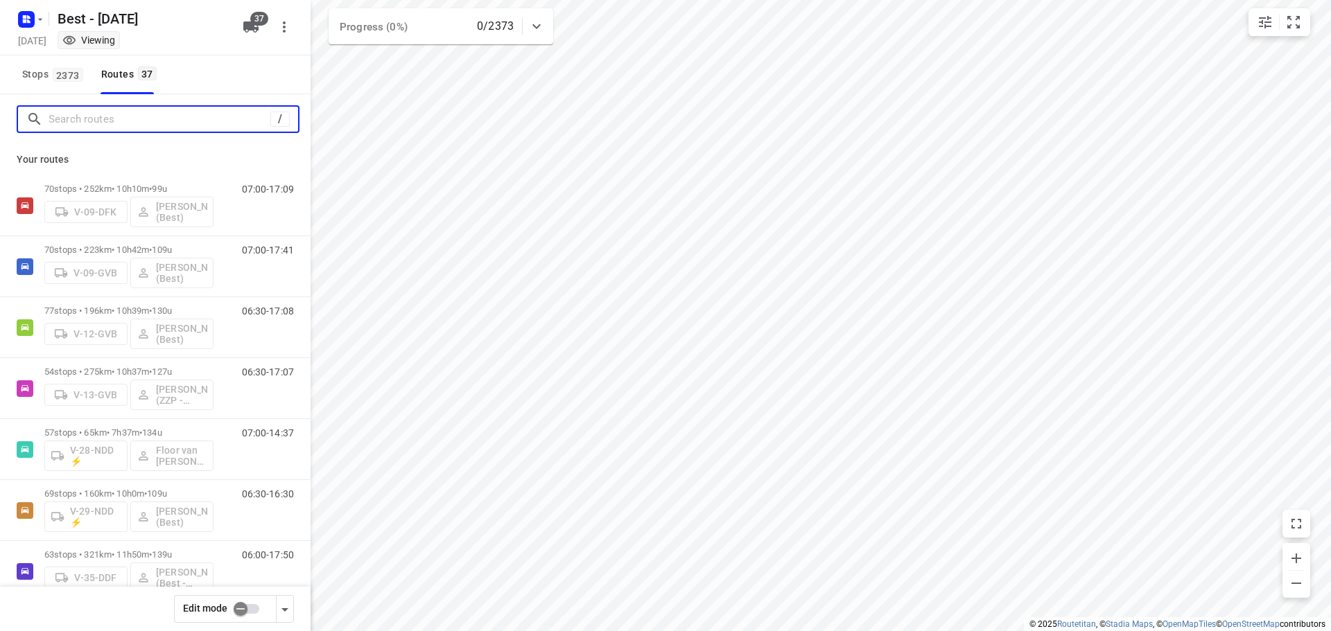
click at [126, 118] on input "Search routes" at bounding box center [160, 119] width 222 height 21
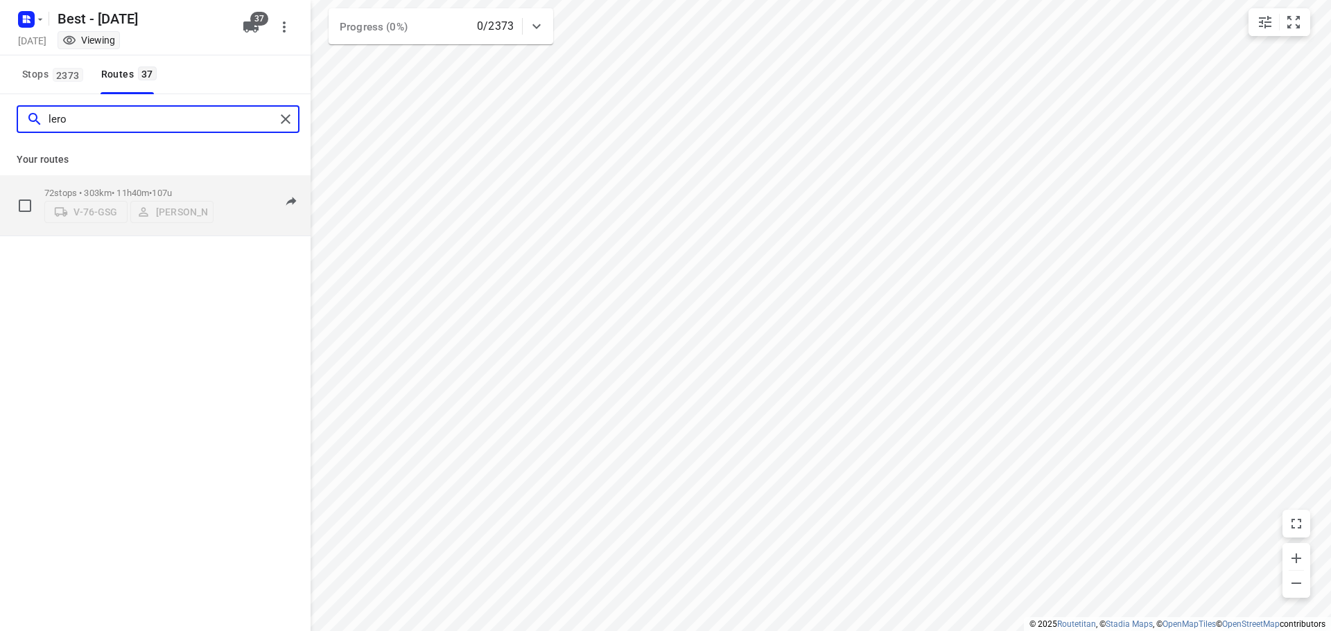
type input "lero"
click at [111, 188] on p "72 stops • 303km • 11h40m • 107u" at bounding box center [128, 193] width 169 height 10
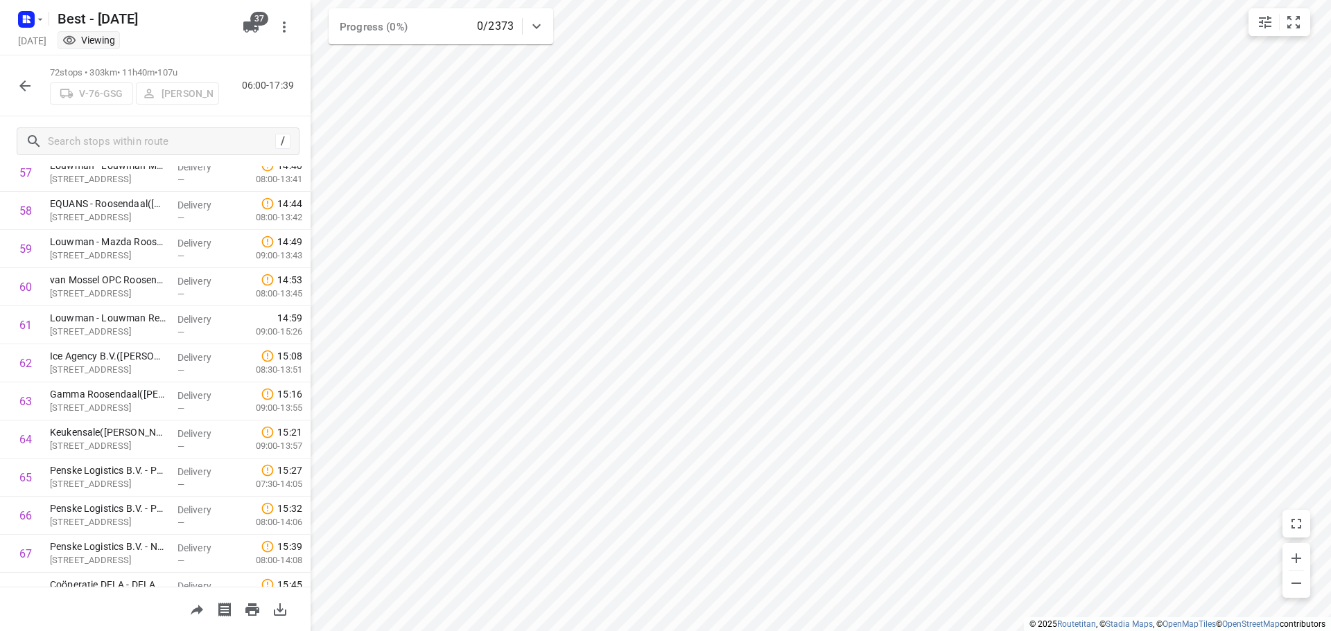
scroll to position [2432, 0]
